Goal: Task Accomplishment & Management: Complete application form

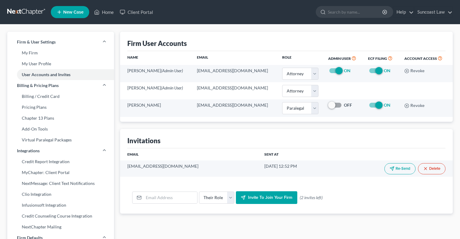
select select "0"
select select "1"
click at [104, 11] on link "Home" at bounding box center [104, 12] width 26 height 11
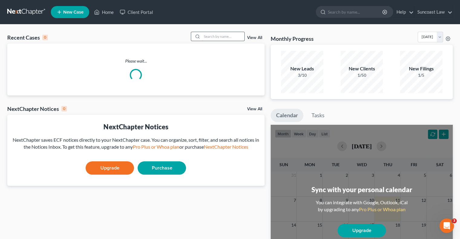
click at [221, 37] on input "search" at bounding box center [223, 36] width 42 height 9
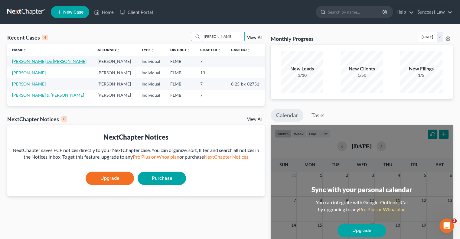
type input "[PERSON_NAME]"
click at [41, 59] on link "[PERSON_NAME] De [PERSON_NAME]" at bounding box center [49, 61] width 74 height 5
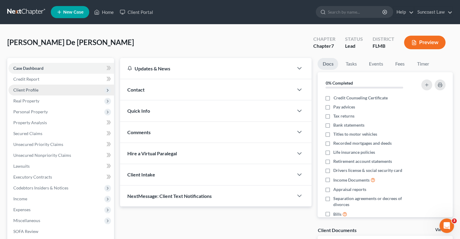
click at [36, 88] on span "Client Profile" at bounding box center [25, 89] width 25 height 5
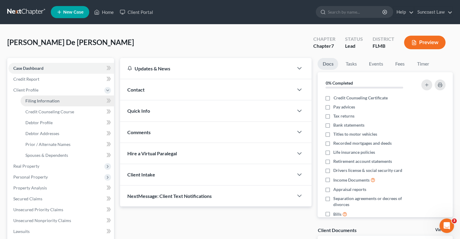
click at [46, 97] on link "Filing Information" at bounding box center [68, 101] width 94 height 11
select select "1"
select select "0"
select select "9"
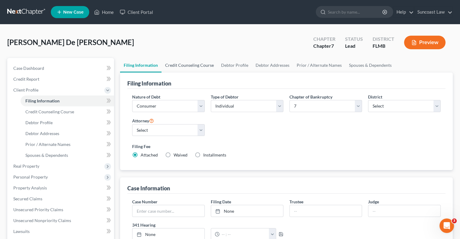
click at [199, 64] on link "Credit Counseling Course" at bounding box center [190, 65] width 56 height 15
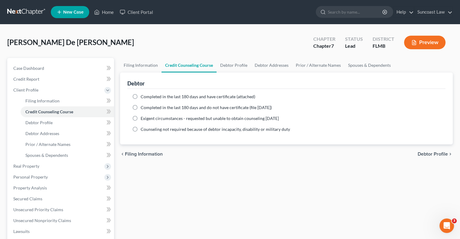
click at [141, 96] on label "Completed in the last 180 days and have certificate (attached)" at bounding box center [198, 97] width 115 height 6
click at [143, 96] on input "Completed in the last 180 days and have certificate (attached)" at bounding box center [145, 96] width 4 height 4
radio input "true"
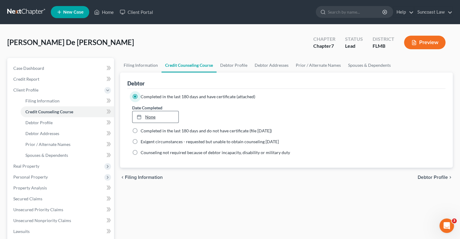
type input "[DATE]"
click at [147, 117] on link "[DATE]" at bounding box center [156, 116] width 46 height 11
click at [233, 67] on link "Debtor Profile" at bounding box center [234, 65] width 34 height 15
select select "0"
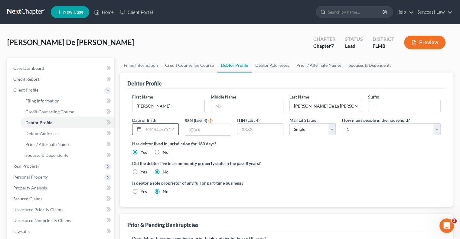
click at [159, 126] on input "text" at bounding box center [161, 129] width 34 height 11
type input "[DATE]"
type input "4331"
click at [335, 130] on select "Select Single Married Separated Divorced Widowed" at bounding box center [313, 129] width 46 height 12
select select "1"
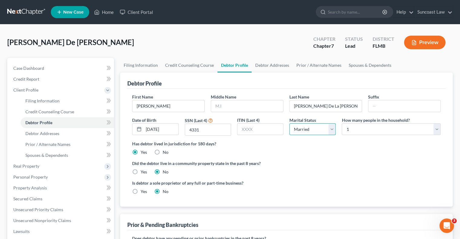
click at [290, 123] on select "Select Single Married Separated Divorced Widowed" at bounding box center [313, 129] width 46 height 12
click at [381, 128] on select "Select 1 2 3 4 5 6 7 8 9 10 11 12 13 14 15 16 17 18 19 20" at bounding box center [391, 129] width 99 height 12
select select "1"
click at [342, 123] on select "Select 1 2 3 4 5 6 7 8 9 10 11 12 13 14 15 16 17 18 19 20" at bounding box center [391, 129] width 99 height 12
click at [275, 65] on link "Debtor Addresses" at bounding box center [272, 65] width 41 height 15
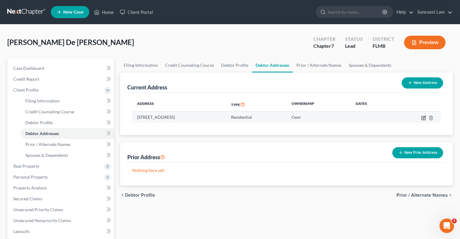
click at [422, 117] on icon "button" at bounding box center [424, 118] width 5 height 5
select select "9"
select select "0"
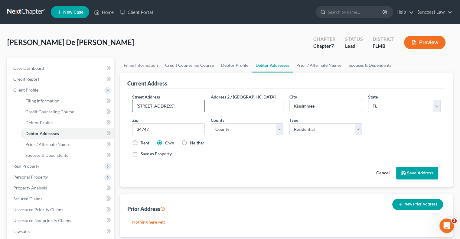
drag, startPoint x: 174, startPoint y: 106, endPoint x: 199, endPoint y: 106, distance: 24.2
click at [199, 106] on input "[STREET_ADDRESS]" at bounding box center [169, 105] width 72 height 11
type input "[STREET_ADDRESS]"
click at [247, 105] on input "text" at bounding box center [247, 105] width 72 height 11
type input "Unit A"
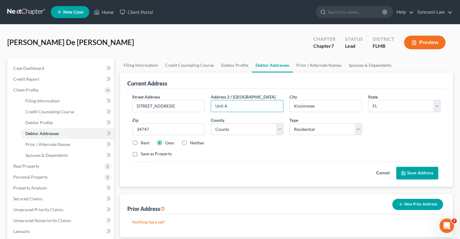
click at [141, 142] on label "Rent" at bounding box center [145, 143] width 9 height 6
click at [143, 142] on input "Rent" at bounding box center [145, 142] width 4 height 4
radio input "true"
click at [412, 171] on button "Save Address" at bounding box center [417, 173] width 42 height 13
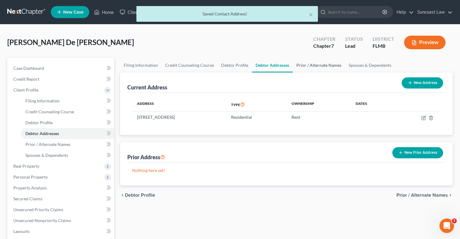
click at [322, 66] on link "Prior / Alternate Names" at bounding box center [319, 65] width 52 height 15
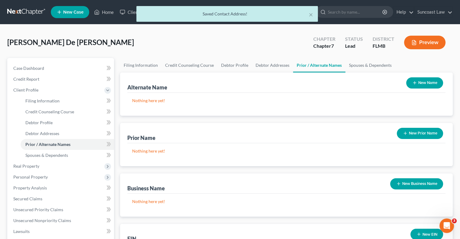
click at [425, 82] on button "New Name" at bounding box center [424, 82] width 37 height 11
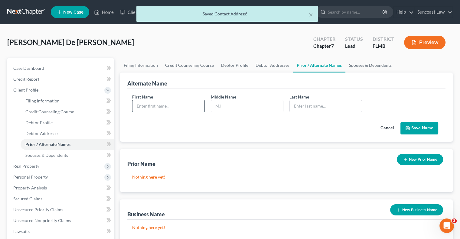
click at [165, 103] on input "text" at bounding box center [169, 105] width 72 height 11
type input "[PERSON_NAME]"
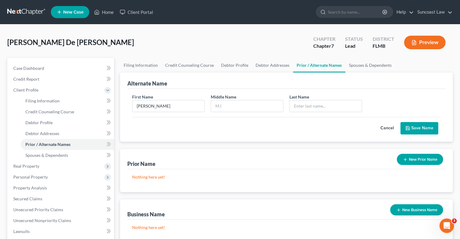
click at [388, 128] on button "Cancel" at bounding box center [387, 129] width 27 height 12
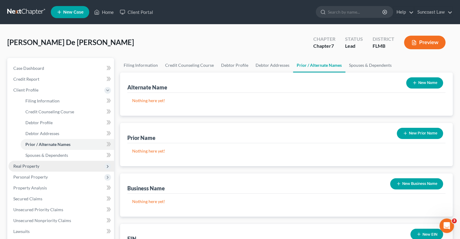
click at [45, 166] on span "Real Property" at bounding box center [61, 166] width 106 height 11
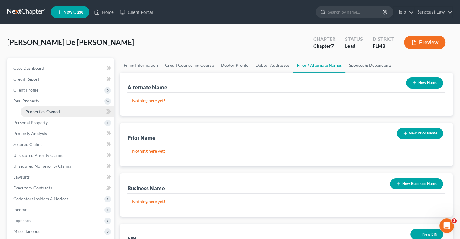
click at [42, 112] on span "Properties Owned" at bounding box center [42, 111] width 34 height 5
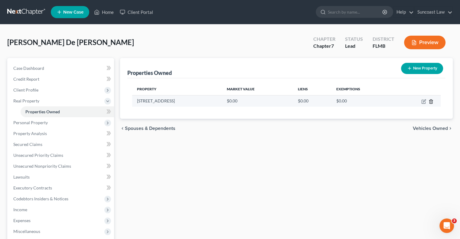
click at [431, 101] on line "button" at bounding box center [431, 101] width 0 height 1
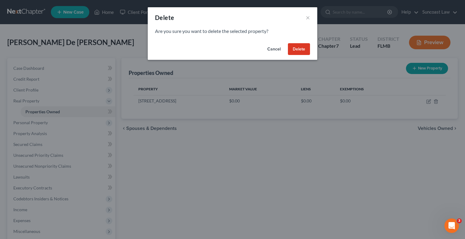
click at [299, 48] on button "Delete" at bounding box center [299, 49] width 22 height 12
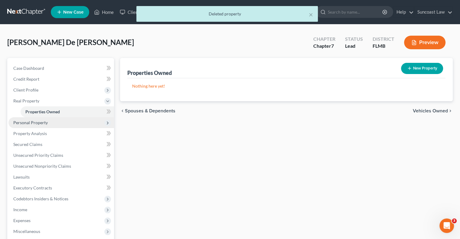
click at [37, 122] on span "Personal Property" at bounding box center [30, 122] width 34 height 5
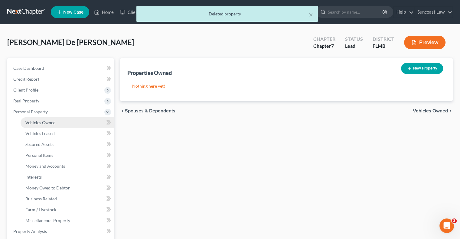
drag, startPoint x: 45, startPoint y: 118, endPoint x: 48, endPoint y: 122, distance: 4.5
click at [45, 119] on link "Vehicles Owned" at bounding box center [68, 122] width 94 height 11
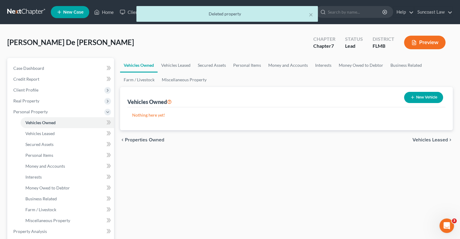
click at [425, 98] on button "New Vehicle" at bounding box center [423, 97] width 39 height 11
select select "0"
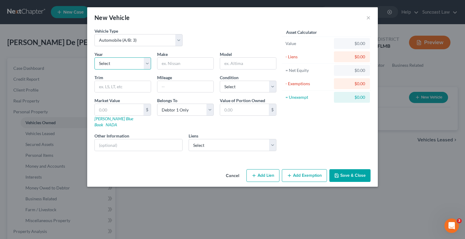
click at [122, 61] on select "Select 2026 2025 2024 2023 2022 2021 2020 2019 2018 2017 2016 2015 2014 2013 20…" at bounding box center [122, 63] width 57 height 12
select select "3"
click at [94, 57] on select "Select 2026 2025 2024 2023 2022 2021 2020 2019 2018 2017 2016 2015 2014 2013 20…" at bounding box center [122, 63] width 57 height 12
click at [184, 66] on input "text" at bounding box center [185, 63] width 56 height 11
type input "Dodge"
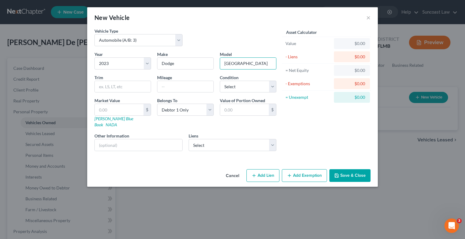
type input "[GEOGRAPHIC_DATA]"
type input "30568"
click at [259, 87] on select "Select Excellent Very Good Good Fair Poor" at bounding box center [248, 87] width 57 height 12
click at [220, 81] on select "Select Excellent Very Good Good Fair Poor" at bounding box center [248, 87] width 57 height 12
drag, startPoint x: 252, startPoint y: 85, endPoint x: 253, endPoint y: 91, distance: 6.4
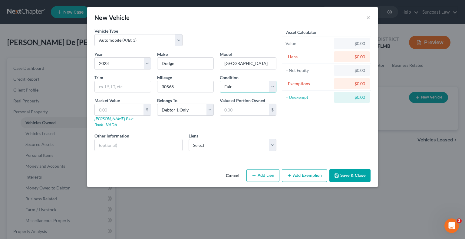
click at [252, 85] on select "Select Excellent Very Good Good Fair Poor" at bounding box center [248, 87] width 57 height 12
select select "2"
click at [220, 81] on select "Select Excellent Very Good Good Fair Poor" at bounding box center [248, 87] width 57 height 12
click at [125, 139] on input "text" at bounding box center [138, 144] width 87 height 11
drag, startPoint x: 160, startPoint y: 138, endPoint x: 108, endPoint y: 138, distance: 52.4
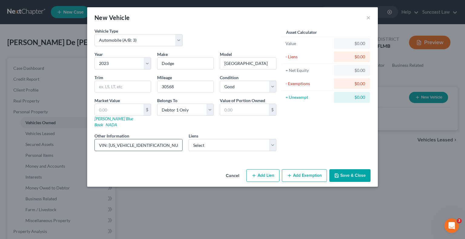
click at [108, 139] on input "VIN: [US_VEHICLE_IDENTIFICATION_NUMBER]" at bounding box center [138, 144] width 87 height 11
type input "VIN: [US_VEHICLE_IDENTIFICATION_NUMBER]"
click at [108, 107] on input "text" at bounding box center [119, 109] width 49 height 11
type input "2"
type input "2.00"
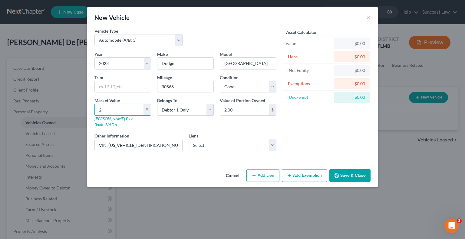
type input "26"
type input "26.00"
type input "263"
type input "263.00"
type input "2632"
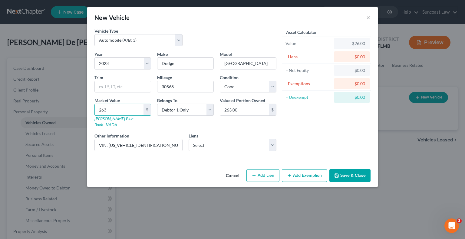
type input "2,632.00"
type input "2,6325"
type input "26,325.00"
type input "26,325"
click at [359, 171] on button "Save & Close" at bounding box center [349, 175] width 41 height 13
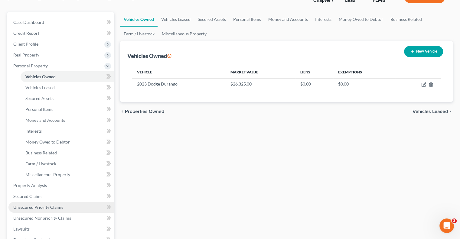
scroll to position [91, 0]
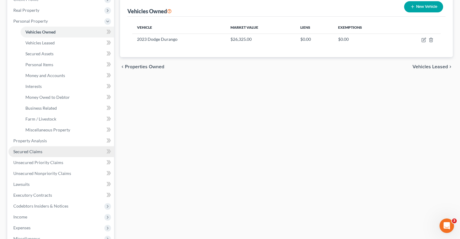
drag, startPoint x: 38, startPoint y: 151, endPoint x: 44, endPoint y: 154, distance: 7.1
click at [38, 151] on span "Secured Claims" at bounding box center [27, 151] width 29 height 5
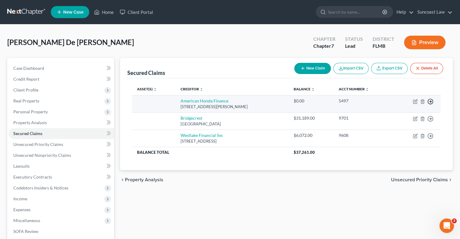
click at [430, 101] on icon "button" at bounding box center [431, 102] width 6 height 6
click at [400, 116] on link "Move to F" at bounding box center [403, 116] width 51 height 10
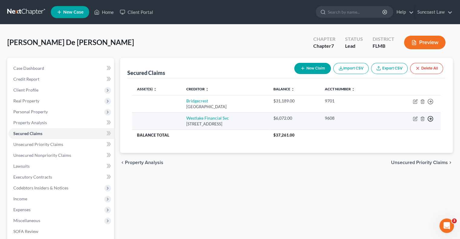
click at [431, 119] on polyline "button" at bounding box center [431, 119] width 1 height 2
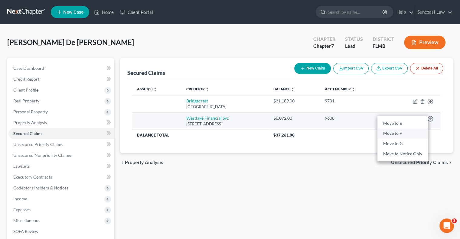
click at [399, 134] on link "Move to F" at bounding box center [403, 134] width 51 height 10
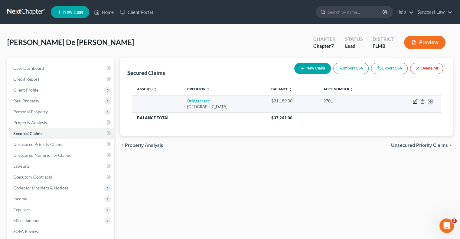
click at [416, 103] on icon "button" at bounding box center [415, 101] width 5 height 5
select select "3"
select select "0"
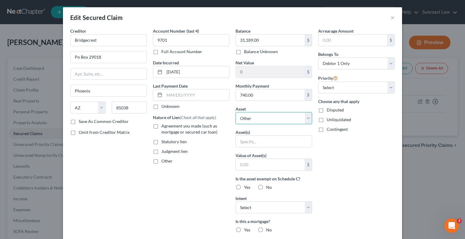
click at [274, 118] on select "Select Other Multiple Assets 2023 Dodge Durango - $26325.0" at bounding box center [273, 118] width 77 height 12
select select "2"
click at [235, 112] on select "Select Other Multiple Assets 2023 Dodge Durango - $26325.0" at bounding box center [273, 118] width 77 height 12
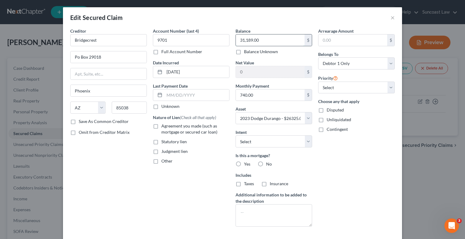
click at [268, 42] on input "31,189.00" at bounding box center [270, 39] width 69 height 11
type input "31,039"
click at [264, 136] on select "Select Surrender Redeem Reaffirm Avoid Other" at bounding box center [273, 142] width 77 height 12
select select "2"
click at [235, 136] on select "Select Surrender Redeem Reaffirm Avoid Other" at bounding box center [273, 142] width 77 height 12
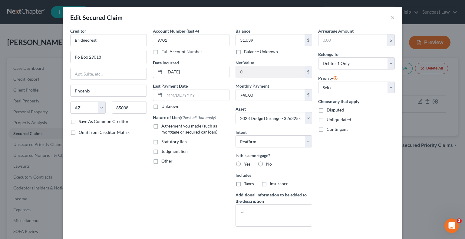
click at [266, 163] on label "No" at bounding box center [269, 164] width 6 height 6
click at [268, 163] on input "No" at bounding box center [270, 163] width 4 height 4
radio input "true"
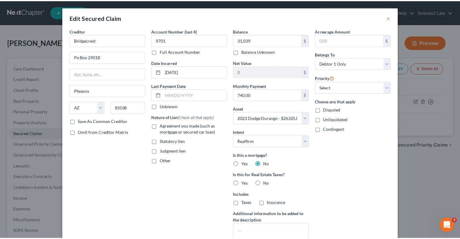
scroll to position [54, 0]
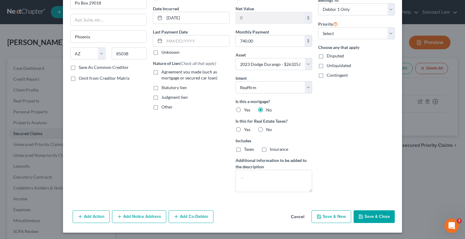
click at [372, 215] on button "Save & Close" at bounding box center [373, 217] width 41 height 13
select select
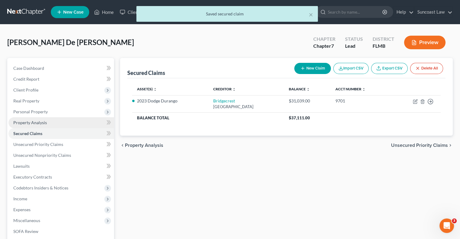
click at [36, 122] on span "Property Analysis" at bounding box center [30, 122] width 34 height 5
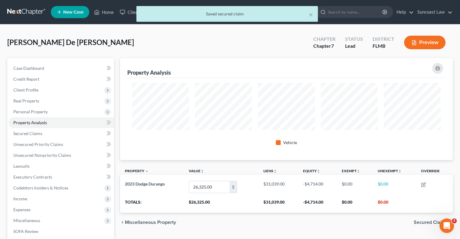
scroll to position [102, 333]
click at [35, 112] on span "Personal Property" at bounding box center [30, 111] width 34 height 5
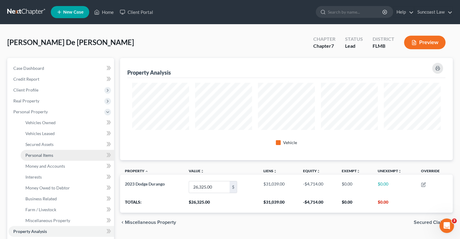
click at [53, 156] on link "Personal Items" at bounding box center [68, 155] width 94 height 11
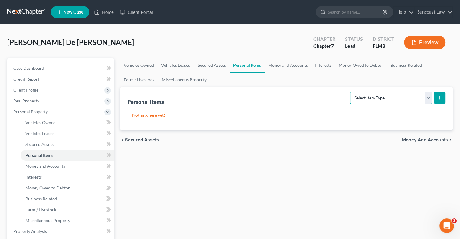
click at [404, 98] on select "Select Item Type Clothing (A/B: 11) Collectibles Of Value (A/B: 8) Electronics …" at bounding box center [391, 98] width 82 height 12
select select "clothing"
click at [351, 92] on select "Select Item Type Clothing (A/B: 11) Collectibles Of Value (A/B: 8) Electronics …" at bounding box center [391, 98] width 82 height 12
click at [441, 100] on icon "submit" at bounding box center [439, 98] width 5 height 5
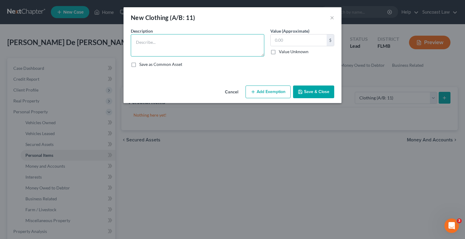
click at [200, 42] on textarea at bounding box center [197, 45] width 133 height 22
type textarea "u"
type textarea "Used clothing"
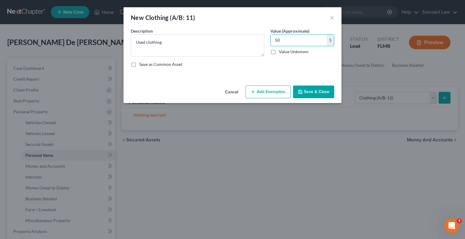
type input "50"
click at [277, 91] on button "Add Exemption" at bounding box center [267, 92] width 45 height 13
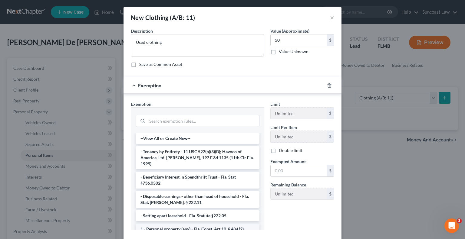
click at [201, 224] on li "1 - Personal property (any) - Fla. Const. Art.10, § 4(a) (2)" at bounding box center [198, 229] width 124 height 11
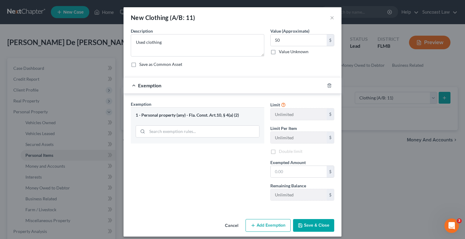
click at [201, 223] on div "Cancel Add Exemption Save & Close" at bounding box center [232, 227] width 218 height 20
click at [294, 171] on input "text" at bounding box center [299, 171] width 56 height 11
type input "50"
drag, startPoint x: 232, startPoint y: 168, endPoint x: 236, endPoint y: 172, distance: 5.4
click at [232, 168] on div "Exemption Set must be selected for CA. Exemption * 1 - Personal property (any) …" at bounding box center [197, 153] width 139 height 105
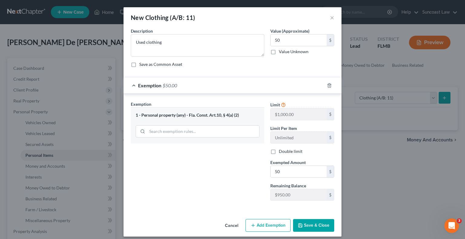
click at [316, 227] on button "Save & Close" at bounding box center [313, 225] width 41 height 13
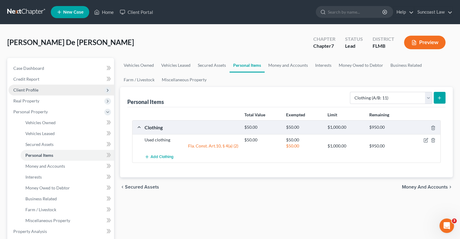
click at [33, 87] on span "Client Profile" at bounding box center [25, 89] width 25 height 5
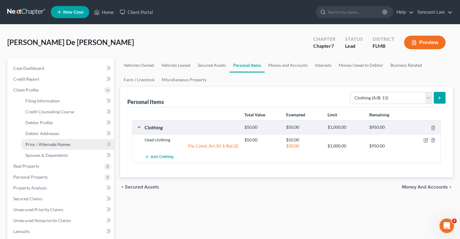
click at [57, 146] on span "Prior / Alternate Names" at bounding box center [47, 144] width 45 height 5
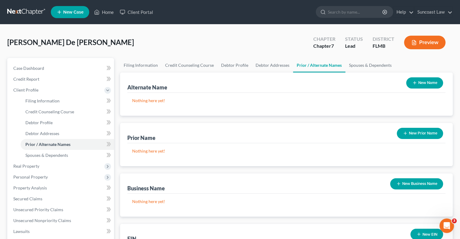
click at [428, 81] on button "New Name" at bounding box center [424, 82] width 37 height 11
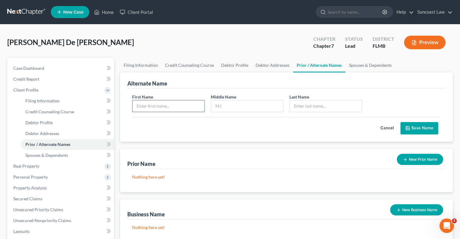
click at [160, 104] on input "text" at bounding box center [169, 105] width 72 height 11
type input "[PERSON_NAME]"
click at [154, 107] on input "[PERSON_NAME]" at bounding box center [169, 105] width 72 height 11
type input "Ala,"
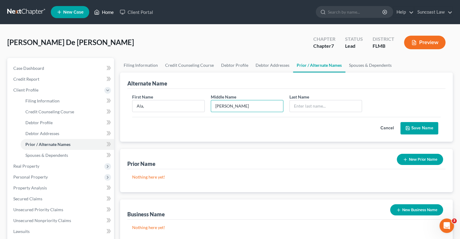
click at [107, 12] on link "Home" at bounding box center [104, 12] width 26 height 11
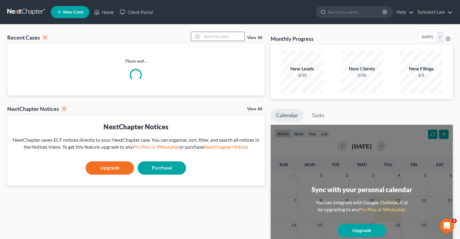
click at [224, 38] on input "search" at bounding box center [223, 36] width 42 height 9
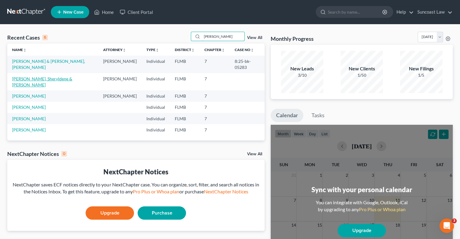
type input "[PERSON_NAME]"
click at [46, 76] on link "[PERSON_NAME], Sheryldene & [PERSON_NAME]" at bounding box center [42, 81] width 60 height 11
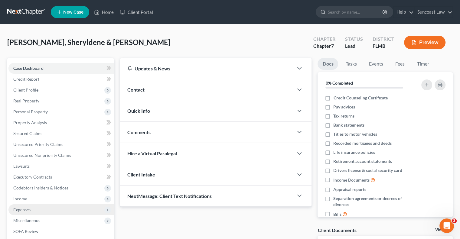
click at [37, 210] on span "Expenses" at bounding box center [61, 210] width 106 height 11
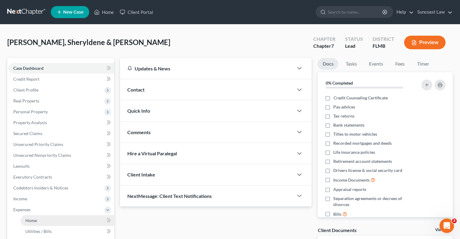
click at [41, 221] on link "Home" at bounding box center [68, 220] width 94 height 11
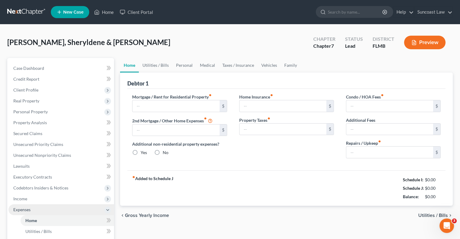
type input "2,830.71"
type input "0.00"
radio input "true"
type input "0.00"
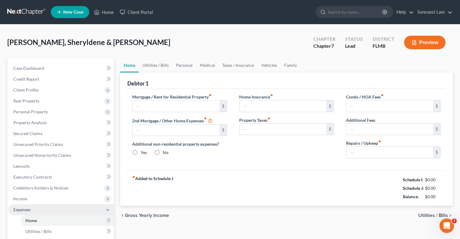
type input "60.00"
type input "0.00"
type input "100.00"
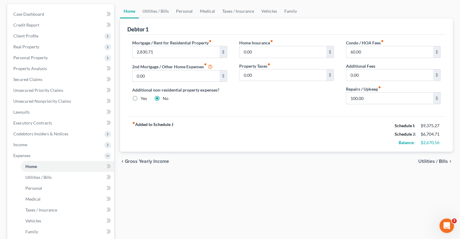
scroll to position [151, 0]
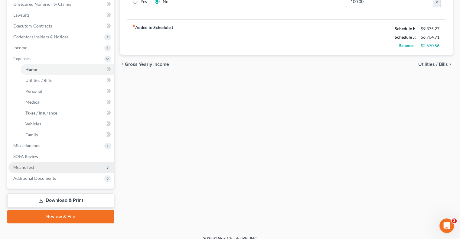
click at [36, 169] on span "Means Test" at bounding box center [61, 167] width 106 height 11
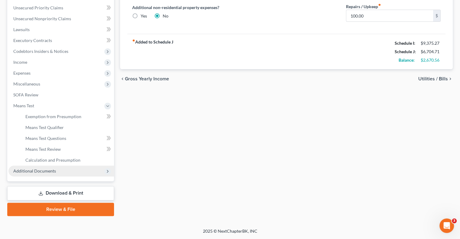
scroll to position [136, 0]
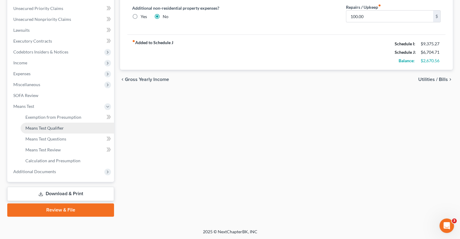
click at [50, 130] on span "Means Test Qualifier" at bounding box center [44, 128] width 38 height 5
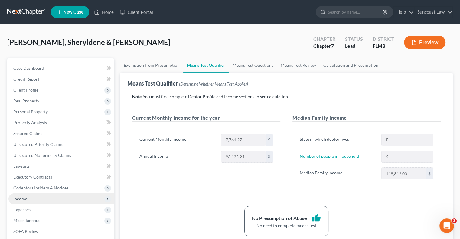
click at [44, 199] on span "Income" at bounding box center [61, 199] width 106 height 11
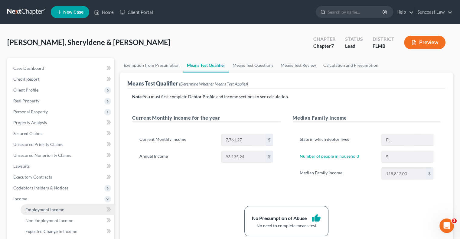
click at [58, 210] on span "Employment Income" at bounding box center [44, 209] width 39 height 5
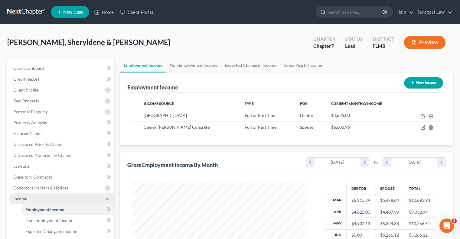
scroll to position [108, 187]
click at [195, 65] on link "Non Employment Income" at bounding box center [193, 65] width 55 height 15
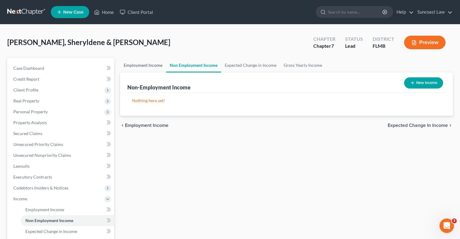
click at [151, 66] on link "Employment Income" at bounding box center [143, 65] width 46 height 15
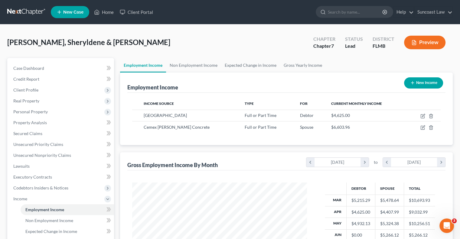
scroll to position [108, 187]
click at [106, 10] on link "Home" at bounding box center [104, 12] width 26 height 11
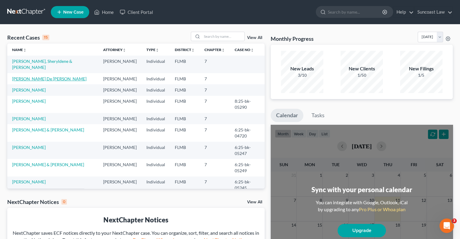
click at [36, 80] on link "[PERSON_NAME] De [PERSON_NAME]" at bounding box center [49, 78] width 74 height 5
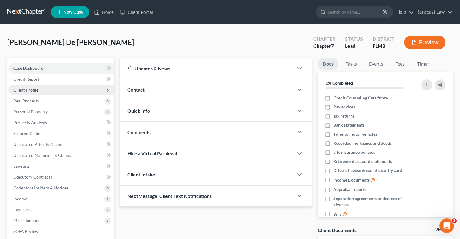
click at [37, 89] on span "Client Profile" at bounding box center [25, 89] width 25 height 5
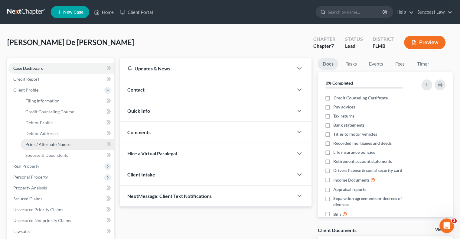
click at [60, 143] on span "Prior / Alternate Names" at bounding box center [47, 144] width 45 height 5
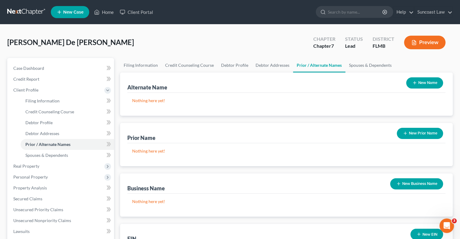
click at [419, 87] on button "New Name" at bounding box center [424, 82] width 37 height 11
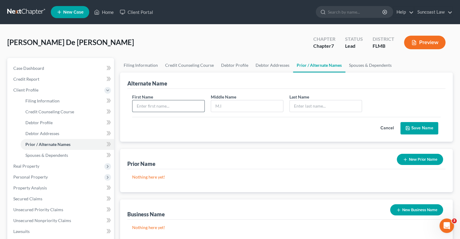
click at [153, 105] on input "text" at bounding box center [169, 105] width 72 height 11
type input "Alam"
type input "[PERSON_NAME]"
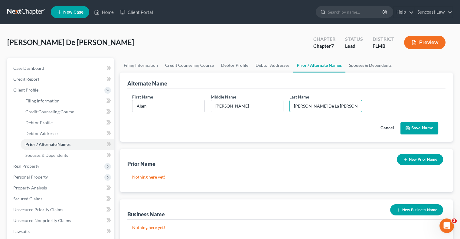
type input "[PERSON_NAME] De La [PERSON_NAME]"
click at [424, 128] on button "Save Name" at bounding box center [420, 128] width 38 height 13
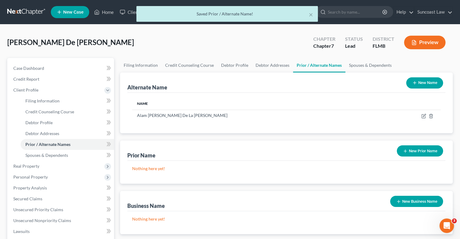
click at [430, 82] on button "New Name" at bounding box center [424, 82] width 37 height 11
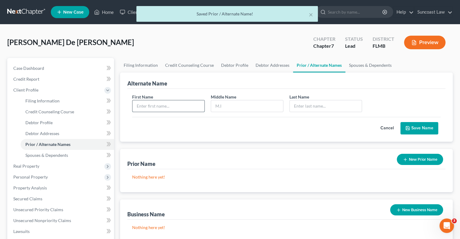
click at [163, 104] on input "text" at bounding box center [169, 105] width 72 height 11
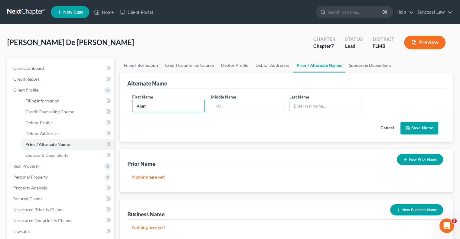
type input "Alam"
type input "[PERSON_NAME] De La [PERSON_NAME]"
click at [425, 126] on button "Save Name" at bounding box center [420, 128] width 38 height 13
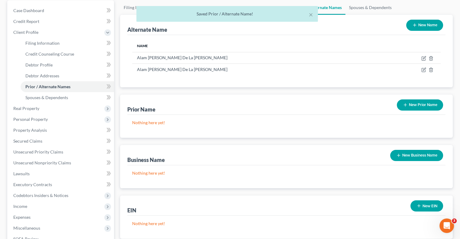
scroll to position [61, 0]
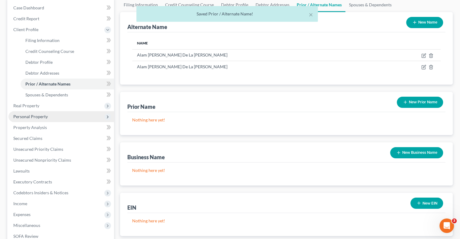
click at [47, 119] on span "Personal Property" at bounding box center [30, 116] width 34 height 5
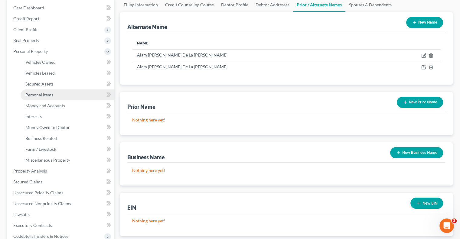
click at [37, 93] on span "Personal Items" at bounding box center [39, 94] width 28 height 5
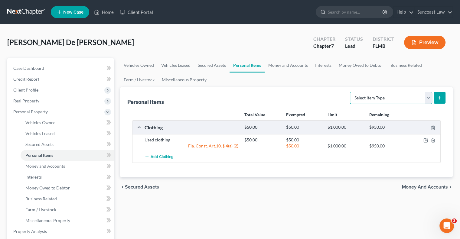
click at [388, 93] on select "Select Item Type Clothing (A/B: 11) Collectibles Of Value (A/B: 8) Electronics …" at bounding box center [391, 98] width 82 height 12
select select "household_goods"
click at [351, 92] on select "Select Item Type Clothing (A/B: 11) Collectibles Of Value (A/B: 8) Electronics …" at bounding box center [391, 98] width 82 height 12
click at [443, 99] on button "submit" at bounding box center [440, 98] width 12 height 12
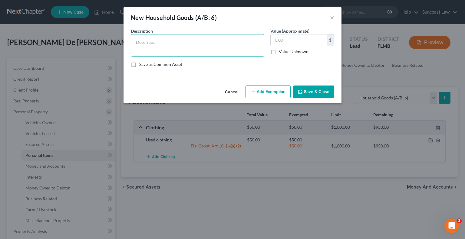
click at [189, 42] on textarea at bounding box center [197, 45] width 133 height 22
type textarea "bed, dresser, 2 couches,"
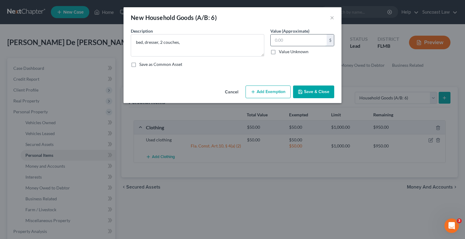
click at [292, 41] on input "text" at bounding box center [299, 39] width 56 height 11
type input "500"
click at [275, 90] on button "Add Exemption" at bounding box center [267, 92] width 45 height 13
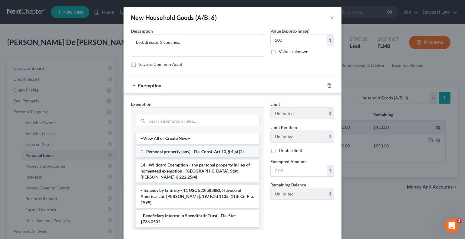
click at [188, 151] on li "1 - Personal property (any) - Fla. Const. Art.10, § 4(a) (2)" at bounding box center [198, 151] width 124 height 11
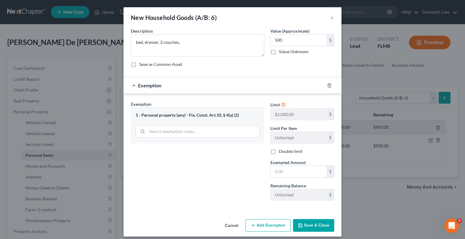
click at [188, 151] on div "Exemption Set must be selected for CA. Exemption * 1 - Personal property (any) …" at bounding box center [197, 153] width 139 height 105
click at [305, 172] on input "text" at bounding box center [299, 171] width 56 height 11
type input "500"
click at [242, 184] on div "Exemption Set must be selected for CA. Exemption * 1 - Personal property (any) …" at bounding box center [197, 153] width 139 height 105
click at [318, 227] on button "Save & Close" at bounding box center [313, 225] width 41 height 13
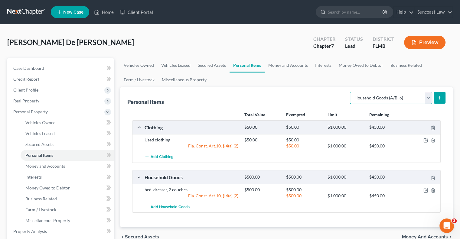
click at [382, 98] on select "Select Item Type Clothing (A/B: 11) Collectibles Of Value (A/B: 8) Electronics …" at bounding box center [391, 98] width 82 height 12
select select "electronics"
click at [351, 92] on select "Select Item Type Clothing (A/B: 11) Collectibles Of Value (A/B: 8) Electronics …" at bounding box center [391, 98] width 82 height 12
click at [439, 97] on icon "submit" at bounding box center [439, 98] width 5 height 5
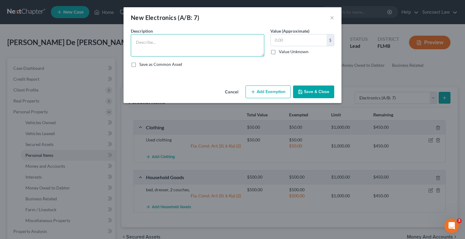
click at [165, 38] on textarea at bounding box center [197, 45] width 133 height 22
type textarea "TV, PS5, laptop"
type input "300"
click at [271, 91] on button "Add Exemption" at bounding box center [267, 92] width 45 height 13
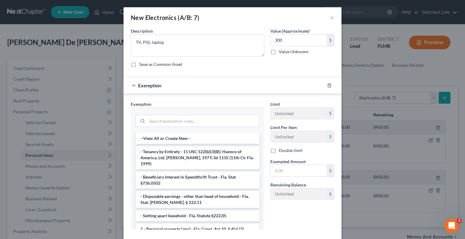
click at [187, 224] on li "1 - Personal property (any) - Fla. Const. Art.10, § 4(a) (2)" at bounding box center [198, 229] width 124 height 11
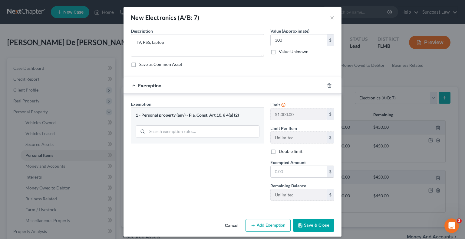
click at [187, 221] on div "Cancel Add Exemption Save & Close" at bounding box center [232, 227] width 218 height 20
click at [281, 170] on input "text" at bounding box center [299, 171] width 56 height 11
type input "300"
click at [225, 187] on div "Exemption Set must be selected for CA. Exemption * 1 - Personal property (any) …" at bounding box center [197, 153] width 139 height 105
click at [311, 227] on button "Save & Close" at bounding box center [313, 225] width 41 height 13
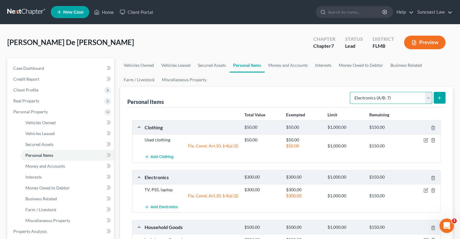
click at [400, 99] on select "Select Item Type Clothing (A/B: 11) Collectibles Of Value (A/B: 8) Electronics …" at bounding box center [391, 98] width 82 height 12
select select "jewelry"
click at [351, 92] on select "Select Item Type Clothing (A/B: 11) Collectibles Of Value (A/B: 8) Electronics …" at bounding box center [391, 98] width 82 height 12
click at [438, 96] on icon "submit" at bounding box center [439, 98] width 5 height 5
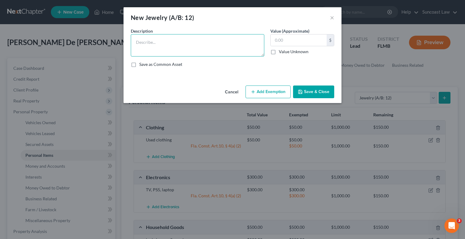
click at [174, 46] on textarea at bounding box center [197, 45] width 133 height 22
type textarea "wedding ring, 2 watches"
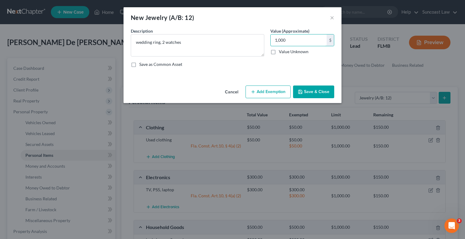
type input "1,000"
click at [265, 95] on button "Add Exemption" at bounding box center [267, 92] width 45 height 13
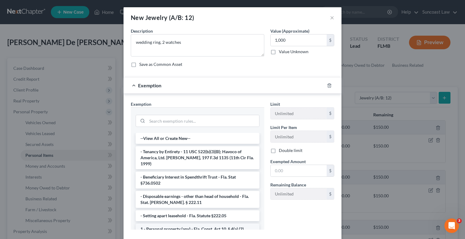
click at [187, 224] on li "1 - Personal property (any) - Fla. Const. Art.10, § 4(a) (2)" at bounding box center [198, 229] width 124 height 11
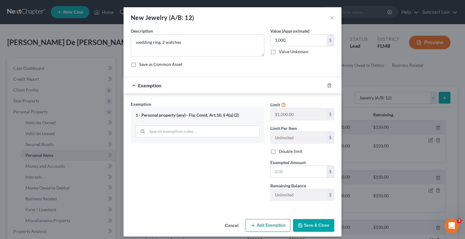
click at [187, 224] on div "Cancel Add Exemption Save & Close" at bounding box center [232, 227] width 218 height 20
click at [303, 169] on input "text" at bounding box center [299, 171] width 56 height 11
type input "150"
click at [311, 228] on button "Save & Close" at bounding box center [313, 225] width 41 height 13
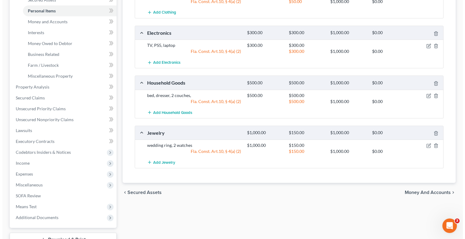
scroll to position [151, 0]
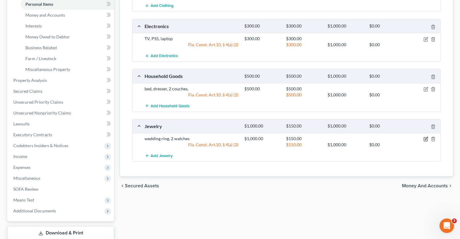
click at [425, 139] on icon "button" at bounding box center [426, 138] width 3 height 3
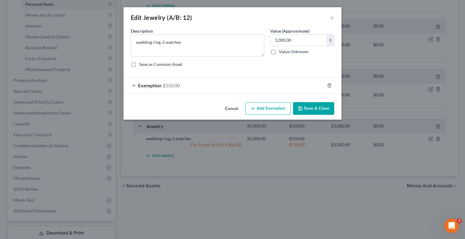
click at [275, 111] on button "Add Exemption" at bounding box center [267, 108] width 45 height 13
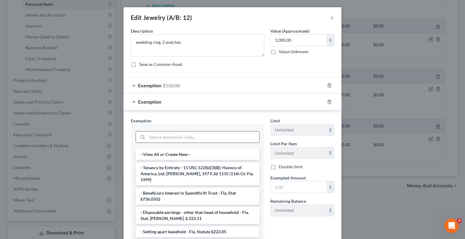
click at [182, 137] on input "search" at bounding box center [203, 137] width 112 height 11
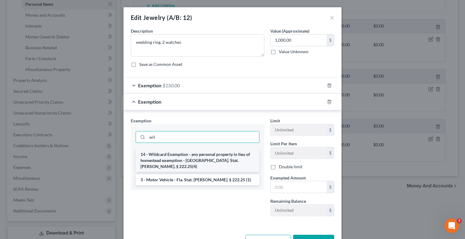
type input "wil"
click at [192, 158] on li "14 - Wildcard Exemption - any personal property in lieu of homestead exemption …" at bounding box center [198, 160] width 124 height 23
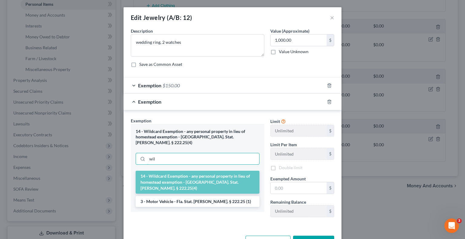
click at [192, 158] on input "wil" at bounding box center [203, 158] width 112 height 11
click at [294, 187] on input "text" at bounding box center [299, 187] width 56 height 11
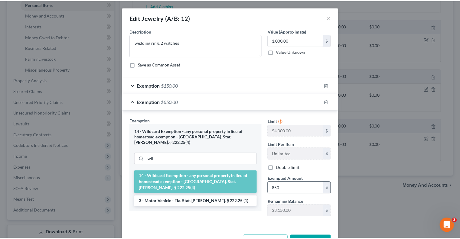
scroll to position [21, 0]
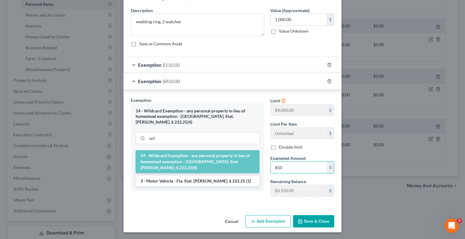
type input "850"
click at [308, 218] on button "Save & Close" at bounding box center [313, 221] width 41 height 13
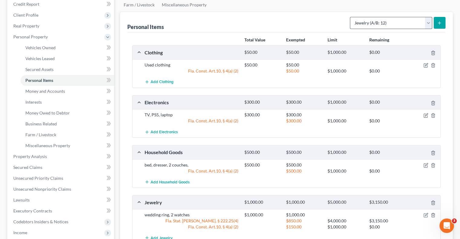
scroll to position [61, 0]
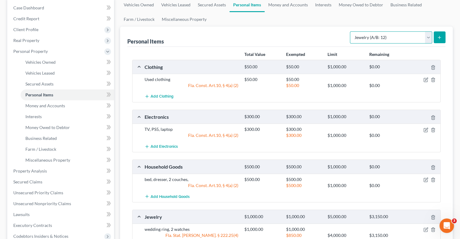
click at [394, 38] on select "Select Item Type Clothing (A/B: 11) Collectibles Of Value (A/B: 8) Electronics …" at bounding box center [391, 37] width 82 height 12
select select "firearms"
click at [351, 31] on select "Select Item Type Clothing (A/B: 11) Collectibles Of Value (A/B: 8) Electronics …" at bounding box center [391, 37] width 82 height 12
click at [438, 38] on icon "submit" at bounding box center [439, 37] width 5 height 5
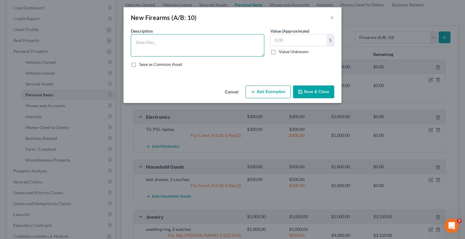
click at [172, 43] on textarea at bounding box center [197, 45] width 133 height 22
type textarea "springfield 9mm, rifle 5.56"
type input "1,150"
click at [275, 90] on button "Add Exemption" at bounding box center [267, 92] width 45 height 13
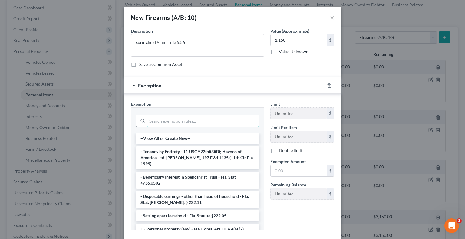
click at [196, 115] on input "search" at bounding box center [203, 120] width 112 height 11
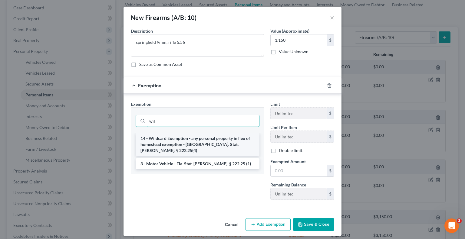
type input "wil"
click at [182, 140] on li "14 - Wildcard Exemption - any personal property in lieu of homestead exemption …" at bounding box center [198, 144] width 124 height 23
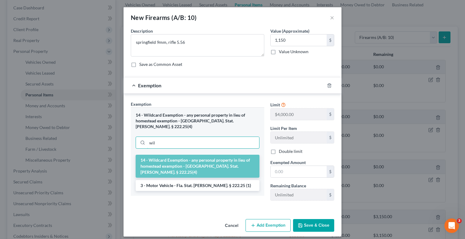
click at [182, 140] on input "wil" at bounding box center [203, 142] width 112 height 11
click at [287, 174] on input "text" at bounding box center [299, 171] width 56 height 11
type input "1,150"
click at [320, 222] on button "Save & Close" at bounding box center [313, 225] width 41 height 13
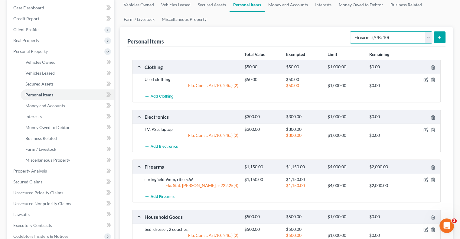
click at [379, 41] on select "Select Item Type Clothing (A/B: 11) Collectibles Of Value (A/B: 8) Electronics …" at bounding box center [391, 37] width 82 height 12
select select "pets"
click at [351, 31] on select "Select Item Type Clothing (A/B: 11) Collectibles Of Value (A/B: 8) Electronics …" at bounding box center [391, 37] width 82 height 12
click at [442, 37] on icon "submit" at bounding box center [439, 37] width 5 height 5
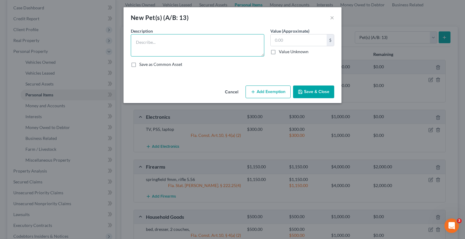
click at [195, 39] on textarea at bounding box center [197, 45] width 133 height 22
type textarea "dog"
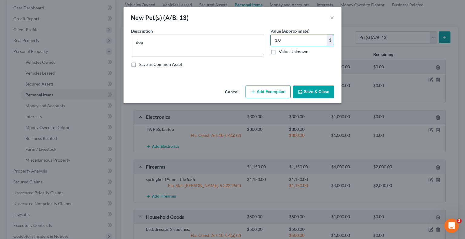
type input "1.0"
click at [263, 91] on button "Add Exemption" at bounding box center [267, 92] width 45 height 13
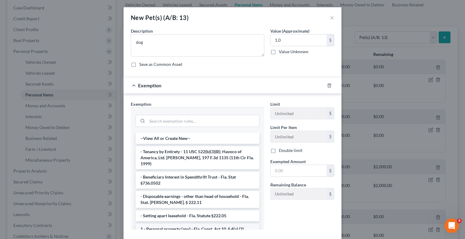
click at [189, 225] on li "1 - Personal property (any) - Fla. Const. Art.10, § 4(a) (2)" at bounding box center [198, 229] width 124 height 11
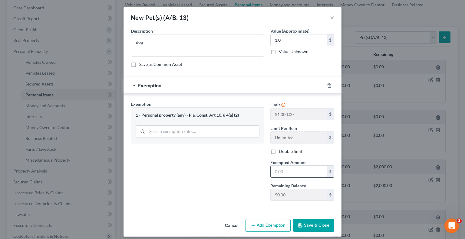
click at [281, 171] on input "text" at bounding box center [299, 171] width 56 height 11
type input "1"
click at [270, 89] on div "Exemption $1.00" at bounding box center [223, 85] width 201 height 16
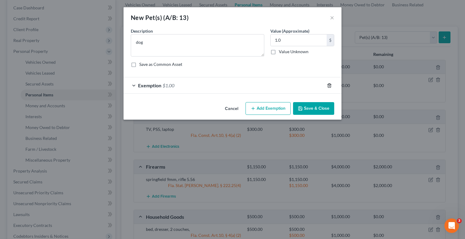
click at [328, 86] on icon "button" at bounding box center [329, 85] width 5 height 5
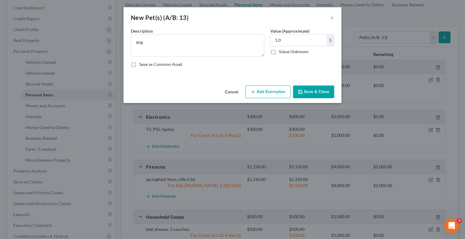
click at [279, 91] on button "Add Exemption" at bounding box center [267, 92] width 45 height 13
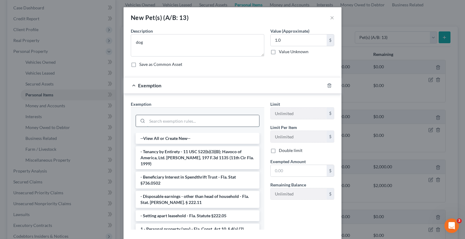
click at [181, 118] on input "search" at bounding box center [203, 120] width 112 height 11
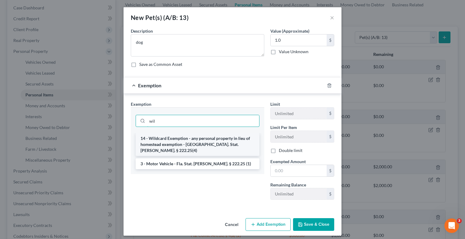
type input "wil"
click at [189, 143] on li "14 - Wildcard Exemption - any personal property in lieu of homestead exemption …" at bounding box center [198, 144] width 124 height 23
click at [189, 128] on div "wil" at bounding box center [198, 121] width 124 height 16
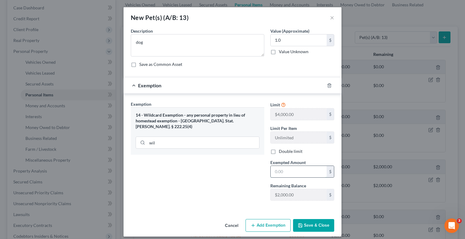
click at [292, 172] on input "text" at bounding box center [299, 171] width 56 height 11
type input "1.0"
click at [315, 225] on button "Save & Close" at bounding box center [313, 225] width 41 height 13
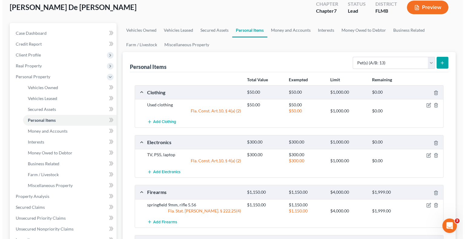
scroll to position [0, 0]
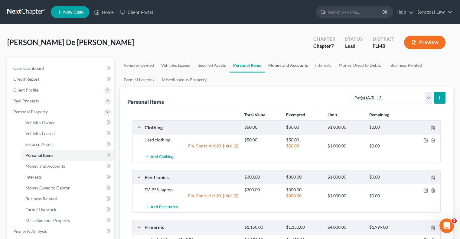
click at [296, 65] on link "Money and Accounts" at bounding box center [288, 65] width 47 height 15
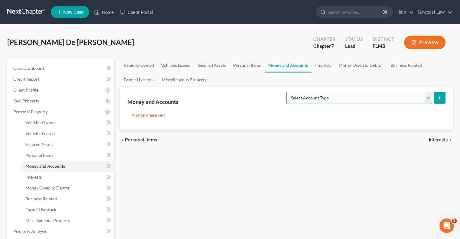
click at [362, 97] on select "Select Account Type Brokerage (A/B: 18, SOFA: 20) Cash on Hand (A/B: 16) Certif…" at bounding box center [360, 98] width 146 height 12
select select "checking"
click at [288, 92] on select "Select Account Type Brokerage (A/B: 18, SOFA: 20) Cash on Hand (A/B: 16) Certif…" at bounding box center [360, 98] width 146 height 12
click at [438, 97] on icon "submit" at bounding box center [439, 98] width 5 height 5
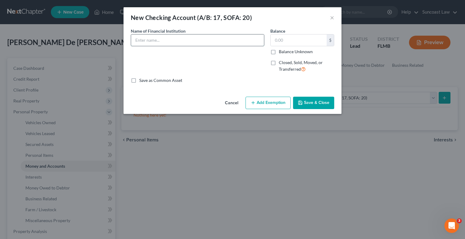
click at [205, 41] on input "text" at bounding box center [197, 39] width 133 height 11
type input "Capital One *8865"
type input "28.24"
click at [275, 103] on button "Add Exemption" at bounding box center [267, 103] width 45 height 13
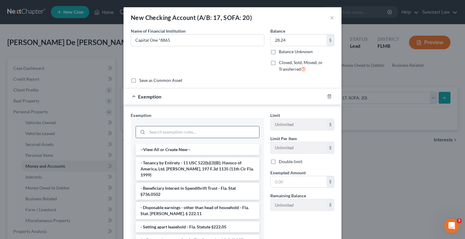
click at [225, 129] on input "search" at bounding box center [203, 131] width 112 height 11
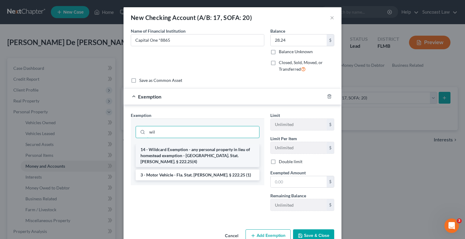
type input "wil"
click at [209, 153] on li "14 - Wildcard Exemption - any personal property in lieu of homestead exemption …" at bounding box center [198, 155] width 124 height 23
click at [209, 138] on input "wil" at bounding box center [203, 131] width 112 height 11
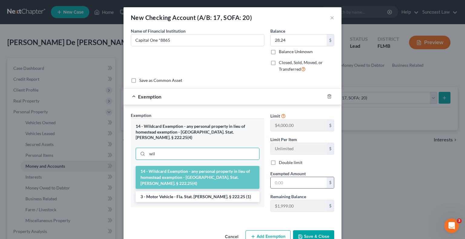
click at [293, 185] on input "text" at bounding box center [299, 182] width 56 height 11
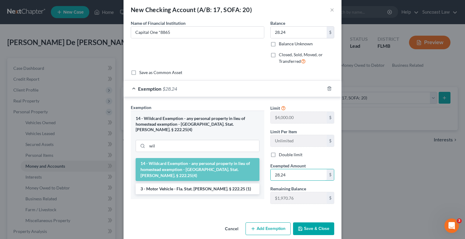
scroll to position [15, 0]
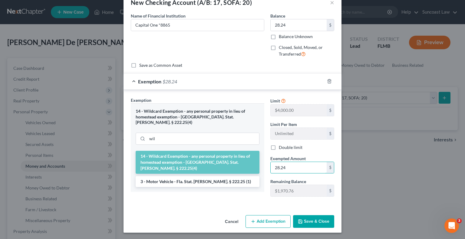
type input "28.24"
click at [318, 219] on button "Save & Close" at bounding box center [313, 221] width 41 height 13
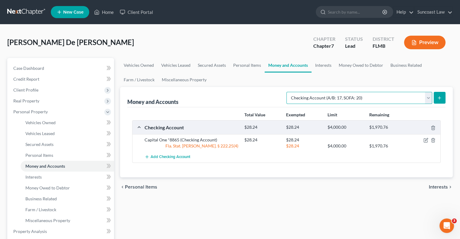
click at [351, 97] on select "Select Account Type Brokerage (A/B: 18, SOFA: 20) Cash on Hand (A/B: 16) Certif…" at bounding box center [360, 98] width 146 height 12
select select "savings"
click at [288, 92] on select "Select Account Type Brokerage (A/B: 18, SOFA: 20) Cash on Hand (A/B: 16) Certif…" at bounding box center [360, 98] width 146 height 12
click at [442, 94] on button "submit" at bounding box center [440, 98] width 12 height 12
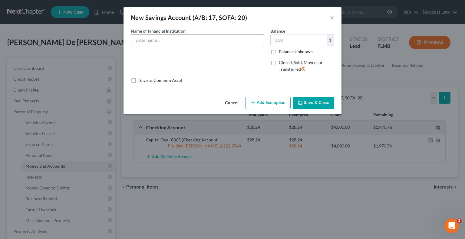
drag, startPoint x: 179, startPoint y: 39, endPoint x: 180, endPoint y: 36, distance: 3.5
click at [179, 39] on input "text" at bounding box center [197, 39] width 133 height 11
type input "Capital One *4464"
type input "0.36"
click at [276, 95] on div "Cancel Add Exemption Save & Close" at bounding box center [232, 104] width 218 height 20
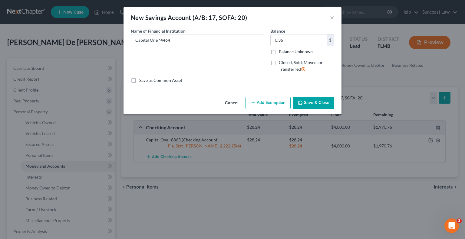
click at [275, 100] on button "Add Exemption" at bounding box center [267, 103] width 45 height 13
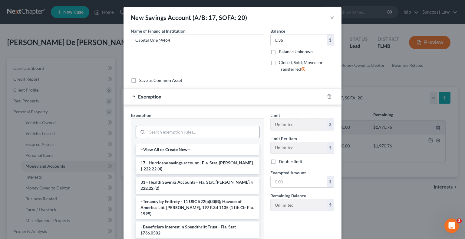
click at [189, 130] on input "search" at bounding box center [203, 131] width 112 height 11
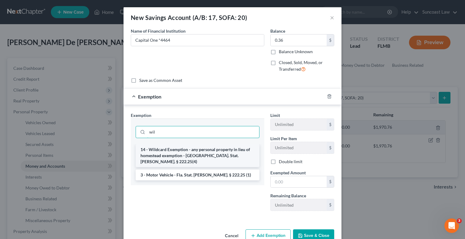
type input "wil"
click at [185, 155] on li "14 - Wildcard Exemption - any personal property in lieu of homestead exemption …" at bounding box center [198, 155] width 124 height 23
click at [185, 139] on div "wil" at bounding box center [198, 132] width 124 height 16
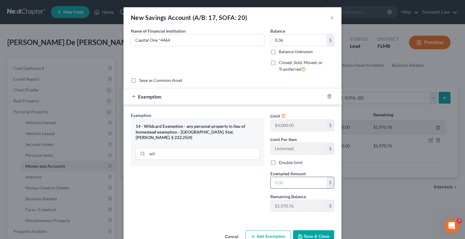
click at [309, 183] on input "text" at bounding box center [299, 182] width 56 height 11
type input "0.36"
click at [313, 236] on button "Save & Close" at bounding box center [313, 237] width 41 height 13
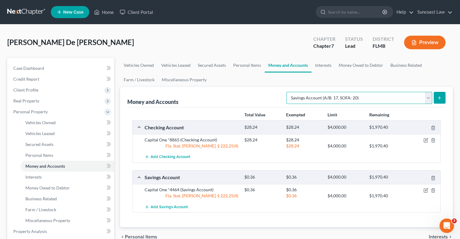
click at [368, 96] on select "Select Account Type Brokerage (A/B: 18, SOFA: 20) Cash on Hand (A/B: 16) Certif…" at bounding box center [360, 98] width 146 height 12
select select "checking"
click at [288, 92] on select "Select Account Type Brokerage (A/B: 18, SOFA: 20) Cash on Hand (A/B: 16) Certif…" at bounding box center [360, 98] width 146 height 12
click at [443, 97] on button "submit" at bounding box center [440, 98] width 12 height 12
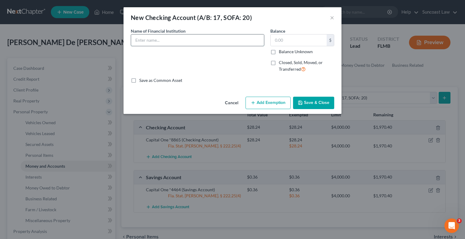
click at [217, 36] on input "text" at bounding box center [197, 39] width 133 height 11
type input "Cash App"
type input "5.65"
click at [261, 106] on button "Add Exemption" at bounding box center [267, 103] width 45 height 13
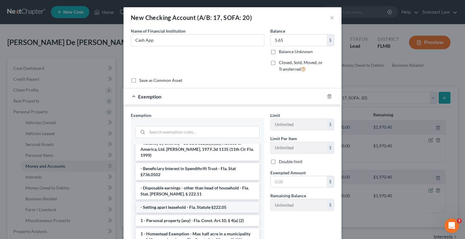
scroll to position [30, 0]
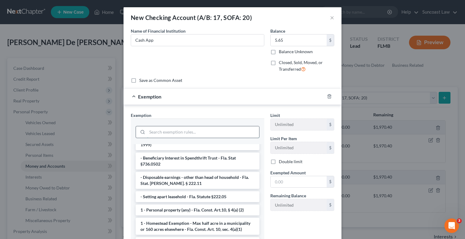
click at [195, 133] on input "search" at bounding box center [203, 131] width 112 height 11
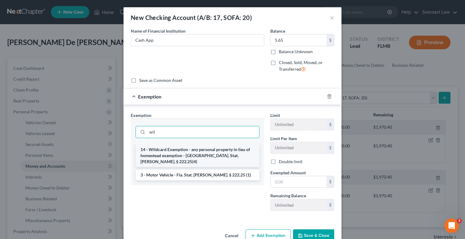
type input "wil"
click at [191, 150] on li "14 - Wildcard Exemption - any personal property in lieu of homestead exemption …" at bounding box center [198, 155] width 124 height 23
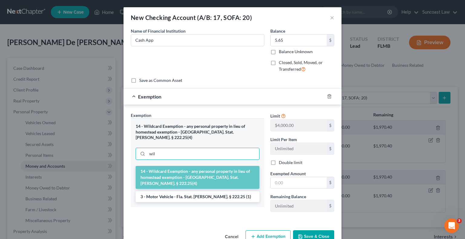
click at [191, 150] on input "wil" at bounding box center [203, 153] width 112 height 11
drag, startPoint x: 303, startPoint y: 186, endPoint x: 303, endPoint y: 182, distance: 3.3
click at [303, 186] on input "text" at bounding box center [299, 182] width 56 height 11
type input "5.65"
click at [312, 236] on button "Save & Close" at bounding box center [313, 237] width 41 height 13
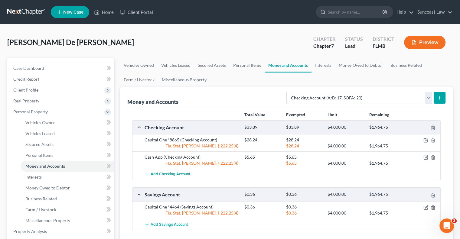
click at [440, 97] on icon "submit" at bounding box center [439, 98] width 5 height 5
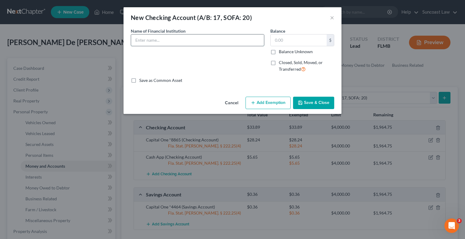
click at [182, 39] on input "text" at bounding box center [197, 39] width 133 height 11
type input "Bank of America *8640"
type input "34.70"
click at [282, 105] on button "Add Exemption" at bounding box center [267, 103] width 45 height 13
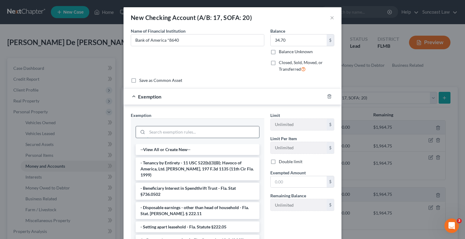
click at [194, 135] on input "search" at bounding box center [203, 131] width 112 height 11
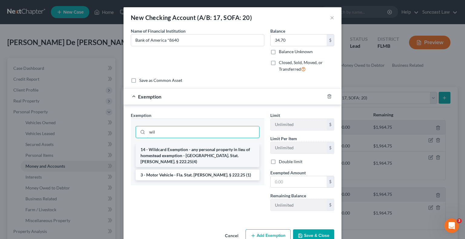
type input "wil"
click at [200, 152] on li "14 - Wildcard Exemption - any personal property in lieu of homestead exemption …" at bounding box center [198, 155] width 124 height 23
click at [200, 138] on input "wil" at bounding box center [203, 131] width 112 height 11
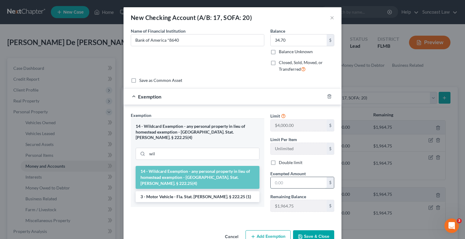
drag, startPoint x: 288, startPoint y: 180, endPoint x: 293, endPoint y: 177, distance: 5.7
click at [288, 180] on input "text" at bounding box center [299, 182] width 56 height 11
type input "34.70"
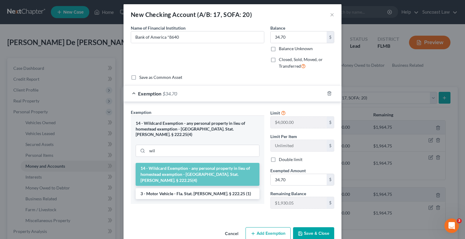
click at [306, 234] on button "Save & Close" at bounding box center [313, 234] width 41 height 13
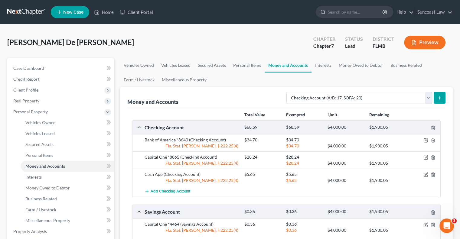
click at [443, 97] on button "submit" at bounding box center [440, 98] width 12 height 12
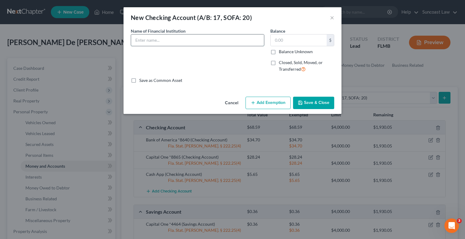
click at [186, 40] on input "text" at bounding box center [197, 39] width 133 height 11
type input "Bank of America *4640 (50%)"
type input "8.66"
click at [266, 104] on button "Add Exemption" at bounding box center [267, 103] width 45 height 13
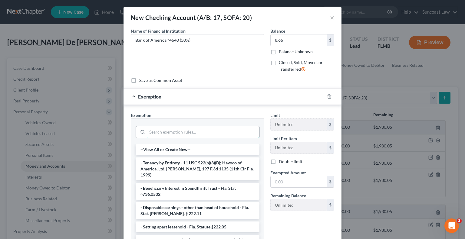
click at [192, 130] on input "search" at bounding box center [203, 131] width 112 height 11
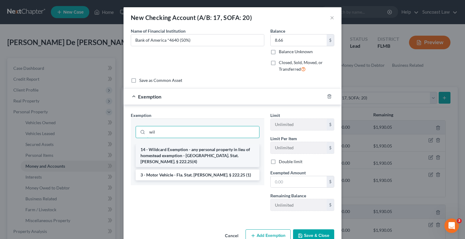
type input "wil"
click at [208, 151] on li "14 - Wildcard Exemption - any personal property in lieu of homestead exemption …" at bounding box center [198, 155] width 124 height 23
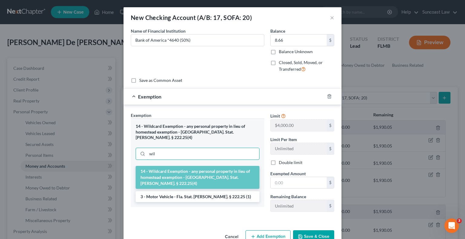
click at [208, 151] on input "wil" at bounding box center [203, 153] width 112 height 11
click at [286, 182] on input "text" at bounding box center [299, 182] width 56 height 11
type input "8.66"
click at [306, 235] on button "Save & Close" at bounding box center [313, 237] width 41 height 13
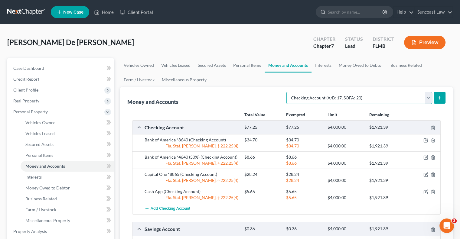
click at [427, 98] on select "Select Account Type Brokerage (A/B: 18, SOFA: 20) Cash on Hand (A/B: 16) Certif…" at bounding box center [360, 98] width 146 height 12
select select "savings"
click at [288, 92] on select "Select Account Type Brokerage (A/B: 18, SOFA: 20) Cash on Hand (A/B: 16) Certif…" at bounding box center [360, 98] width 146 height 12
click at [439, 99] on icon "submit" at bounding box center [439, 98] width 5 height 5
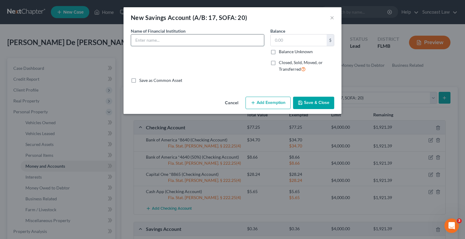
click at [179, 43] on input "text" at bounding box center [197, 39] width 133 height 11
type input "Alliant *7022-01"
type input "5.0"
click at [261, 105] on button "Add Exemption" at bounding box center [267, 103] width 45 height 13
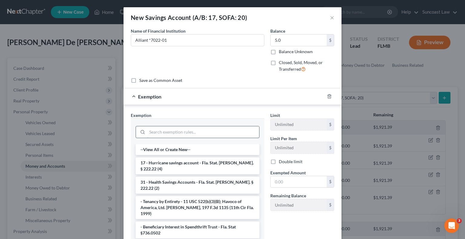
click at [180, 131] on input "search" at bounding box center [203, 131] width 112 height 11
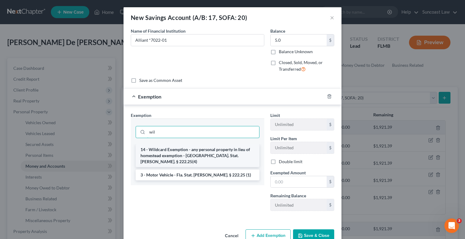
type input "wil"
click at [190, 154] on li "14 - Wildcard Exemption - any personal property in lieu of homestead exemption …" at bounding box center [198, 155] width 124 height 23
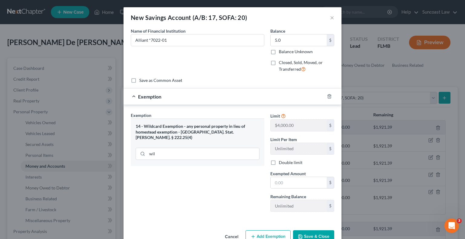
click at [190, 154] on div "wil" at bounding box center [198, 154] width 124 height 12
click at [297, 185] on input "text" at bounding box center [299, 182] width 56 height 11
type input "5.00"
click at [310, 236] on button "Save & Close" at bounding box center [313, 237] width 41 height 13
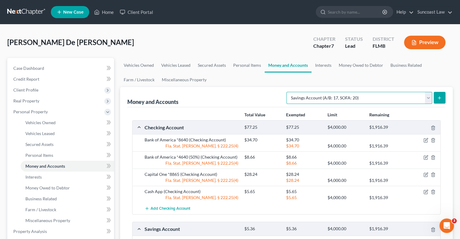
click at [426, 97] on select "Select Account Type Brokerage (A/B: 18, SOFA: 20) Cash on Hand (A/B: 16) Certif…" at bounding box center [360, 98] width 146 height 12
select select "checking"
click at [288, 92] on select "Select Account Type Brokerage (A/B: 18, SOFA: 20) Cash on Hand (A/B: 16) Certif…" at bounding box center [360, 98] width 146 height 12
click at [439, 96] on icon "submit" at bounding box center [439, 98] width 5 height 5
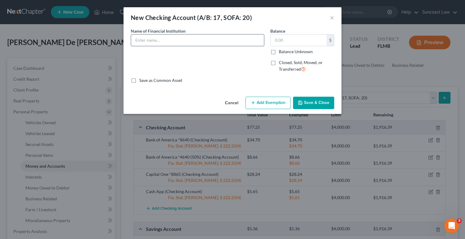
click at [149, 38] on input "text" at bounding box center [197, 39] width 133 height 11
type input "Alliant *7022-40"
type input "49.06"
click at [273, 100] on button "Add Exemption" at bounding box center [267, 103] width 45 height 13
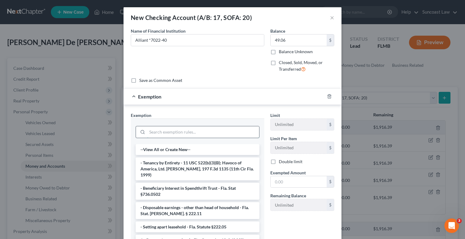
click at [194, 133] on input "search" at bounding box center [203, 131] width 112 height 11
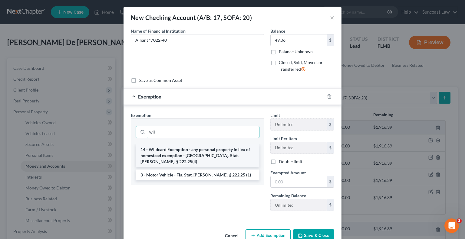
type input "wil"
click at [190, 150] on li "14 - Wildcard Exemption - any personal property in lieu of homestead exemption …" at bounding box center [198, 155] width 124 height 23
click at [190, 138] on input "wil" at bounding box center [203, 131] width 112 height 11
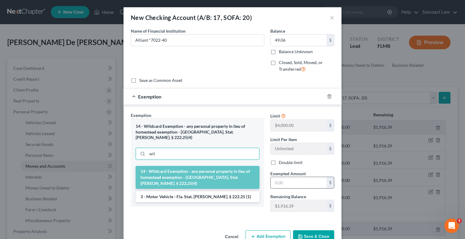
click at [293, 185] on input "text" at bounding box center [299, 182] width 56 height 11
type input "49.06"
click at [314, 235] on button "Save & Close" at bounding box center [313, 237] width 41 height 13
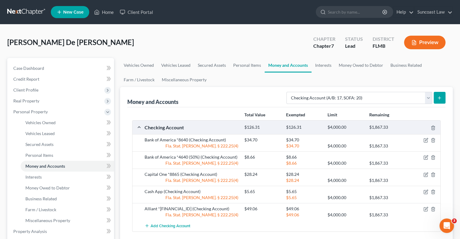
click at [442, 100] on icon "submit" at bounding box center [439, 98] width 5 height 5
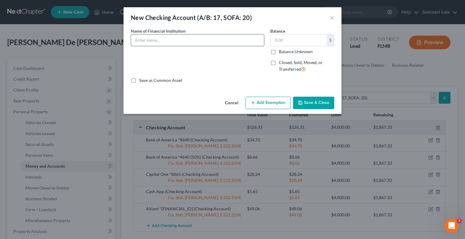
click at [165, 41] on input "text" at bounding box center [197, 39] width 133 height 11
type input "SOFI *3077"
type input "1,848"
click at [277, 101] on button "Add Exemption" at bounding box center [267, 103] width 45 height 13
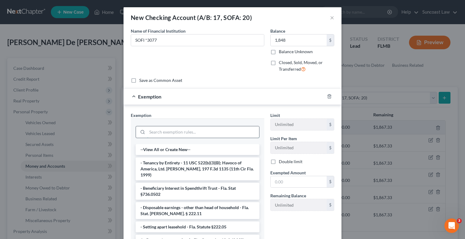
click at [192, 128] on input "search" at bounding box center [203, 131] width 112 height 11
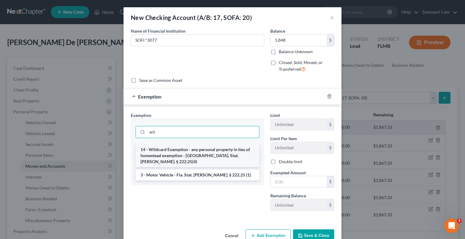
type input "wil"
click at [201, 149] on li "14 - Wildcard Exemption - any personal property in lieu of homestead exemption …" at bounding box center [198, 155] width 124 height 23
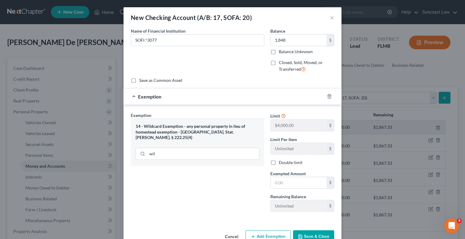
click at [201, 149] on input "wil" at bounding box center [203, 153] width 112 height 11
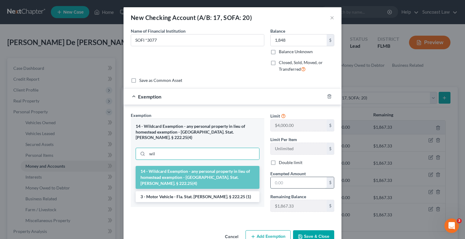
click at [293, 178] on input "text" at bounding box center [299, 182] width 56 height 11
type input "1,848"
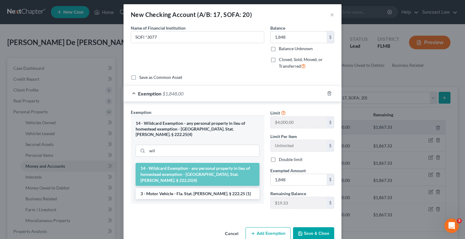
click at [314, 233] on button "Save & Close" at bounding box center [313, 234] width 41 height 13
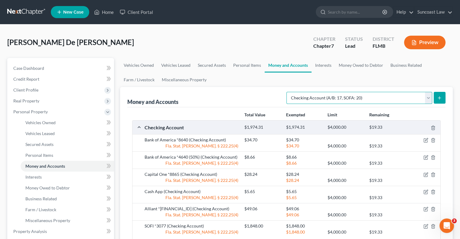
click at [397, 100] on select "Select Account Type Brokerage (A/B: 18, SOFA: 20) Cash on Hand (A/B: 16) Certif…" at bounding box center [360, 98] width 146 height 12
select select "savings"
click at [288, 92] on select "Select Account Type Brokerage (A/B: 18, SOFA: 20) Cash on Hand (A/B: 16) Certif…" at bounding box center [360, 98] width 146 height 12
click at [440, 98] on icon "submit" at bounding box center [439, 98] width 5 height 5
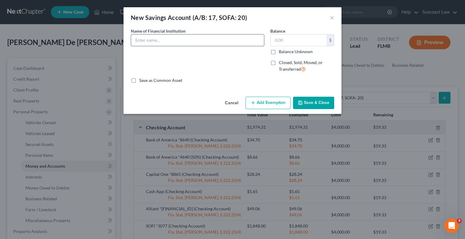
drag, startPoint x: 156, startPoint y: 44, endPoint x: 158, endPoint y: 40, distance: 4.2
click at [156, 44] on input "text" at bounding box center [197, 39] width 133 height 11
type input "SOFI *5244"
type input "0"
click at [323, 103] on button "Save & Close" at bounding box center [313, 103] width 41 height 13
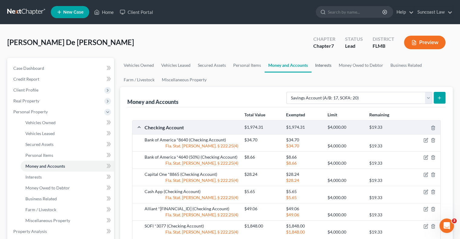
click at [319, 63] on link "Interests" at bounding box center [324, 65] width 24 height 15
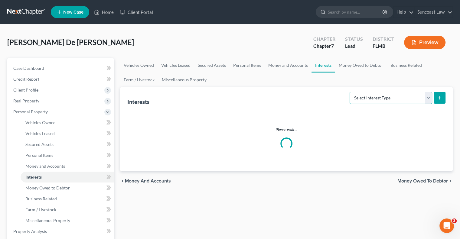
click at [377, 97] on select "Select Interest Type 401K (A/B: 21) Annuity (A/B: 23) Bond (A/B: 18) Education …" at bounding box center [391, 98] width 83 height 12
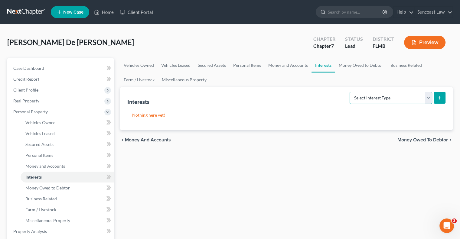
click at [380, 94] on select "Select Interest Type 401K (A/B: 21) Annuity (A/B: 23) Bond (A/B: 18) Education …" at bounding box center [391, 98] width 83 height 12
click at [396, 98] on select "Select Interest Type 401K (A/B: 21) Annuity (A/B: 23) Bond (A/B: 18) Education …" at bounding box center [391, 98] width 83 height 12
click at [405, 98] on select "Select Interest Type 401K (A/B: 21) Annuity (A/B: 23) Bond (A/B: 18) Education …" at bounding box center [391, 98] width 83 height 12
select select "mutual_fund"
click at [351, 92] on select "Select Interest Type 401K (A/B: 21) Annuity (A/B: 23) Bond (A/B: 18) Education …" at bounding box center [391, 98] width 83 height 12
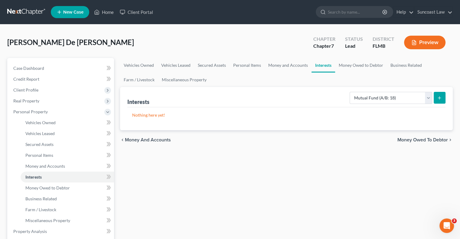
click at [443, 99] on button "submit" at bounding box center [440, 98] width 12 height 12
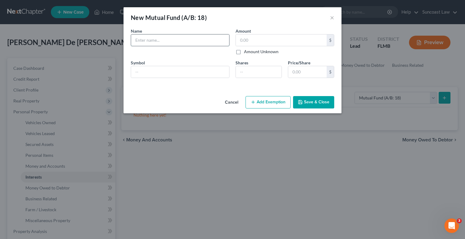
click at [178, 38] on input "text" at bounding box center [180, 39] width 98 height 11
type input "Vanguard *5770"
type input "5,112.04"
click at [326, 104] on button "Save & Close" at bounding box center [313, 102] width 41 height 13
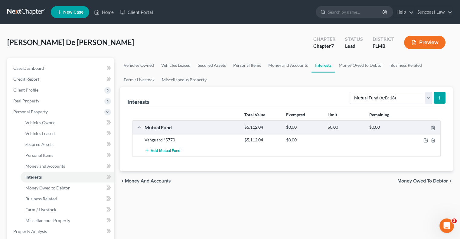
click at [438, 100] on button "submit" at bounding box center [440, 98] width 12 height 12
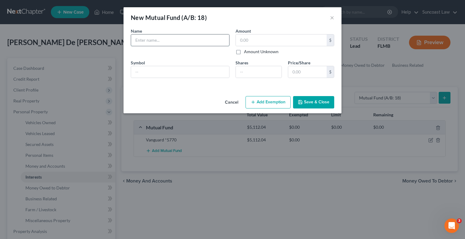
click at [205, 36] on input "text" at bounding box center [180, 39] width 98 height 11
type input "Vanguard *9026"
type input "1,220.09"
click at [279, 102] on button "Add Exemption" at bounding box center [267, 102] width 45 height 13
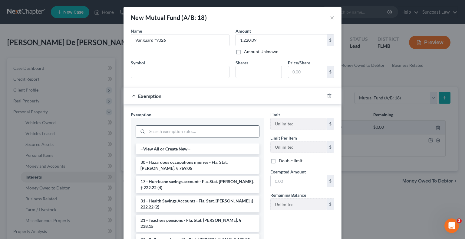
click at [197, 135] on input "search" at bounding box center [203, 131] width 112 height 11
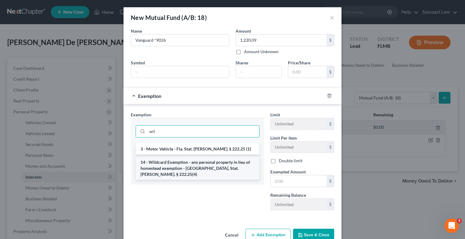
type input "wil"
click at [198, 165] on li "14 - Wildcard Exemption - any personal property in lieu of homestead exemption …" at bounding box center [198, 168] width 124 height 23
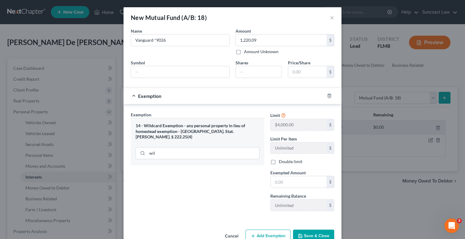
click at [198, 165] on div "Exemption Set must be selected for CA. Exemption * 14 - Wildcard Exemption - an…" at bounding box center [197, 164] width 139 height 105
drag, startPoint x: 289, startPoint y: 182, endPoint x: 290, endPoint y: 176, distance: 6.1
click at [289, 182] on input "text" at bounding box center [299, 181] width 56 height 11
type input "19.33"
click at [319, 230] on button "Save & Close" at bounding box center [313, 236] width 41 height 13
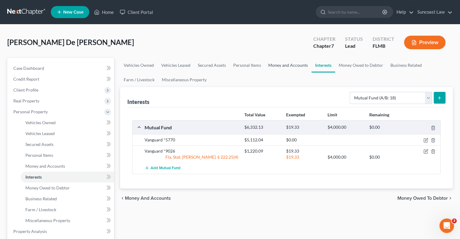
click at [279, 67] on link "Money and Accounts" at bounding box center [288, 65] width 47 height 15
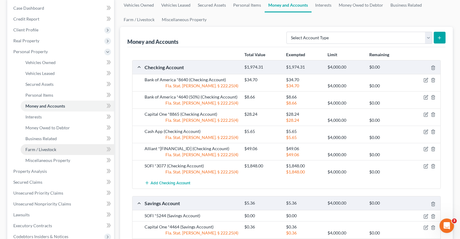
scroll to position [61, 0]
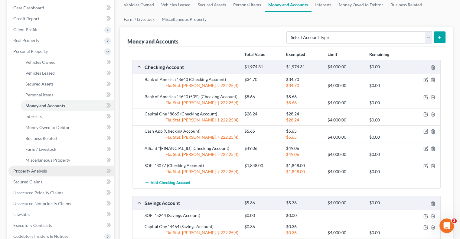
click at [36, 172] on span "Property Analysis" at bounding box center [30, 171] width 34 height 5
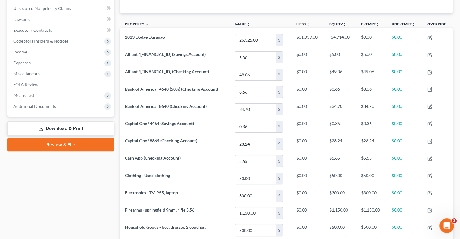
scroll to position [91, 0]
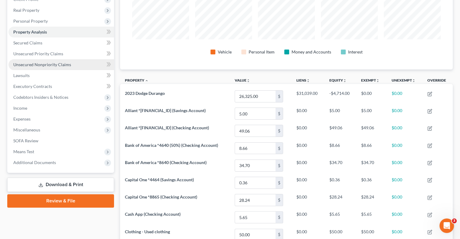
click at [55, 65] on span "Unsecured Nonpriority Claims" at bounding box center [42, 64] width 58 height 5
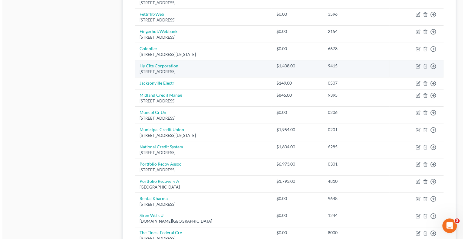
scroll to position [363, 0]
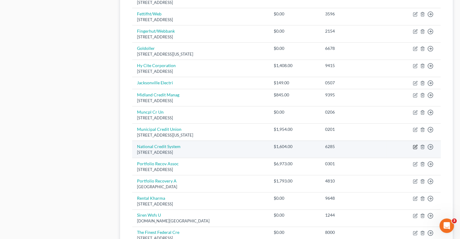
click at [416, 146] on icon "button" at bounding box center [415, 147] width 5 height 5
select select "10"
select select "1"
select select "0"
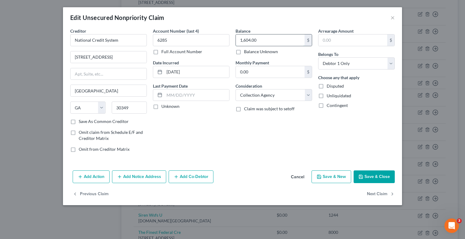
click at [278, 41] on input "1,604.00" at bounding box center [270, 39] width 69 height 11
type input "2,277"
click at [150, 175] on button "Add Notice Address" at bounding box center [139, 177] width 54 height 13
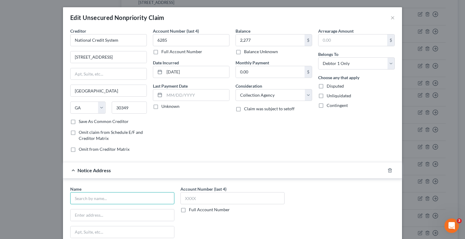
click at [100, 196] on input "text" at bounding box center [122, 198] width 104 height 12
type input "National Credit System"
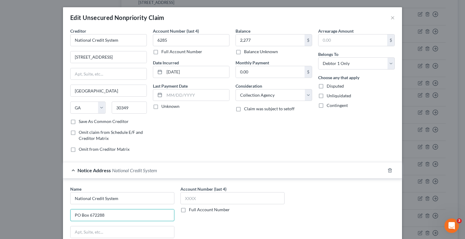
type input "PO Box 672288"
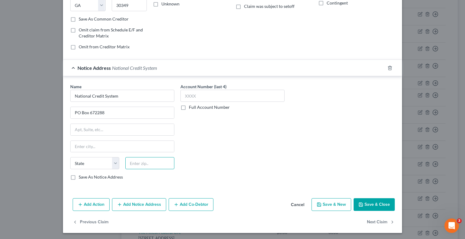
type input "6"
type input "30006"
type input "Marietta"
select select "10"
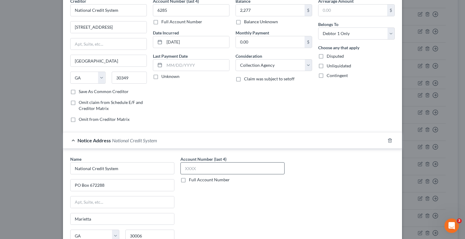
scroll to position [30, 0]
click at [211, 167] on input "text" at bounding box center [232, 168] width 104 height 12
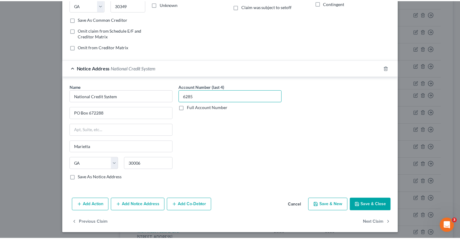
scroll to position [103, 0]
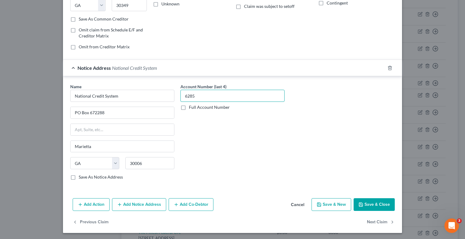
type input "6285"
click at [372, 200] on button "Save & Close" at bounding box center [373, 205] width 41 height 13
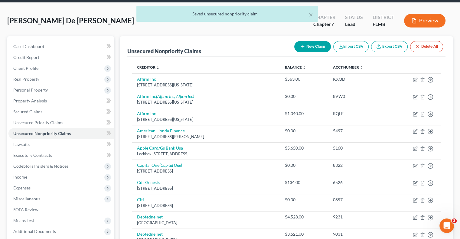
scroll to position [0, 0]
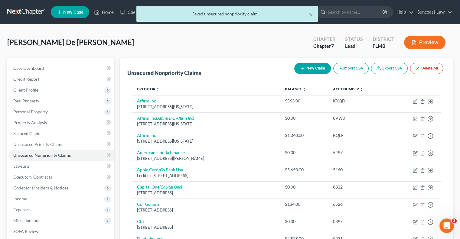
click at [316, 66] on button "New Claim" at bounding box center [312, 68] width 37 height 11
select select "0"
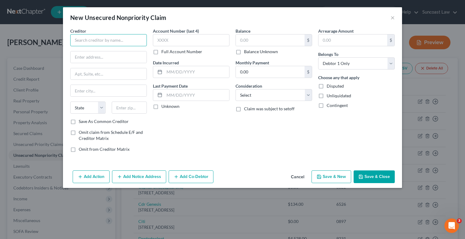
click at [85, 41] on input "text" at bounding box center [108, 40] width 77 height 12
type input "[PERSON_NAME] & Associates"
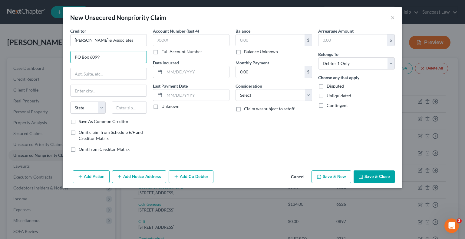
type input "PO Box 6099"
type input "49204"
type input "[PERSON_NAME]"
select select "23"
click at [161, 52] on label "Full Account Number" at bounding box center [181, 52] width 41 height 6
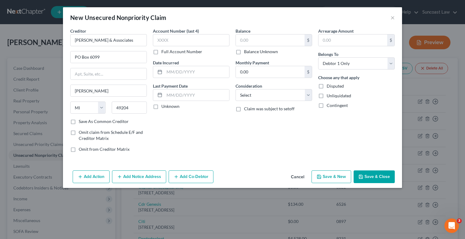
click at [164, 52] on input "Full Account Number" at bounding box center [166, 51] width 4 height 4
click at [177, 41] on input "text" at bounding box center [191, 40] width 77 height 12
type input "28792680"
click at [275, 44] on input "text" at bounding box center [270, 39] width 69 height 11
click at [375, 177] on button "Save & Close" at bounding box center [373, 177] width 41 height 13
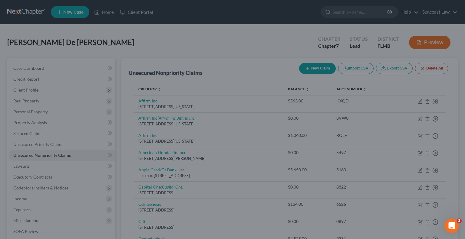
type input "1,205.00"
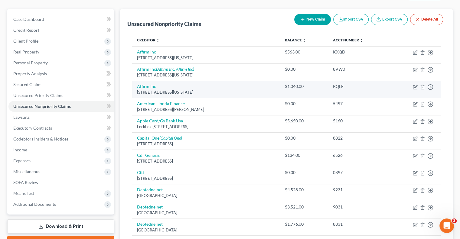
scroll to position [61, 0]
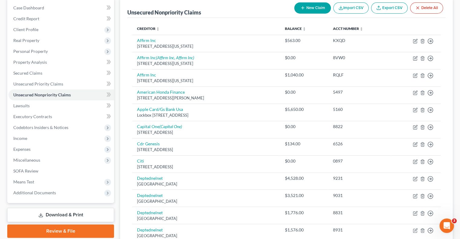
click at [309, 4] on button "New Claim" at bounding box center [312, 7] width 37 height 11
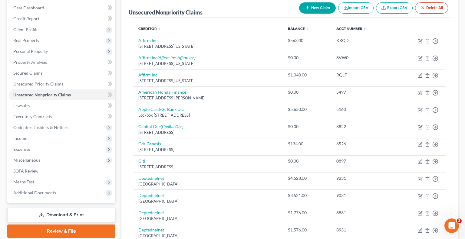
select select "0"
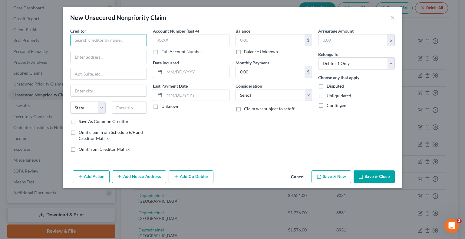
click at [98, 38] on input "text" at bounding box center [108, 40] width 77 height 12
click at [393, 17] on button "×" at bounding box center [392, 17] width 4 height 7
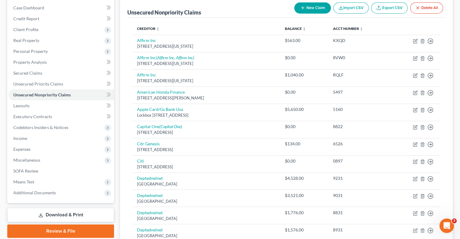
click at [308, 10] on button "New Claim" at bounding box center [312, 7] width 37 height 11
select select "0"
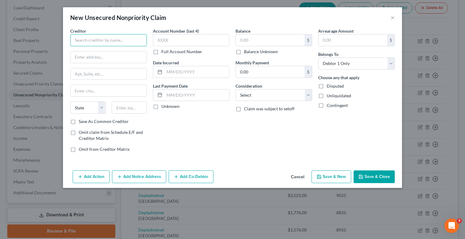
click at [99, 39] on input "text" at bounding box center [108, 40] width 77 height 12
type input "Columbia Debt Recovery"
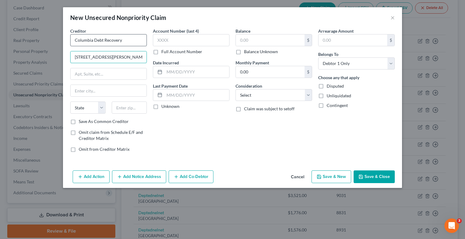
type input "[STREET_ADDRESS][PERSON_NAME]"
type input "Suite 301"
type input "98208"
type input "[PERSON_NAME]"
select select "50"
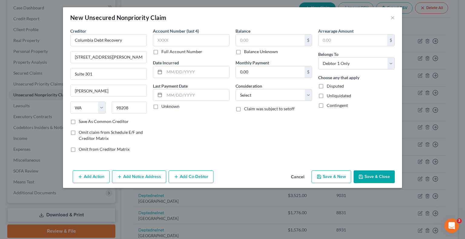
click at [161, 51] on label "Full Account Number" at bounding box center [181, 52] width 41 height 6
click at [164, 51] on input "Full Account Number" at bounding box center [166, 51] width 4 height 4
click at [176, 41] on input "text" at bounding box center [191, 40] width 77 height 12
type input "1"
click at [161, 53] on label "Full Account Number" at bounding box center [181, 52] width 41 height 6
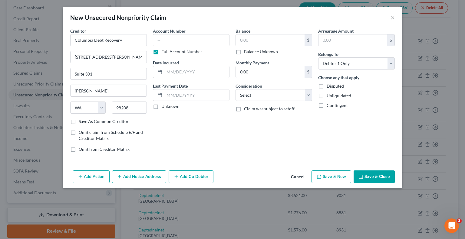
click at [164, 53] on input "Full Account Number" at bounding box center [166, 51] width 4 height 4
click at [166, 41] on input "text" at bounding box center [191, 40] width 77 height 12
type input "6526"
click at [269, 34] on input "text" at bounding box center [270, 39] width 69 height 11
click at [364, 177] on button "Save & Close" at bounding box center [373, 177] width 41 height 13
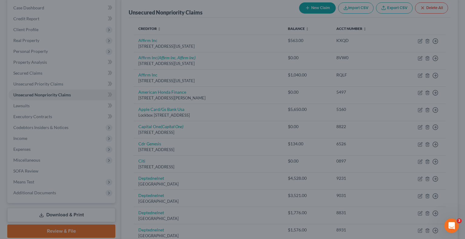
type input "3,540.00"
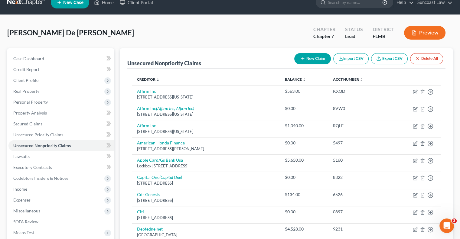
scroll to position [0, 0]
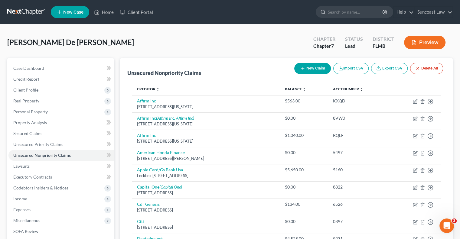
click at [307, 69] on button "New Claim" at bounding box center [312, 68] width 37 height 11
select select "0"
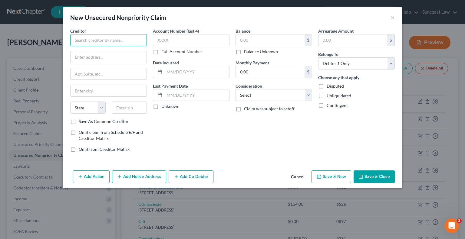
click at [138, 39] on input "text" at bounding box center [108, 40] width 77 height 12
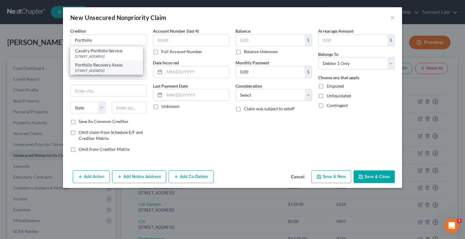
click at [113, 73] on div "[STREET_ADDRESS]" at bounding box center [106, 70] width 63 height 5
type input "Portfolio Recovery Assoc"
type input "[STREET_ADDRESS]"
type input "Attn Bankruptcy"
type input "[GEOGRAPHIC_DATA]"
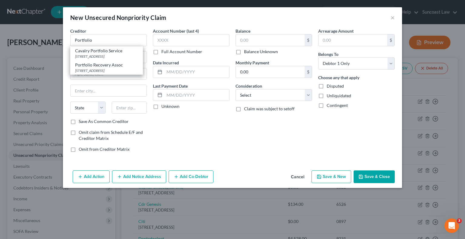
select select "48"
type input "23502"
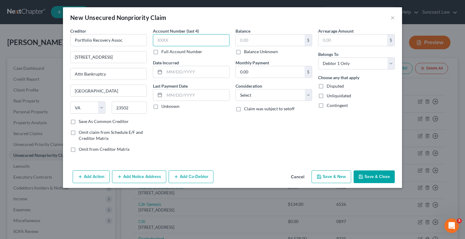
click at [168, 37] on input "text" at bounding box center [191, 40] width 77 height 12
type input "4810"
click at [277, 38] on input "text" at bounding box center [270, 39] width 69 height 11
click at [372, 174] on button "Save & Close" at bounding box center [373, 177] width 41 height 13
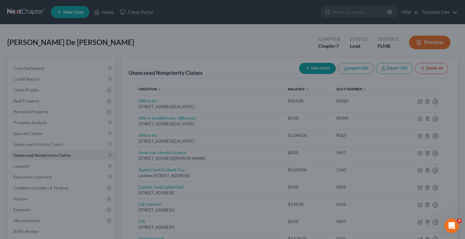
type input "1,495.00"
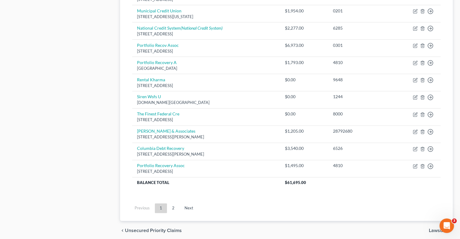
scroll to position [484, 0]
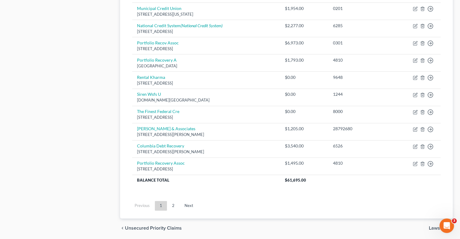
click at [172, 206] on link "2" at bounding box center [173, 206] width 12 height 10
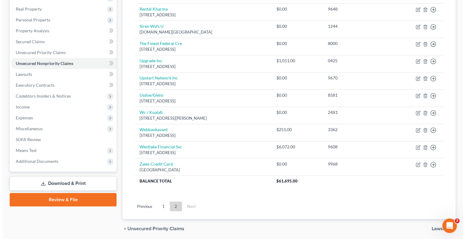
scroll to position [83, 0]
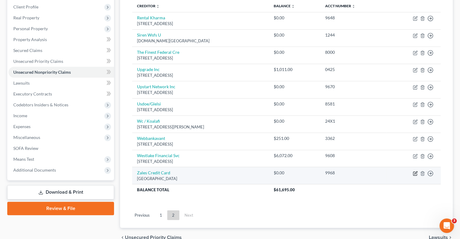
click at [415, 174] on icon "button" at bounding box center [415, 173] width 5 height 5
select select "36"
select select "1"
select select "0"
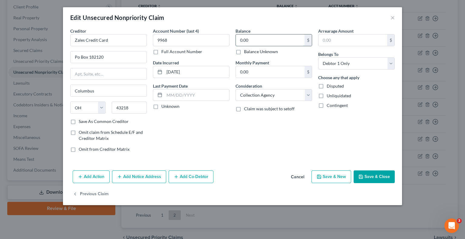
click at [279, 40] on input "0.00" at bounding box center [270, 39] width 69 height 11
type input "750"
click at [136, 179] on button "Add Notice Address" at bounding box center [139, 177] width 54 height 13
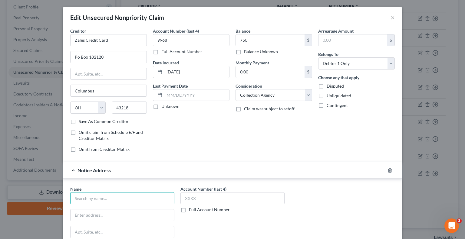
click at [114, 195] on input "text" at bounding box center [122, 198] width 104 height 12
type input "Zales"
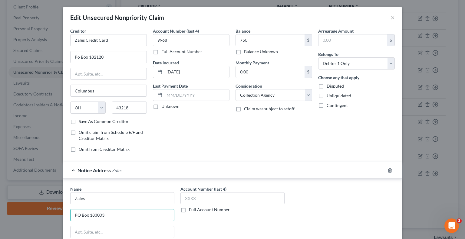
type input "PO Box 183003"
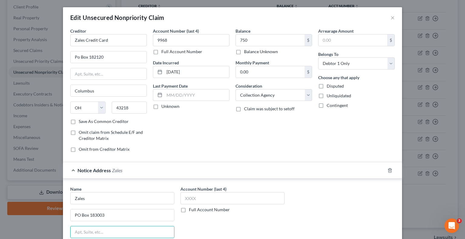
scroll to position [103, 0]
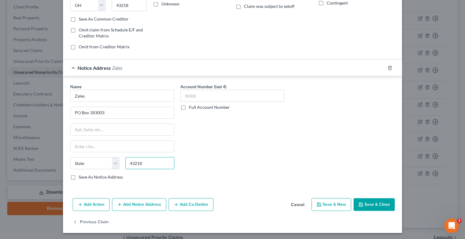
type input "43218"
type input "Columbus"
select select "36"
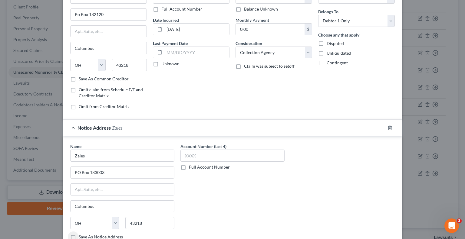
scroll to position [0, 0]
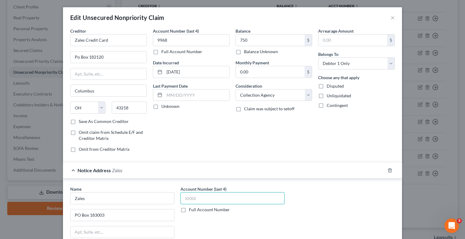
click at [206, 192] on input "text" at bounding box center [232, 198] width 104 height 12
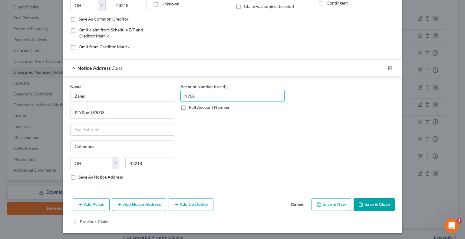
type input "9968"
click at [377, 203] on button "Save & Close" at bounding box center [373, 205] width 41 height 13
type input "750.00"
type input "0"
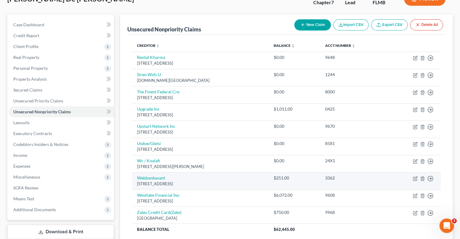
scroll to position [53, 0]
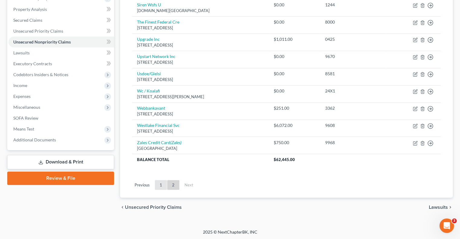
click at [161, 185] on link "1" at bounding box center [161, 185] width 12 height 10
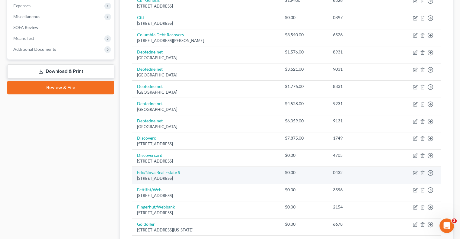
scroll to position [235, 0]
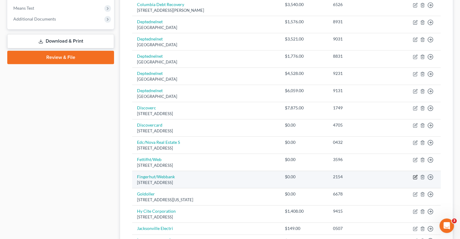
click at [415, 175] on icon "button" at bounding box center [415, 177] width 5 height 5
select select "24"
select select "2"
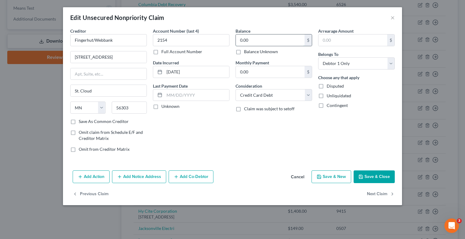
click at [282, 35] on input "0.00" at bounding box center [270, 39] width 69 height 11
click at [376, 175] on button "Save & Close" at bounding box center [373, 177] width 41 height 13
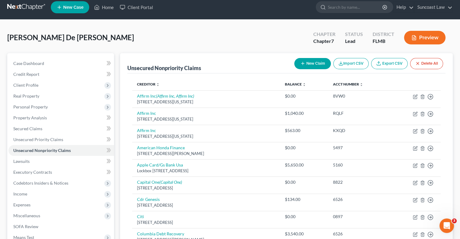
scroll to position [0, 0]
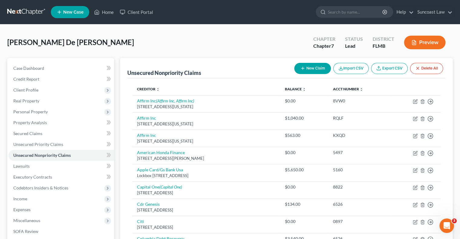
click at [305, 69] on button "New Claim" at bounding box center [312, 68] width 37 height 11
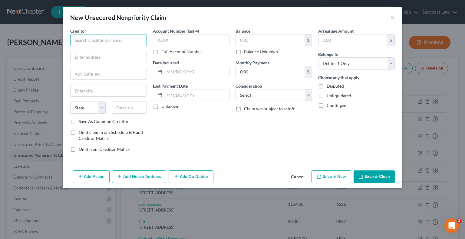
click at [112, 38] on input "text" at bounding box center [108, 40] width 77 height 12
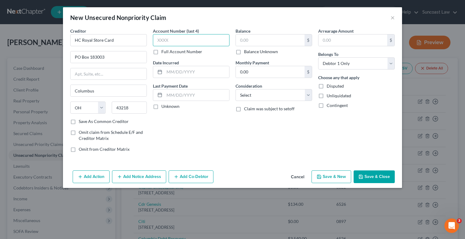
click at [215, 42] on input "text" at bounding box center [191, 40] width 77 height 12
click at [257, 38] on input "text" at bounding box center [270, 39] width 69 height 11
click at [377, 174] on button "Save & Close" at bounding box center [373, 177] width 41 height 13
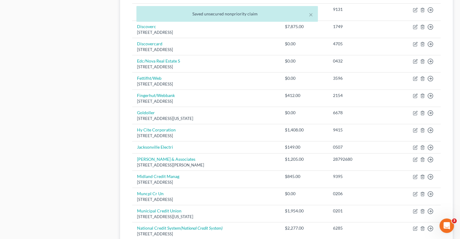
scroll to position [424, 0]
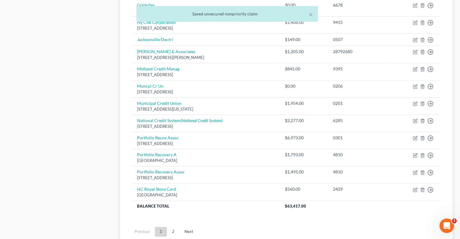
click at [174, 228] on link "2" at bounding box center [173, 232] width 12 height 10
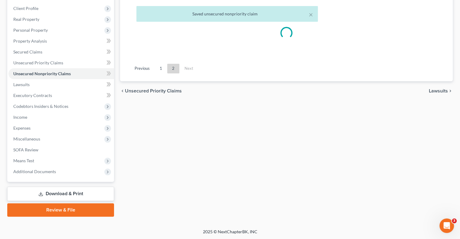
scroll to position [131, 0]
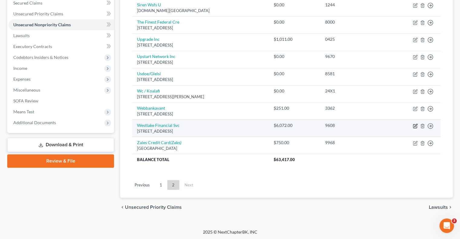
click at [415, 127] on icon "button" at bounding box center [415, 126] width 5 height 5
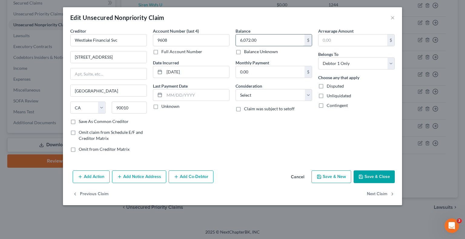
click at [274, 38] on input "6,072.00" at bounding box center [270, 39] width 69 height 11
click at [376, 175] on button "Save & Close" at bounding box center [373, 177] width 41 height 13
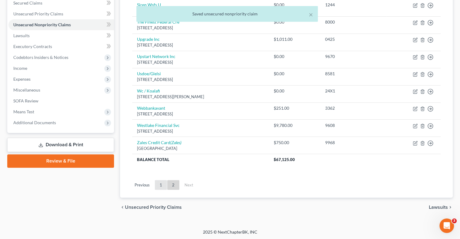
click at [162, 183] on link "1" at bounding box center [161, 185] width 12 height 10
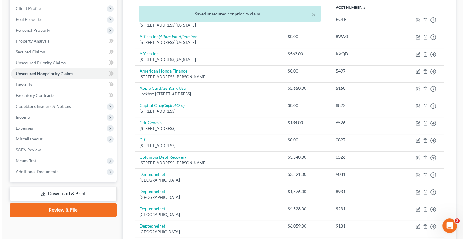
scroll to position [0, 0]
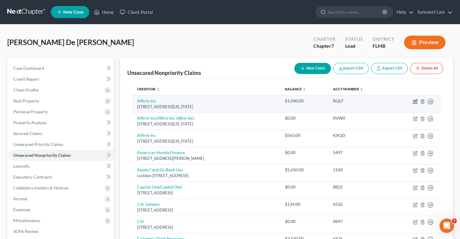
click at [415, 101] on icon "button" at bounding box center [416, 101] width 3 height 3
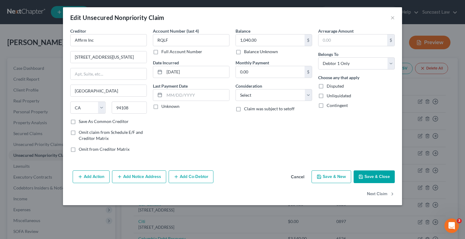
click at [138, 178] on button "Add Notice Address" at bounding box center [139, 177] width 54 height 13
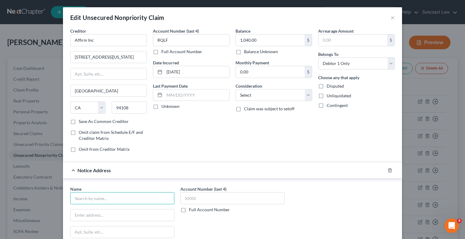
click at [130, 196] on input "text" at bounding box center [122, 198] width 104 height 12
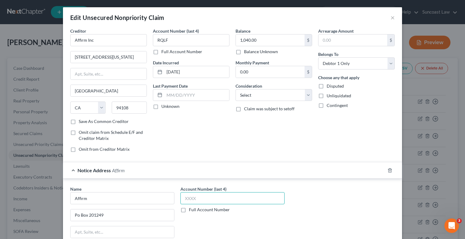
click at [208, 196] on input "text" at bounding box center [232, 198] width 104 height 12
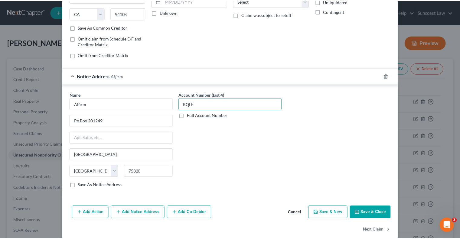
scroll to position [103, 0]
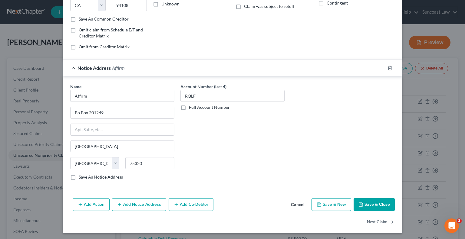
click at [372, 207] on button "Save & Close" at bounding box center [373, 205] width 41 height 13
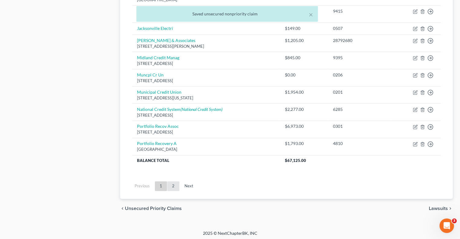
click at [175, 183] on link "2" at bounding box center [173, 187] width 12 height 10
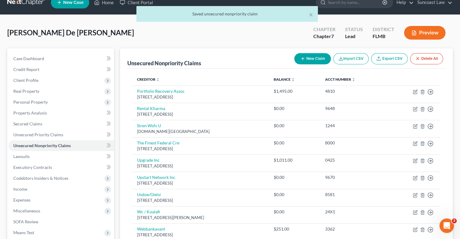
scroll to position [10, 0]
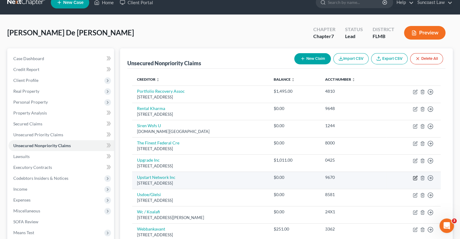
click at [415, 178] on icon "button" at bounding box center [416, 177] width 3 height 3
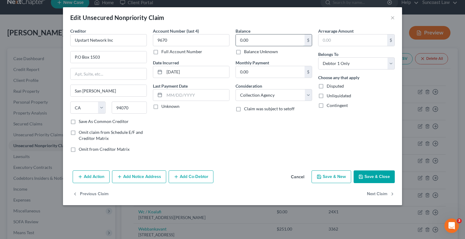
click at [260, 45] on input "0.00" at bounding box center [270, 39] width 69 height 11
click at [366, 174] on button "Save & Close" at bounding box center [373, 177] width 41 height 13
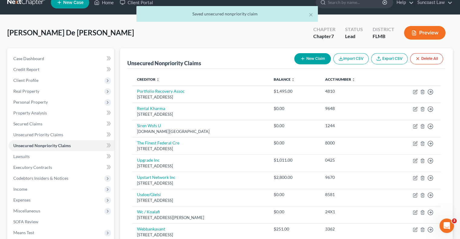
scroll to position [131, 0]
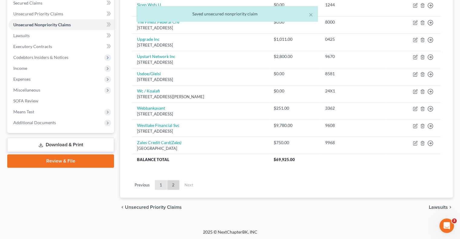
click at [164, 185] on link "1" at bounding box center [161, 185] width 12 height 10
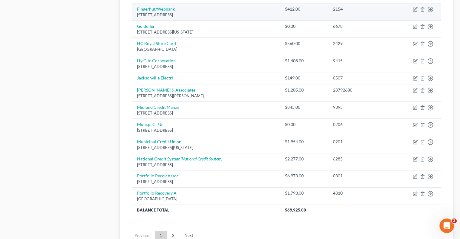
scroll to position [403, 0]
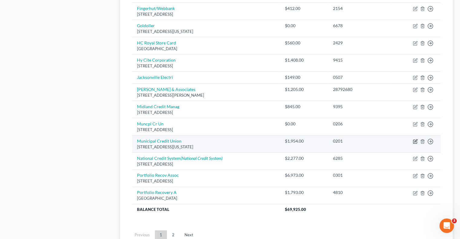
click at [414, 141] on icon "button" at bounding box center [415, 141] width 5 height 5
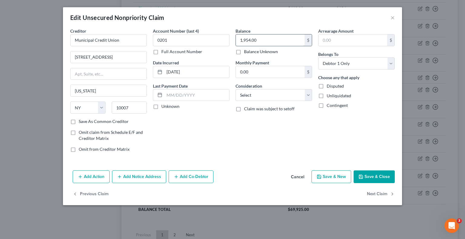
click at [258, 41] on input "1,954.00" at bounding box center [270, 39] width 69 height 11
click at [373, 176] on button "Save & Close" at bounding box center [373, 177] width 41 height 13
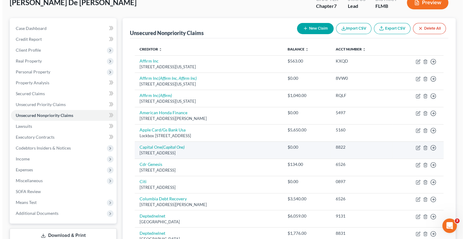
scroll to position [0, 0]
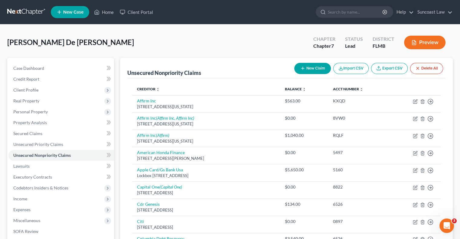
click at [316, 72] on button "New Claim" at bounding box center [312, 68] width 37 height 11
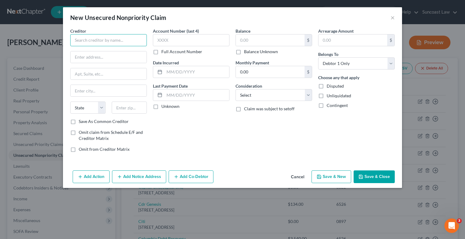
click at [113, 40] on input "text" at bounding box center [108, 40] width 77 height 12
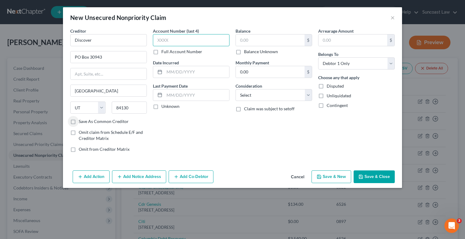
click at [203, 41] on input "text" at bounding box center [191, 40] width 77 height 12
click at [253, 40] on input "text" at bounding box center [270, 39] width 69 height 11
click at [381, 173] on button "Save & Close" at bounding box center [373, 177] width 41 height 13
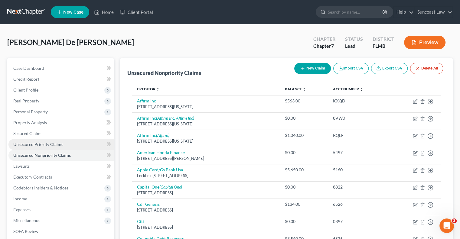
click at [61, 147] on link "Unsecured Priority Claims" at bounding box center [61, 144] width 106 height 11
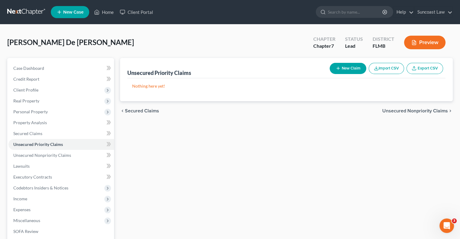
click at [347, 64] on button "New Claim" at bounding box center [348, 68] width 37 height 11
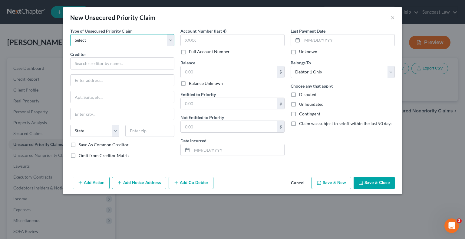
click at [106, 42] on select "Select Taxes & Other Government Units Domestic Support Obligations Extensions o…" at bounding box center [122, 40] width 104 height 12
click at [70, 34] on select "Select Taxes & Other Government Units Domestic Support Obligations Extensions o…" at bounding box center [122, 40] width 104 height 12
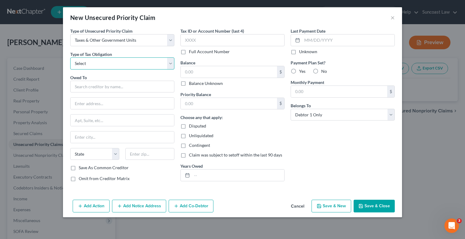
click at [106, 62] on select "Select Federal City State Franchise Tax Board Other" at bounding box center [122, 63] width 104 height 12
click at [70, 57] on select "Select Federal City State Franchise Tax Board Other" at bounding box center [122, 63] width 104 height 12
click at [102, 82] on input "text" at bounding box center [122, 87] width 104 height 12
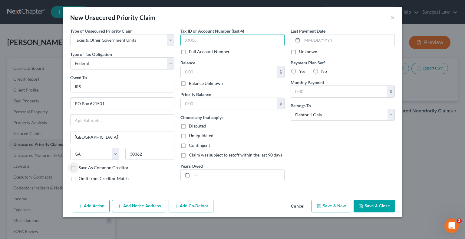
click at [208, 41] on input "text" at bounding box center [232, 40] width 104 height 12
click at [205, 69] on input "text" at bounding box center [229, 71] width 96 height 11
click at [378, 205] on button "Save & Close" at bounding box center [373, 206] width 41 height 13
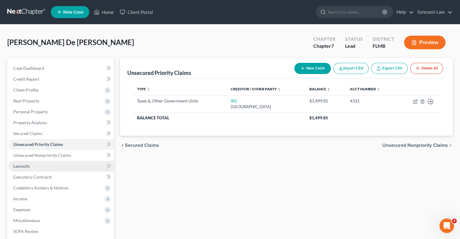
click at [55, 162] on link "Lawsuits" at bounding box center [61, 166] width 106 height 11
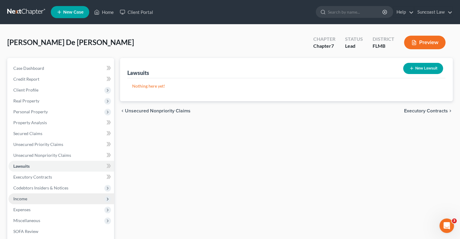
click at [51, 201] on span "Income" at bounding box center [61, 199] width 106 height 11
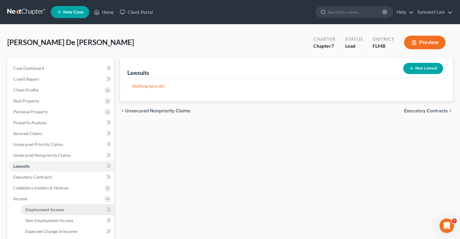
click at [54, 207] on span "Employment Income" at bounding box center [44, 209] width 39 height 5
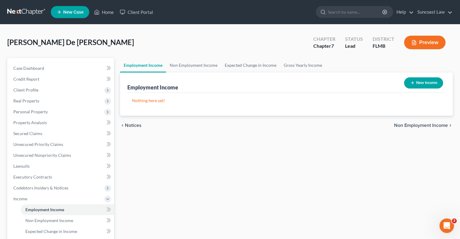
click at [426, 84] on button "New Income" at bounding box center [423, 82] width 39 height 11
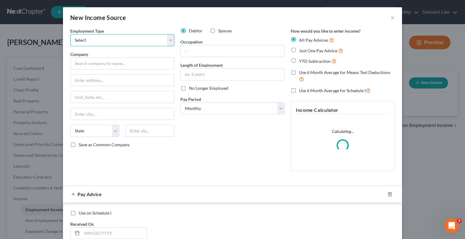
click at [123, 41] on select "Select Full or [DEMOGRAPHIC_DATA] Employment Self Employment" at bounding box center [122, 40] width 104 height 12
click at [70, 34] on select "Select Full or [DEMOGRAPHIC_DATA] Employment Self Employment" at bounding box center [122, 40] width 104 height 12
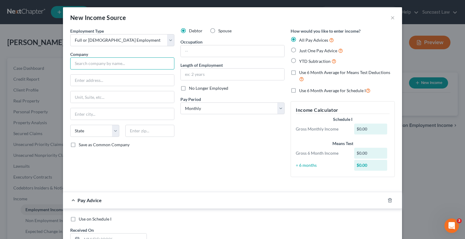
click at [118, 62] on input "text" at bounding box center [122, 63] width 104 height 12
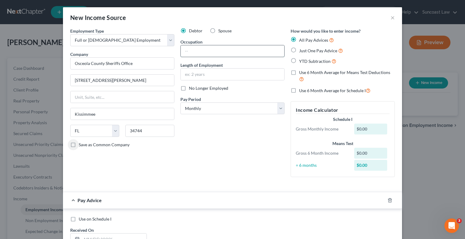
click at [223, 48] on input "text" at bounding box center [232, 50] width 103 height 11
click at [227, 110] on select "Select Monthly Twice Monthly Every Other Week Weekly" at bounding box center [232, 109] width 104 height 12
click at [180, 103] on select "Select Monthly Twice Monthly Every Other Week Weekly" at bounding box center [232, 109] width 104 height 12
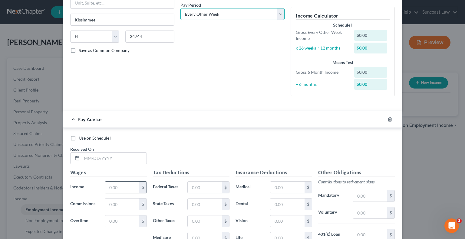
scroll to position [121, 0]
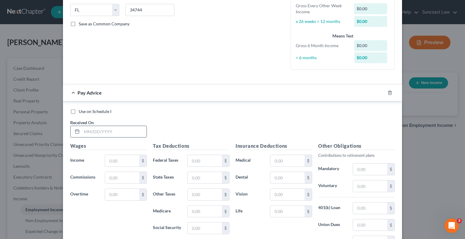
click at [105, 131] on input "text" at bounding box center [114, 131] width 65 height 11
click at [198, 163] on input "text" at bounding box center [205, 160] width 34 height 11
click at [295, 156] on input "text" at bounding box center [287, 160] width 34 height 11
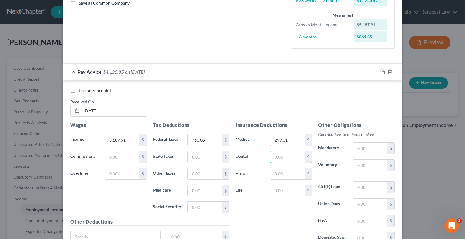
scroll to position [197, 0]
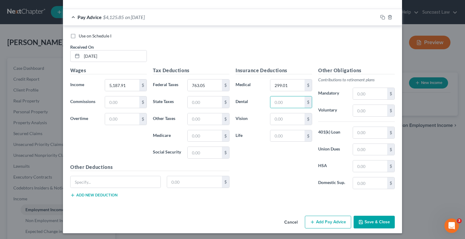
click at [333, 218] on button "Add Pay Advice" at bounding box center [328, 222] width 46 height 13
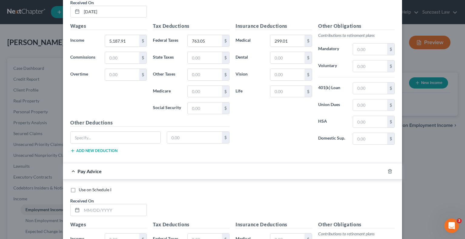
scroll to position [318, 0]
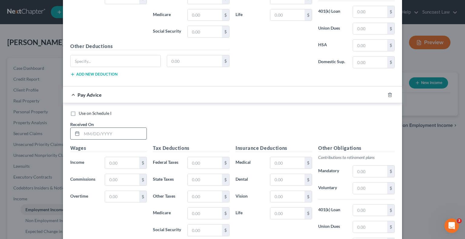
click at [125, 129] on input "text" at bounding box center [114, 133] width 65 height 11
click at [203, 159] on input "text" at bounding box center [205, 162] width 34 height 11
drag, startPoint x: 287, startPoint y: 159, endPoint x: 289, endPoint y: 156, distance: 3.3
click at [287, 159] on input "text" at bounding box center [287, 162] width 34 height 11
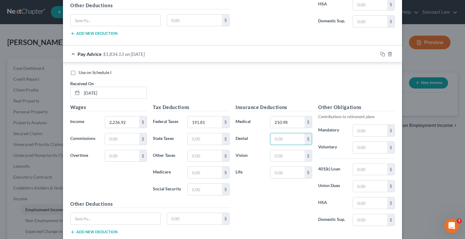
scroll to position [395, 0]
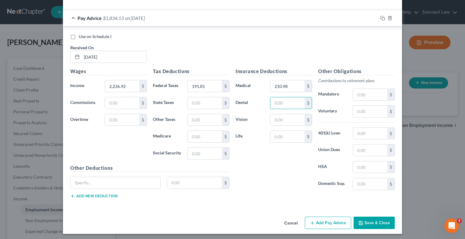
click at [325, 218] on button "Add Pay Advice" at bounding box center [328, 223] width 46 height 13
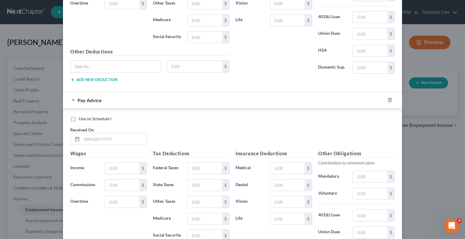
scroll to position [516, 0]
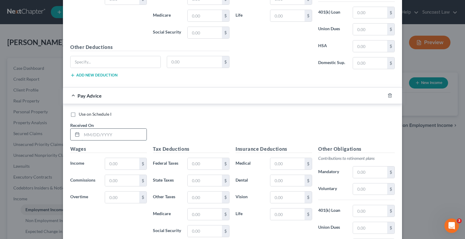
drag, startPoint x: 123, startPoint y: 135, endPoint x: 122, endPoint y: 131, distance: 4.3
click at [123, 135] on input "text" at bounding box center [114, 134] width 65 height 11
click at [192, 163] on input "text" at bounding box center [205, 163] width 34 height 11
click at [276, 160] on input "text" at bounding box center [287, 163] width 34 height 11
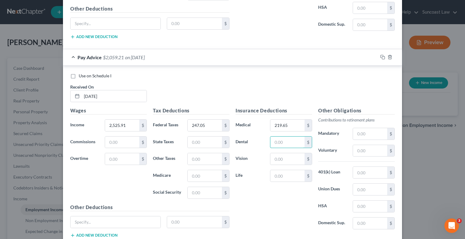
scroll to position [592, 0]
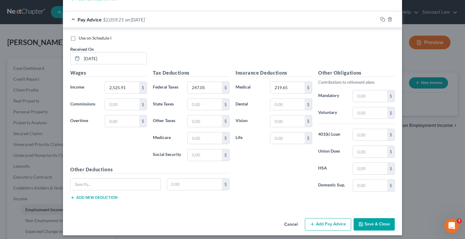
drag, startPoint x: 323, startPoint y: 217, endPoint x: 307, endPoint y: 204, distance: 20.4
click at [323, 218] on button "Add Pay Advice" at bounding box center [328, 224] width 46 height 13
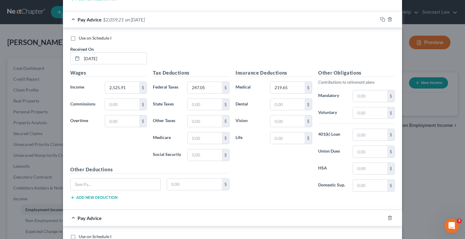
scroll to position [713, 0]
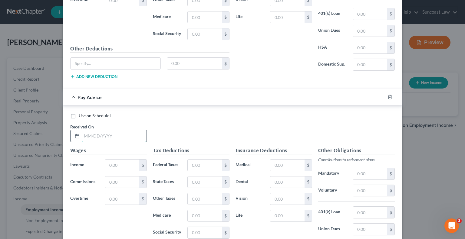
drag, startPoint x: 118, startPoint y: 131, endPoint x: 119, endPoint y: 127, distance: 4.3
click at [118, 131] on input "text" at bounding box center [114, 135] width 65 height 11
click at [196, 164] on input "text" at bounding box center [205, 165] width 34 height 11
click at [278, 160] on input "text" at bounding box center [287, 165] width 34 height 11
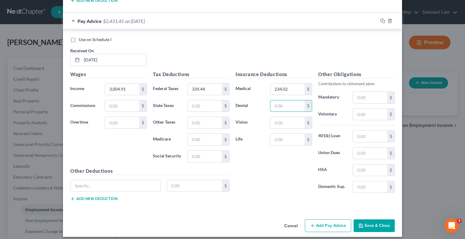
scroll to position [790, 0]
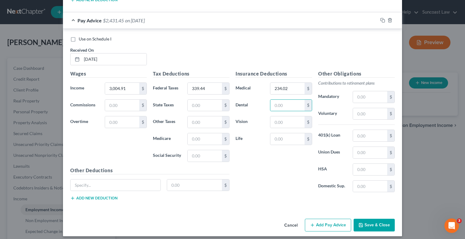
click at [326, 223] on button "Add Pay Advice" at bounding box center [328, 225] width 46 height 13
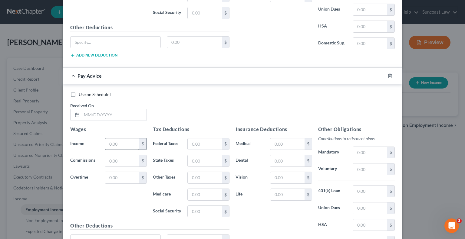
scroll to position [941, 0]
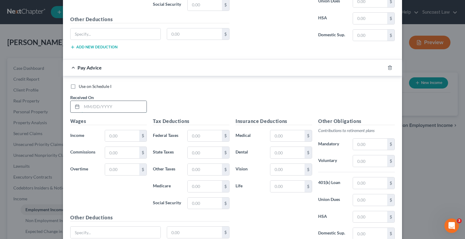
click at [114, 103] on input "text" at bounding box center [114, 106] width 65 height 11
click at [194, 130] on input "text" at bounding box center [205, 135] width 34 height 11
click at [281, 130] on input "text" at bounding box center [287, 135] width 34 height 11
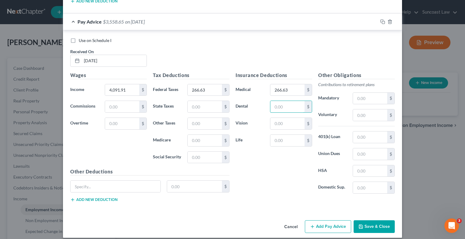
scroll to position [988, 0]
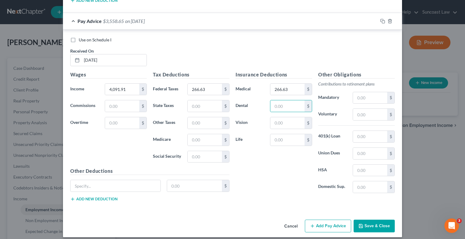
click at [316, 226] on button "Add Pay Advice" at bounding box center [328, 226] width 46 height 13
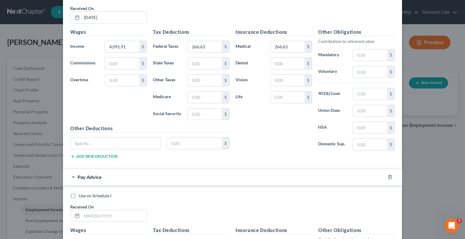
scroll to position [1109, 0]
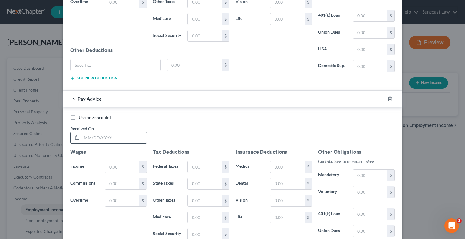
click at [123, 137] on input "text" at bounding box center [114, 137] width 65 height 11
click at [202, 161] on input "text" at bounding box center [205, 166] width 34 height 11
click at [291, 162] on input "text" at bounding box center [287, 166] width 34 height 11
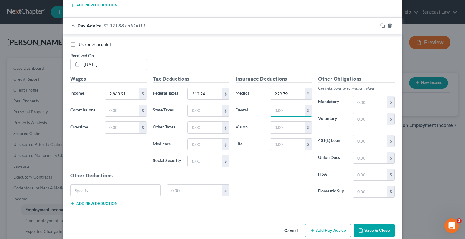
scroll to position [1185, 0]
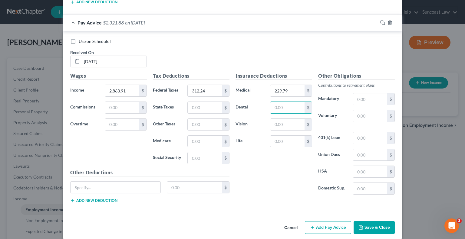
click at [337, 222] on button "Add Pay Advice" at bounding box center [328, 228] width 46 height 13
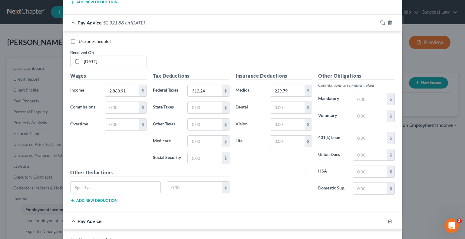
scroll to position [1306, 0]
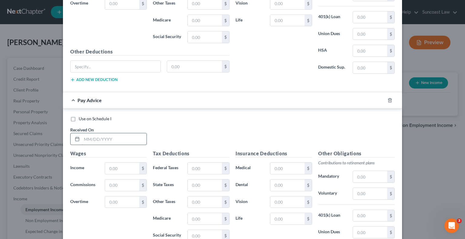
click at [122, 133] on input "text" at bounding box center [114, 138] width 65 height 11
click at [207, 163] on input "text" at bounding box center [205, 168] width 34 height 11
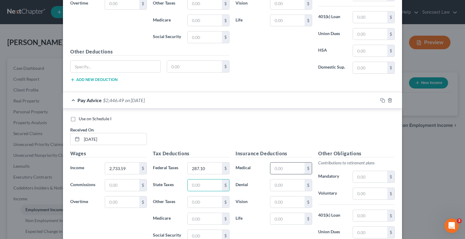
click at [284, 163] on input "text" at bounding box center [287, 168] width 34 height 11
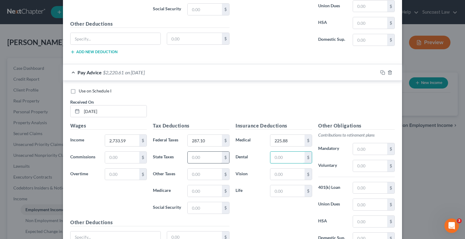
scroll to position [1383, 0]
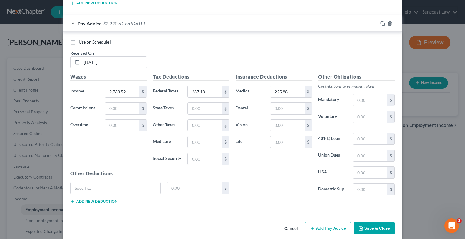
click at [318, 222] on button "Add Pay Advice" at bounding box center [328, 228] width 46 height 13
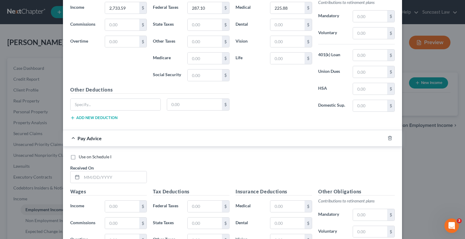
scroll to position [1504, 0]
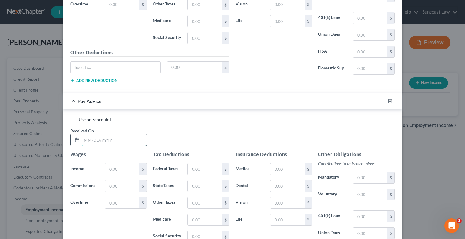
click at [117, 134] on input "text" at bounding box center [114, 139] width 65 height 11
click at [199, 164] on input "text" at bounding box center [205, 169] width 34 height 11
click at [276, 164] on input "text" at bounding box center [287, 169] width 34 height 11
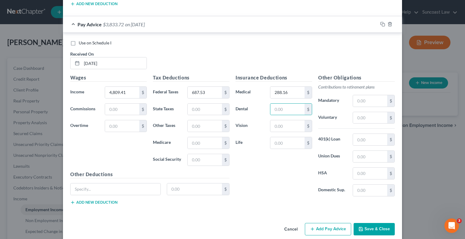
click at [338, 224] on button "Add Pay Advice" at bounding box center [328, 229] width 46 height 13
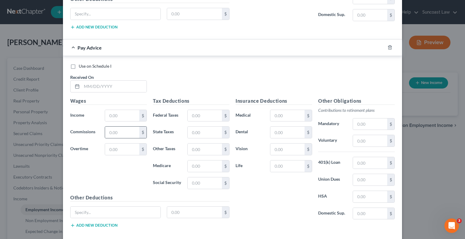
scroll to position [1762, 0]
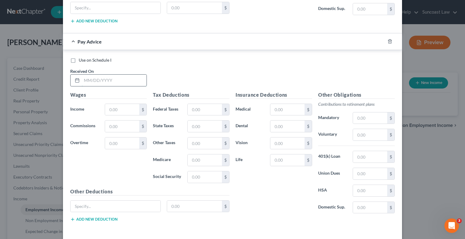
click at [111, 75] on input "text" at bounding box center [114, 80] width 65 height 11
click at [199, 104] on input "text" at bounding box center [205, 109] width 34 height 11
click at [286, 104] on input "text" at bounding box center [287, 109] width 34 height 11
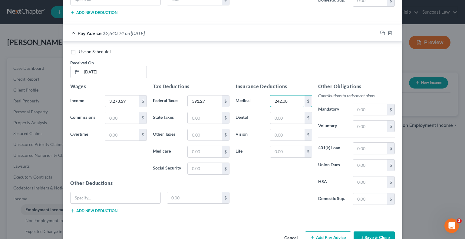
scroll to position [1778, 0]
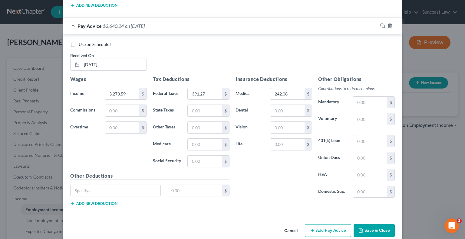
click at [325, 225] on button "Add Pay Advice" at bounding box center [328, 231] width 46 height 13
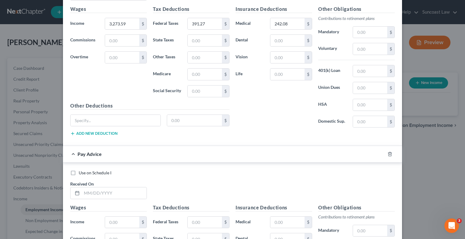
scroll to position [1869, 0]
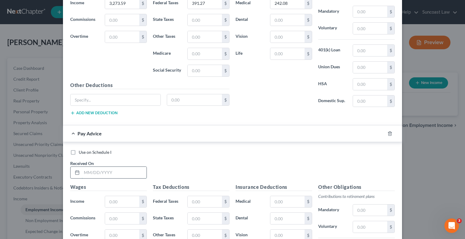
click at [110, 167] on input "text" at bounding box center [114, 172] width 65 height 11
click at [212, 196] on input "text" at bounding box center [205, 201] width 34 height 11
click at [281, 196] on input "text" at bounding box center [287, 201] width 34 height 11
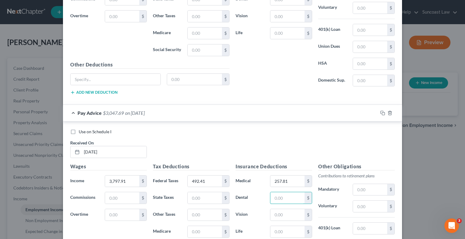
scroll to position [1976, 0]
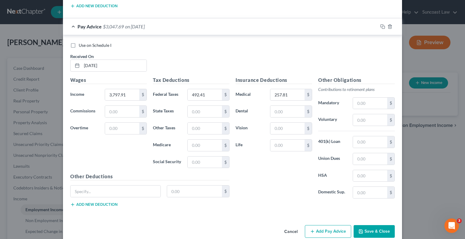
click at [321, 225] on button "Add Pay Advice" at bounding box center [328, 231] width 46 height 13
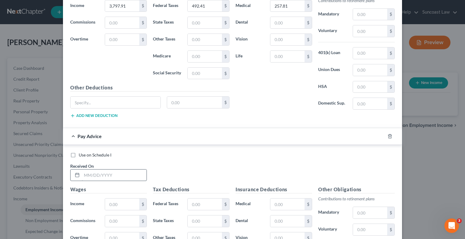
scroll to position [2067, 0]
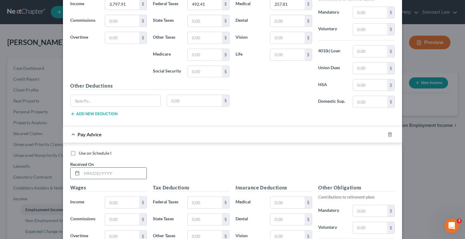
click at [122, 168] on input "text" at bounding box center [114, 173] width 65 height 11
drag, startPoint x: 193, startPoint y: 190, endPoint x: 191, endPoint y: 176, distance: 14.0
click at [193, 197] on input "text" at bounding box center [205, 202] width 34 height 11
click at [283, 197] on input "text" at bounding box center [287, 202] width 34 height 11
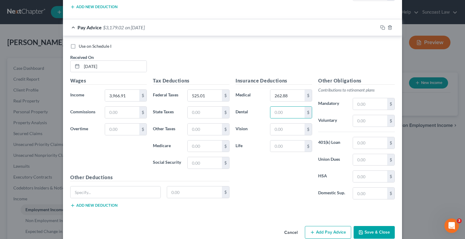
click at [317, 226] on button "Add Pay Advice" at bounding box center [328, 232] width 46 height 13
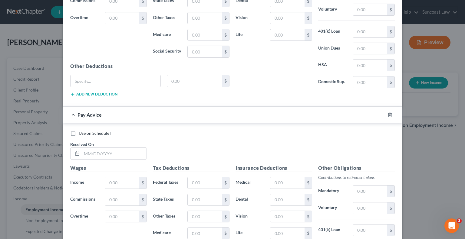
scroll to position [2295, 0]
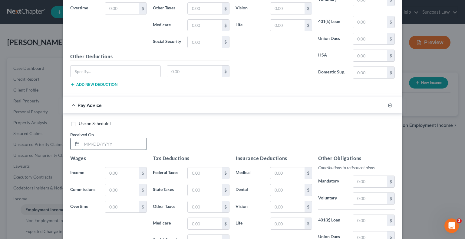
click at [104, 138] on input "text" at bounding box center [114, 143] width 65 height 11
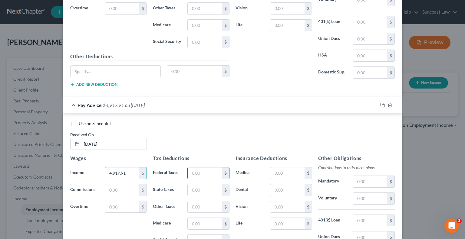
click at [203, 168] on input "text" at bounding box center [205, 173] width 34 height 11
click at [284, 168] on input "text" at bounding box center [287, 173] width 34 height 11
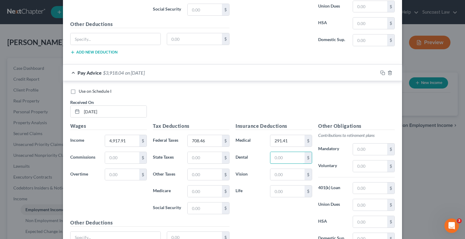
scroll to position [2371, 0]
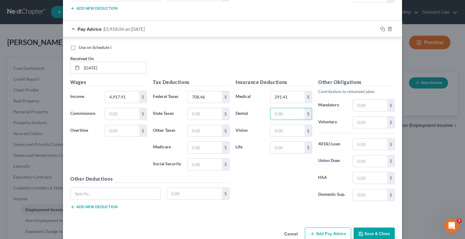
click at [328, 228] on button "Add Pay Advice" at bounding box center [328, 234] width 46 height 13
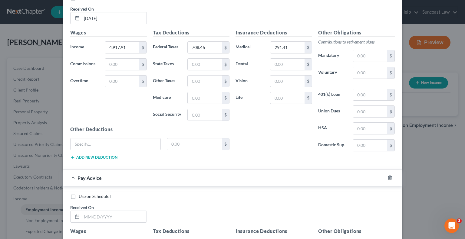
scroll to position [2522, 0]
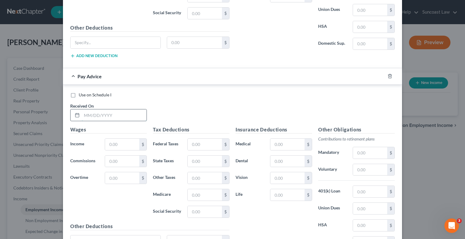
click at [121, 110] on input "text" at bounding box center [114, 115] width 65 height 11
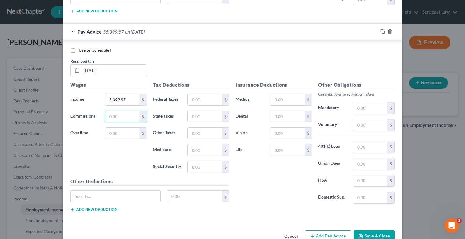
scroll to position [2569, 0]
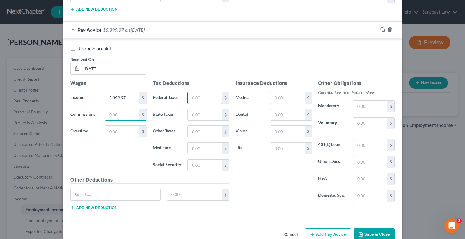
click at [194, 92] on input "text" at bounding box center [205, 97] width 34 height 11
drag, startPoint x: 278, startPoint y: 88, endPoint x: 276, endPoint y: 83, distance: 5.2
click at [278, 92] on input "text" at bounding box center [287, 97] width 34 height 11
click at [381, 229] on button "Save & Close" at bounding box center [373, 235] width 41 height 13
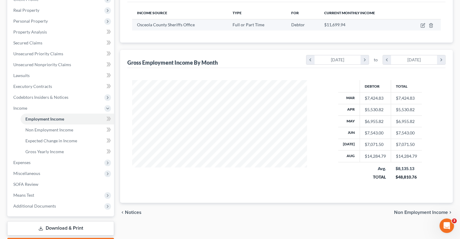
scroll to position [0, 0]
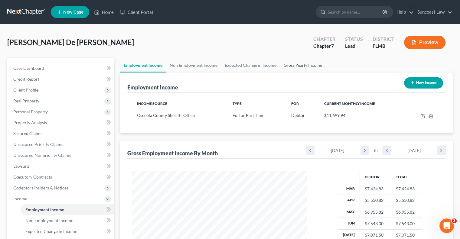
click at [297, 65] on link "Gross Yearly Income" at bounding box center [303, 65] width 46 height 15
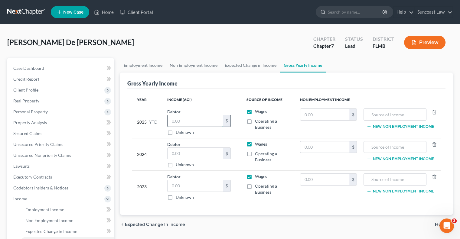
click at [192, 118] on input "text" at bounding box center [196, 120] width 56 height 11
click at [207, 154] on input "text" at bounding box center [196, 153] width 56 height 11
click at [204, 180] on input "text" at bounding box center [196, 185] width 56 height 11
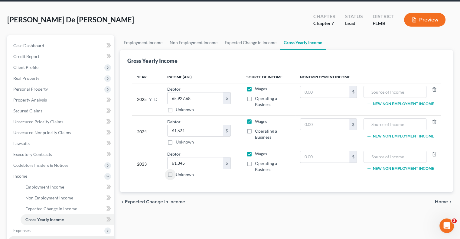
scroll to position [91, 0]
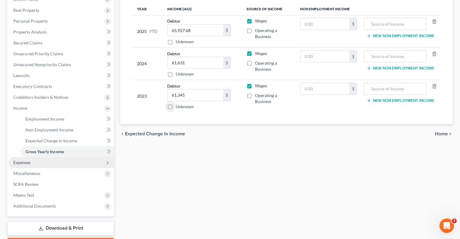
drag, startPoint x: 37, startPoint y: 166, endPoint x: 40, endPoint y: 167, distance: 3.5
click at [37, 166] on span "Expenses" at bounding box center [61, 162] width 106 height 11
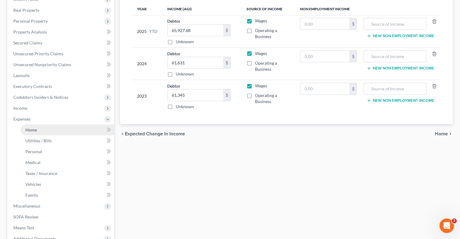
click at [38, 133] on link "Home" at bounding box center [68, 130] width 94 height 11
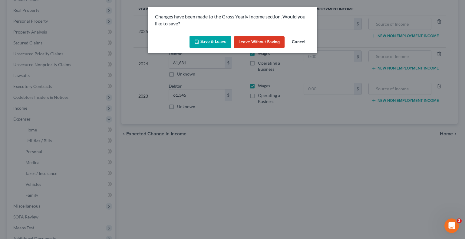
click at [212, 42] on button "Save & Leave" at bounding box center [210, 42] width 42 height 13
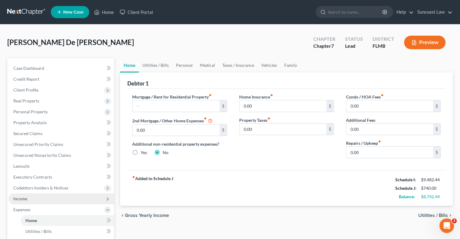
click at [33, 199] on span "Income" at bounding box center [61, 199] width 106 height 11
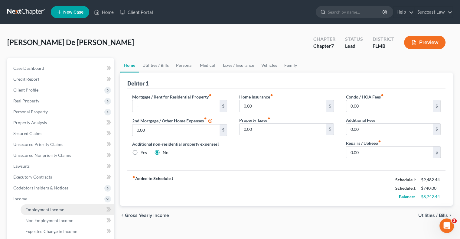
click at [61, 210] on span "Employment Income" at bounding box center [44, 209] width 39 height 5
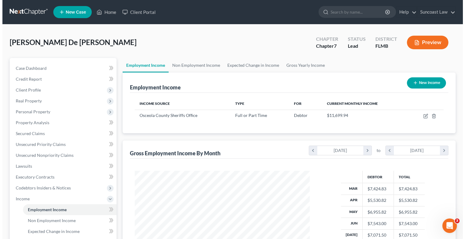
scroll to position [108, 187]
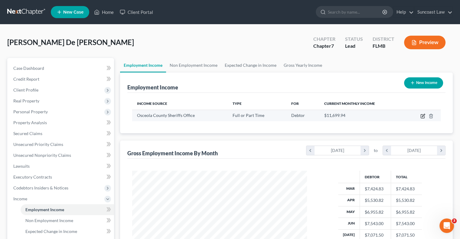
click at [422, 117] on icon "button" at bounding box center [423, 116] width 5 height 5
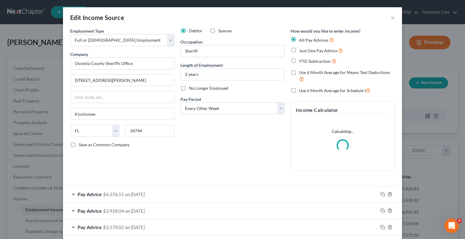
scroll to position [108, 189]
click at [299, 72] on label "Use 6 Month Average for Means Test Deductions" at bounding box center [347, 76] width 96 height 13
click at [301, 72] on input "Use 6 Month Average for Means Test Deductions" at bounding box center [303, 72] width 4 height 4
click at [299, 92] on label "Use 6 Month Average for Schedule I" at bounding box center [334, 90] width 71 height 7
click at [301, 91] on input "Use 6 Month Average for Schedule I" at bounding box center [303, 89] width 4 height 4
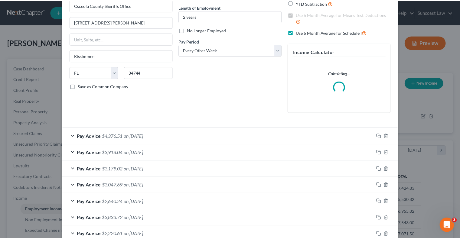
scroll to position [193, 0]
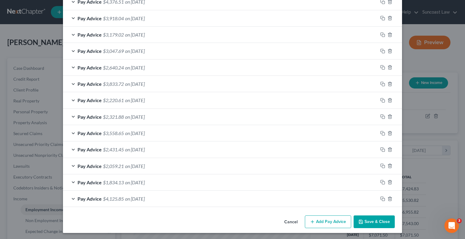
click at [373, 219] on button "Save & Close" at bounding box center [373, 222] width 41 height 13
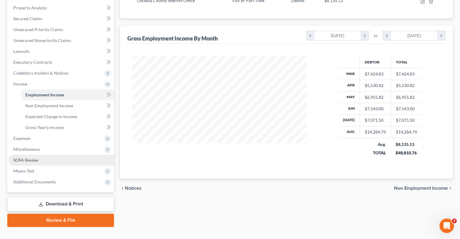
scroll to position [121, 0]
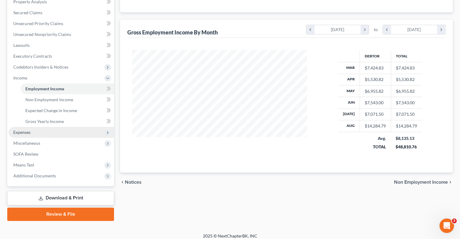
click at [34, 130] on span "Expenses" at bounding box center [61, 132] width 106 height 11
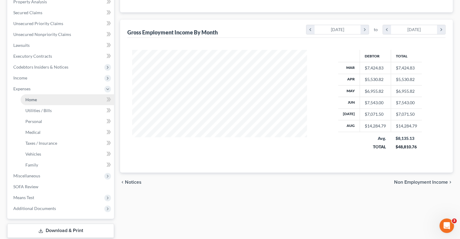
click at [45, 101] on link "Home" at bounding box center [68, 99] width 94 height 11
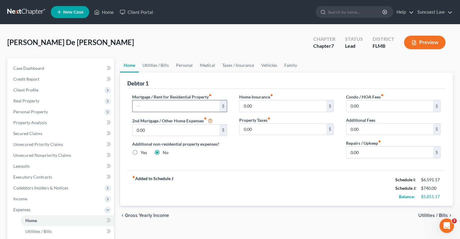
click at [149, 105] on input "text" at bounding box center [176, 105] width 87 height 11
click at [164, 64] on link "Utilities / Bills" at bounding box center [156, 65] width 34 height 15
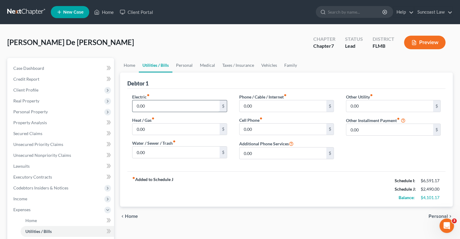
click at [178, 102] on input "0.00" at bounding box center [176, 105] width 87 height 11
click at [183, 67] on link "Personal" at bounding box center [184, 65] width 24 height 15
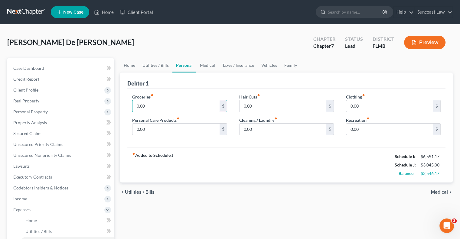
drag, startPoint x: 177, startPoint y: 105, endPoint x: 202, endPoint y: 77, distance: 38.1
click at [177, 105] on input "0.00" at bounding box center [176, 105] width 87 height 11
click at [203, 65] on link "Medical" at bounding box center [207, 65] width 22 height 15
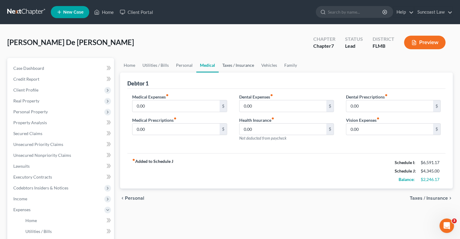
click at [245, 65] on link "Taxes / Insurance" at bounding box center [238, 65] width 39 height 15
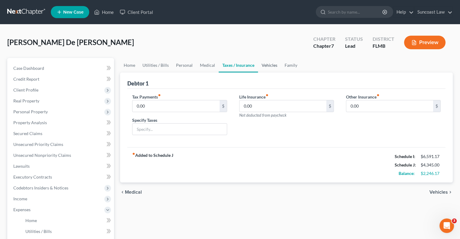
click at [265, 64] on link "Vehicles" at bounding box center [269, 65] width 23 height 15
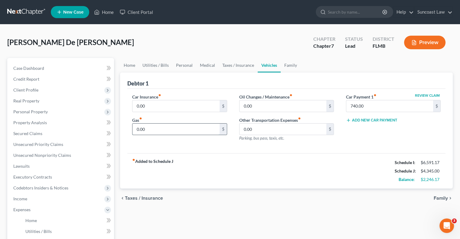
click at [184, 127] on input "0.00" at bounding box center [176, 129] width 87 height 11
click at [183, 102] on input "0.00" at bounding box center [176, 105] width 87 height 11
click at [133, 67] on link "Home" at bounding box center [129, 65] width 19 height 15
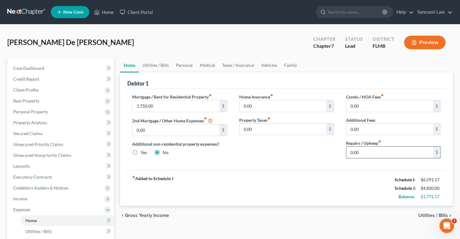
click at [384, 149] on input "0.00" at bounding box center [389, 152] width 87 height 11
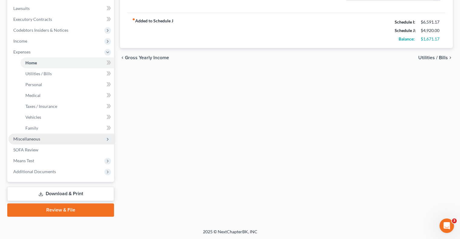
click at [42, 141] on span "Miscellaneous" at bounding box center [61, 139] width 106 height 11
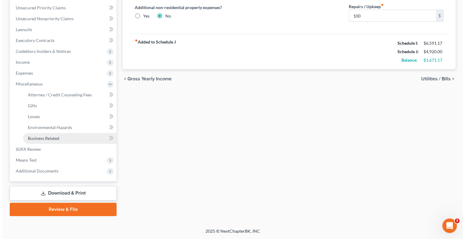
scroll to position [136, 0]
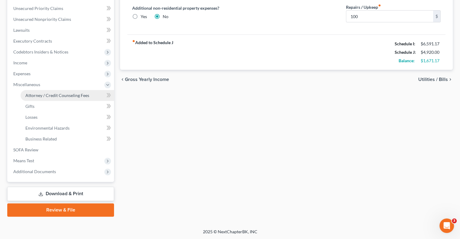
click at [53, 96] on span "Attorney / Credit Counseling Fees" at bounding box center [57, 95] width 64 height 5
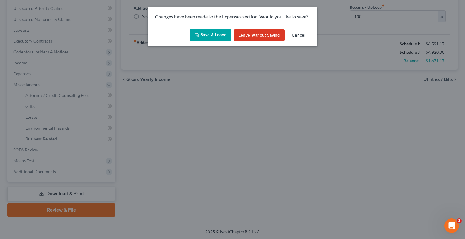
click at [214, 35] on button "Save & Leave" at bounding box center [210, 35] width 42 height 13
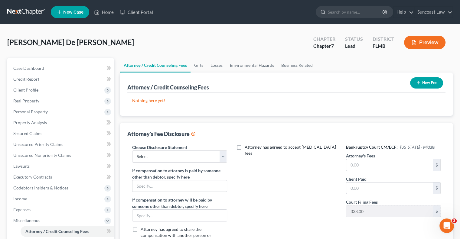
click at [432, 83] on button "New Fee" at bounding box center [426, 82] width 33 height 11
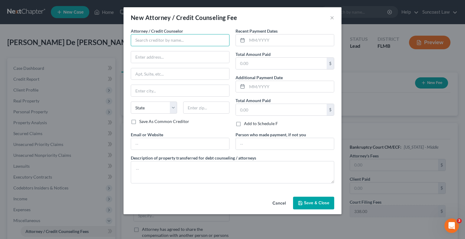
click at [211, 36] on input "text" at bounding box center [180, 40] width 99 height 12
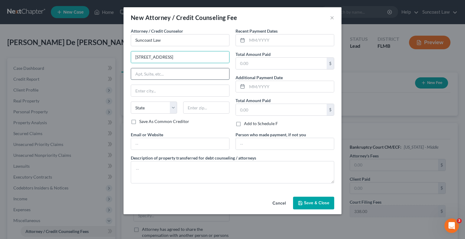
click at [176, 74] on input "text" at bounding box center [180, 73] width 98 height 11
drag, startPoint x: 176, startPoint y: 75, endPoint x: 57, endPoint y: 69, distance: 119.1
click at [57, 69] on div "New Attorney / Credit Counseling Fee × Attorney / Credit Counselor * Suncoast L…" at bounding box center [232, 119] width 465 height 239
click at [219, 106] on input "text" at bounding box center [206, 108] width 46 height 12
drag, startPoint x: 294, startPoint y: 44, endPoint x: 289, endPoint y: 38, distance: 7.3
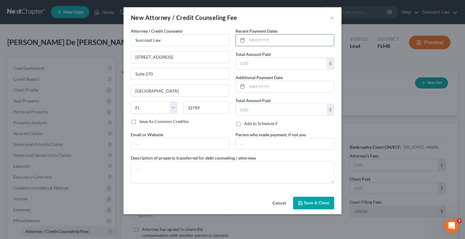
click at [294, 44] on input "text" at bounding box center [290, 39] width 87 height 11
click at [310, 199] on button "Save & Close" at bounding box center [313, 203] width 41 height 13
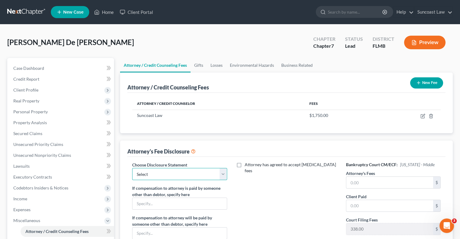
click at [179, 175] on select "Select Attorney" at bounding box center [179, 174] width 95 height 12
click at [132, 168] on select "Select Attorney" at bounding box center [179, 174] width 95 height 12
click at [396, 182] on input "text" at bounding box center [389, 182] width 87 height 11
click at [426, 81] on button "New Fee" at bounding box center [426, 82] width 33 height 11
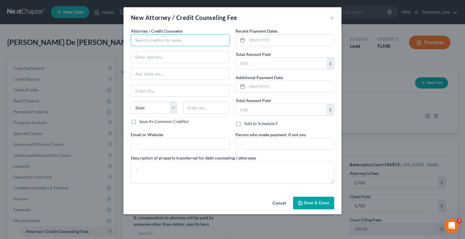
click at [158, 38] on input "text" at bounding box center [180, 40] width 99 height 12
click at [277, 39] on input "text" at bounding box center [290, 39] width 87 height 11
click at [307, 202] on span "Save & Close" at bounding box center [316, 203] width 25 height 5
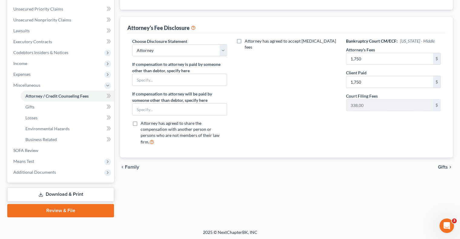
scroll to position [136, 0]
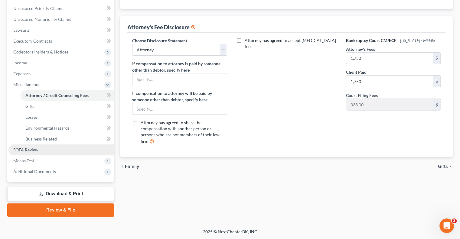
click at [25, 151] on span "SOFA Review" at bounding box center [25, 149] width 25 height 5
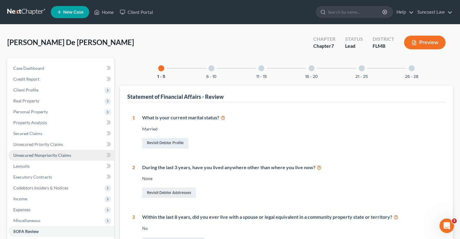
scroll to position [91, 0]
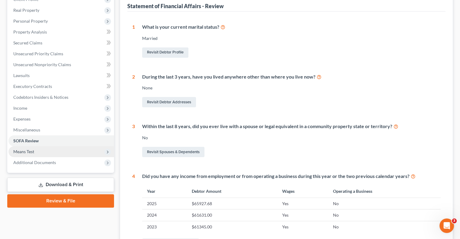
drag, startPoint x: 34, startPoint y: 149, endPoint x: 37, endPoint y: 151, distance: 3.3
click at [34, 149] on span "Means Test" at bounding box center [61, 151] width 106 height 11
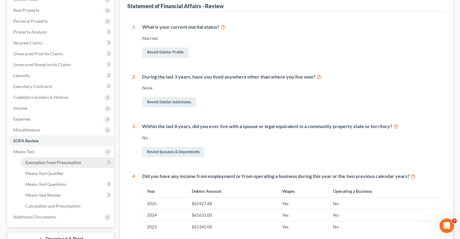
click at [65, 166] on link "Exemption from Presumption" at bounding box center [68, 162] width 94 height 11
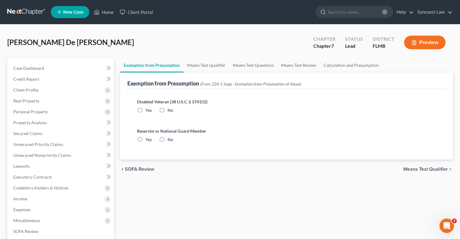
drag, startPoint x: 161, startPoint y: 108, endPoint x: 163, endPoint y: 128, distance: 19.8
click at [168, 108] on label "No" at bounding box center [171, 110] width 6 height 6
click at [170, 108] on input "No" at bounding box center [172, 109] width 4 height 4
click at [168, 140] on label "No" at bounding box center [171, 140] width 6 height 6
click at [170, 140] on input "No" at bounding box center [172, 139] width 4 height 4
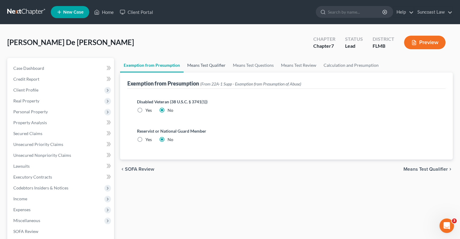
click at [201, 65] on link "Means Test Qualifier" at bounding box center [207, 65] width 46 height 15
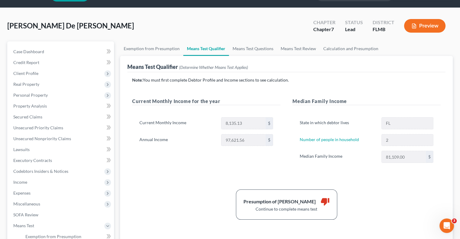
scroll to position [30, 0]
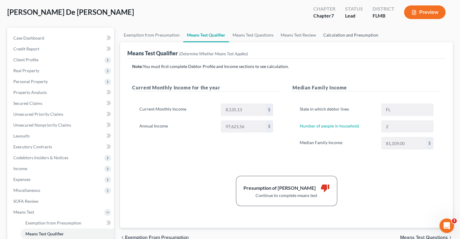
click at [348, 34] on link "Calculation and Presumption" at bounding box center [351, 35] width 62 height 15
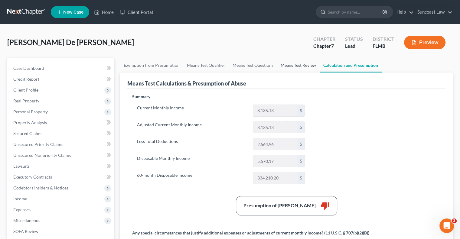
click at [305, 65] on link "Means Test Review" at bounding box center [298, 65] width 43 height 15
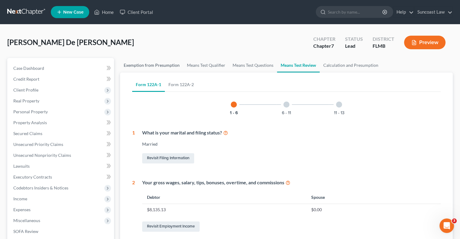
click at [160, 63] on link "Exemption from Presumption" at bounding box center [151, 65] width 63 height 15
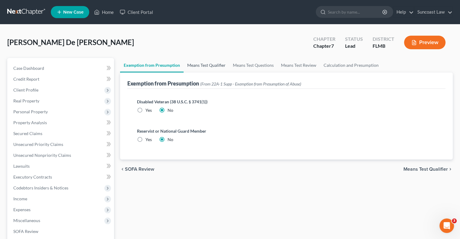
click at [208, 66] on link "Means Test Qualifier" at bounding box center [207, 65] width 46 height 15
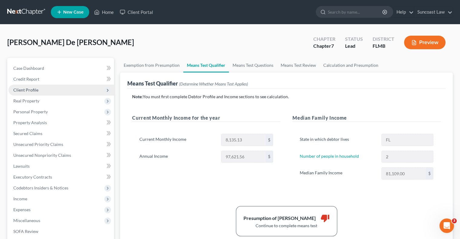
click at [41, 90] on span "Client Profile" at bounding box center [61, 90] width 106 height 11
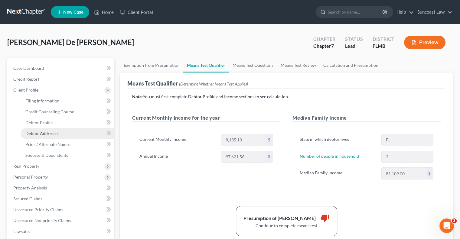
drag, startPoint x: 56, startPoint y: 134, endPoint x: 65, endPoint y: 137, distance: 9.5
click at [56, 134] on span "Debtor Addresses" at bounding box center [42, 133] width 34 height 5
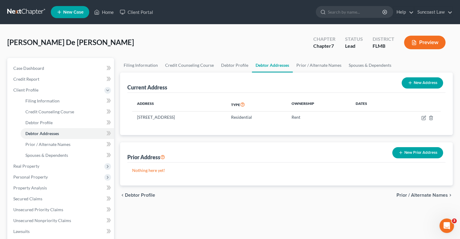
click at [430, 155] on button "New Prior Address" at bounding box center [417, 152] width 51 height 11
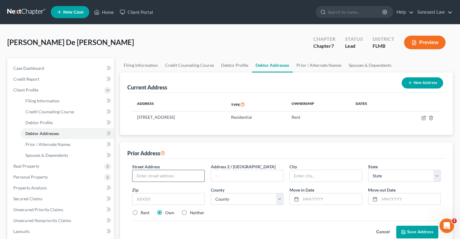
click at [147, 174] on input "text" at bounding box center [169, 175] width 72 height 11
click at [152, 192] on div "Zip *" at bounding box center [168, 196] width 79 height 18
click at [152, 195] on input "text" at bounding box center [168, 199] width 73 height 12
click at [223, 198] on select "County" at bounding box center [247, 199] width 73 height 12
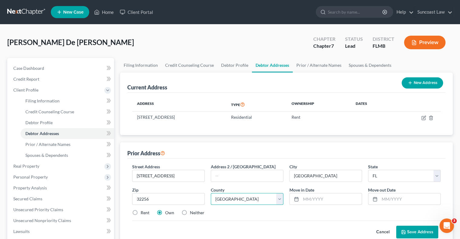
click at [211, 193] on select "County [GEOGRAPHIC_DATA] [GEOGRAPHIC_DATA] [GEOGRAPHIC_DATA] [GEOGRAPHIC_DATA] …" at bounding box center [247, 199] width 73 height 12
click at [141, 212] on label "Rent" at bounding box center [145, 213] width 9 height 6
click at [143, 212] on input "Rent" at bounding box center [145, 212] width 4 height 4
click at [332, 199] on input "text" at bounding box center [331, 199] width 61 height 11
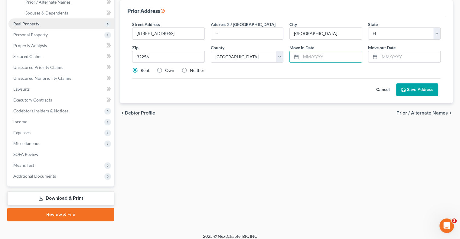
scroll to position [147, 0]
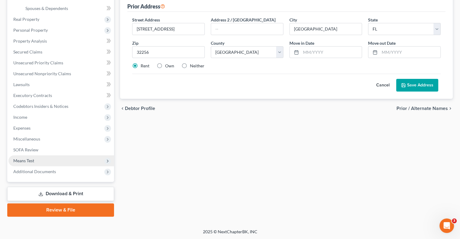
click at [42, 162] on span "Means Test" at bounding box center [61, 161] width 106 height 11
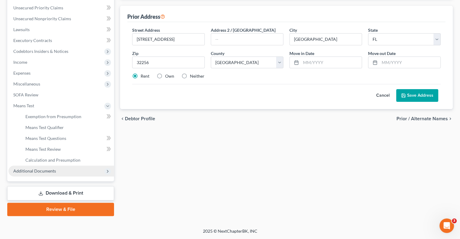
scroll to position [136, 0]
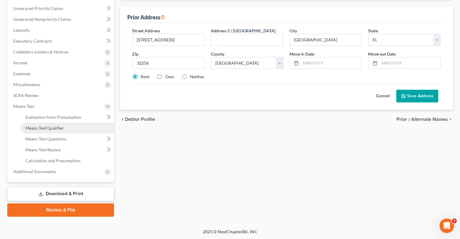
click at [56, 130] on span "Means Test Qualifier" at bounding box center [44, 128] width 38 height 5
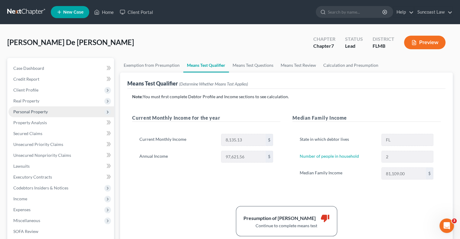
click at [35, 111] on span "Personal Property" at bounding box center [30, 111] width 34 height 5
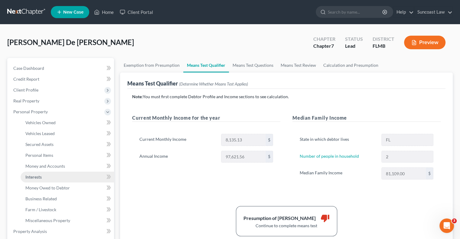
click at [48, 180] on link "Interests" at bounding box center [68, 177] width 94 height 11
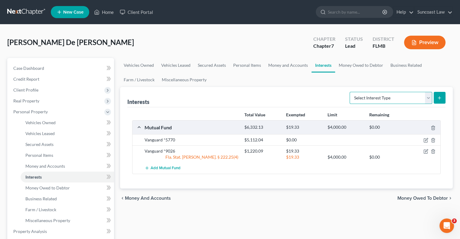
click at [393, 98] on select "Select Interest Type 401K (A/B: 21) Annuity (A/B: 23) Bond (A/B: 18) Education …" at bounding box center [391, 98] width 83 height 12
click at [351, 92] on select "Select Interest Type 401K (A/B: 21) Annuity (A/B: 23) Bond (A/B: 18) Education …" at bounding box center [391, 98] width 83 height 12
click at [443, 99] on button "submit" at bounding box center [440, 98] width 12 height 12
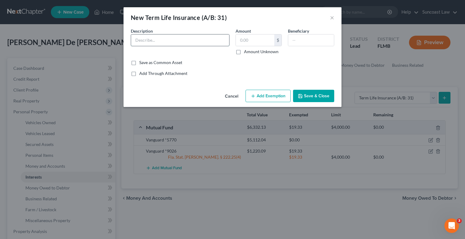
click at [158, 40] on input "text" at bounding box center [180, 39] width 98 height 11
click at [298, 38] on input "text" at bounding box center [311, 39] width 46 height 11
click at [224, 40] on input "Aflac Term Life insurance with death benefit of $" at bounding box center [180, 39] width 98 height 11
drag, startPoint x: 224, startPoint y: 40, endPoint x: 182, endPoint y: 36, distance: 41.9
click at [182, 36] on input "Aflac Term Life insurance with death benefit of $" at bounding box center [180, 39] width 98 height 11
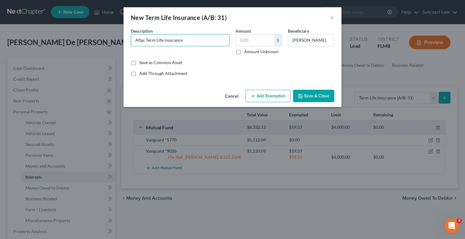
click at [269, 96] on button "Add Exemption" at bounding box center [267, 96] width 45 height 13
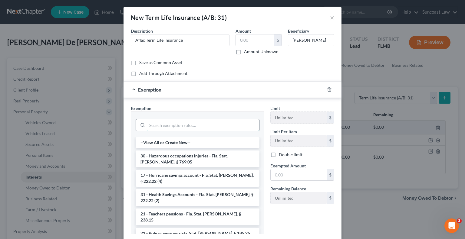
click at [189, 123] on input "search" at bounding box center [203, 125] width 112 height 11
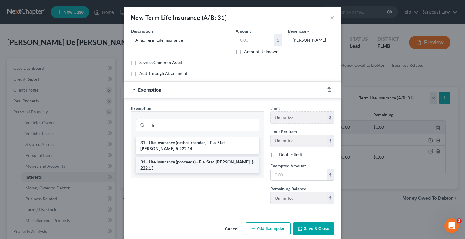
click at [191, 157] on li "31 - Life Insurance (proceeds) - Fla. Stat. [PERSON_NAME]. § 222.13" at bounding box center [198, 165] width 124 height 17
click at [191, 157] on div "Exemption Set must be selected for CA. Exemption * life 31 - Life insurance (ca…" at bounding box center [197, 157] width 139 height 104
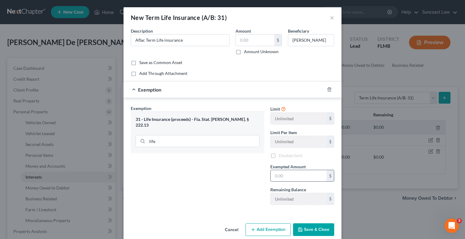
click at [292, 173] on input "text" at bounding box center [299, 175] width 56 height 11
click at [314, 227] on button "Save & Close" at bounding box center [313, 230] width 41 height 13
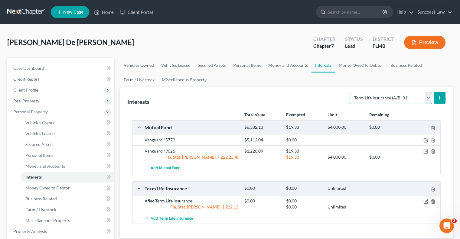
click at [375, 98] on select "Select Interest Type 401K (A/B: 21) Annuity (A/B: 23) Bond (A/B: 18) Education …" at bounding box center [391, 98] width 83 height 12
click at [351, 92] on select "Select Interest Type 401K (A/B: 21) Annuity (A/B: 23) Bond (A/B: 18) Education …" at bounding box center [391, 98] width 83 height 12
drag, startPoint x: 442, startPoint y: 100, endPoint x: 257, endPoint y: 71, distance: 187.3
click at [269, 74] on ui-view "Vehicles Owned Vehicles Leased Secured Assets Personal Items Money and Accounts…" at bounding box center [286, 158] width 333 height 200
click at [440, 101] on button "submit" at bounding box center [440, 98] width 12 height 12
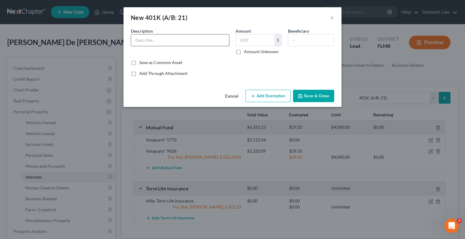
click at [178, 41] on input "text" at bounding box center [180, 39] width 98 height 11
click at [264, 95] on button "Add Exemption" at bounding box center [267, 96] width 45 height 13
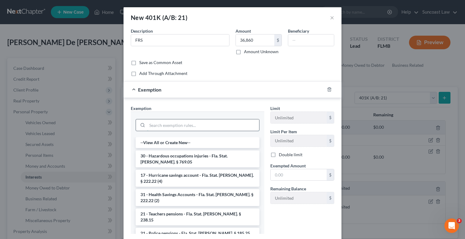
click at [189, 126] on input "search" at bounding box center [203, 125] width 112 height 11
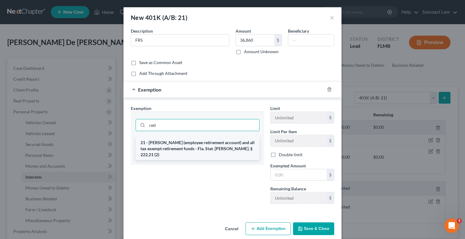
click at [197, 143] on li "21 - [PERSON_NAME] (employee retirement account) and all tax exempt retirement …" at bounding box center [198, 148] width 124 height 23
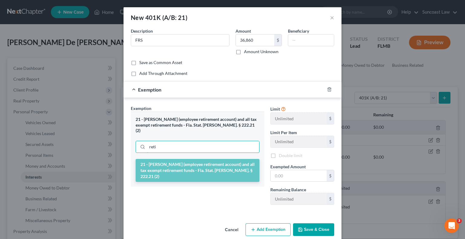
click at [197, 143] on input "reti" at bounding box center [203, 146] width 112 height 11
drag, startPoint x: 294, startPoint y: 174, endPoint x: 300, endPoint y: 174, distance: 6.4
click at [294, 174] on input "text" at bounding box center [299, 175] width 56 height 11
click at [311, 227] on button "Save & Close" at bounding box center [313, 230] width 41 height 13
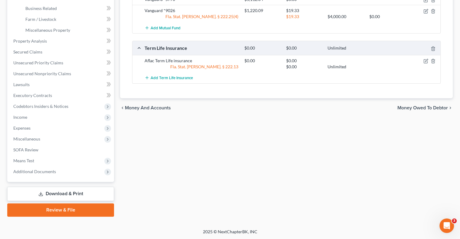
click at [49, 160] on span "Means Test" at bounding box center [61, 161] width 106 height 11
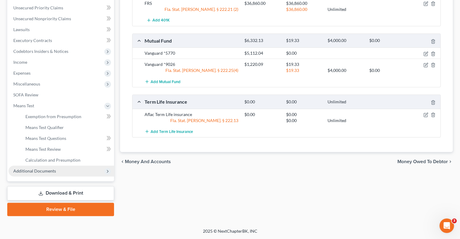
scroll to position [136, 0]
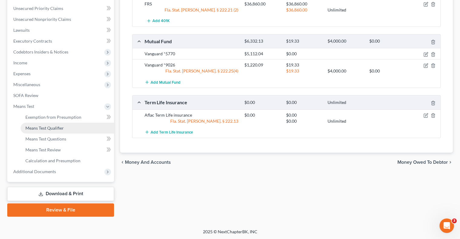
click at [60, 131] on link "Means Test Qualifier" at bounding box center [68, 128] width 94 height 11
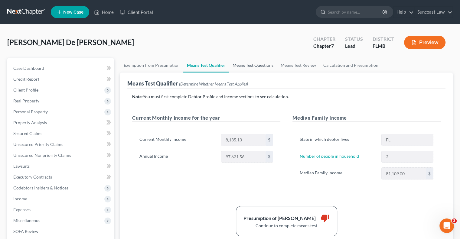
click at [261, 66] on link "Means Test Questions" at bounding box center [253, 65] width 48 height 15
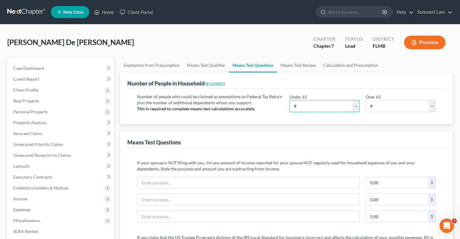
click at [327, 106] on select "# 0 1 2 3 4 5 6 7 8 9 10" at bounding box center [325, 106] width 70 height 12
click at [290, 100] on select "# 0 1 2 3 4 5 6 7 8 9 10" at bounding box center [325, 106] width 70 height 12
click at [298, 66] on link "Means Test Review" at bounding box center [298, 65] width 43 height 15
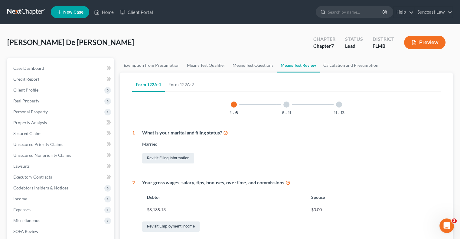
click at [288, 104] on div at bounding box center [287, 105] width 6 height 6
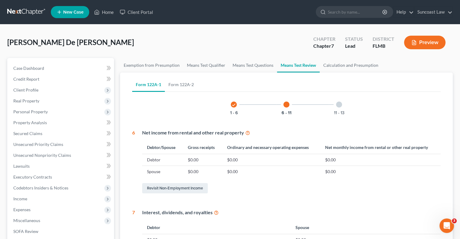
click at [339, 103] on div at bounding box center [339, 105] width 6 height 6
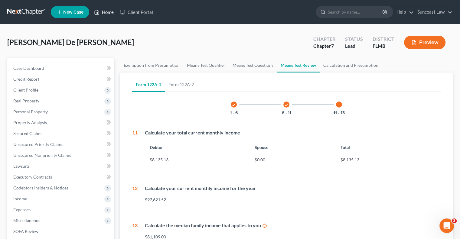
click at [108, 8] on link "Home" at bounding box center [104, 12] width 26 height 11
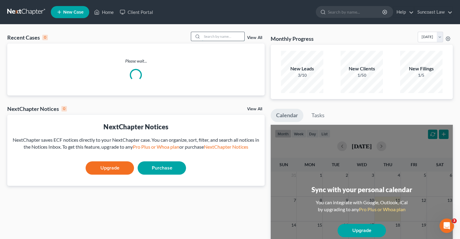
click at [232, 35] on input "search" at bounding box center [223, 36] width 42 height 9
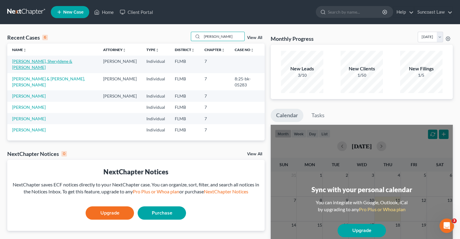
click at [59, 62] on link "[PERSON_NAME], Sheryldene & [PERSON_NAME]" at bounding box center [42, 64] width 60 height 11
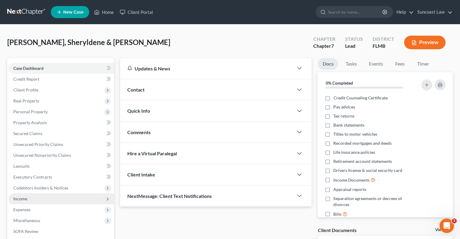
click at [18, 199] on span "Income" at bounding box center [20, 198] width 14 height 5
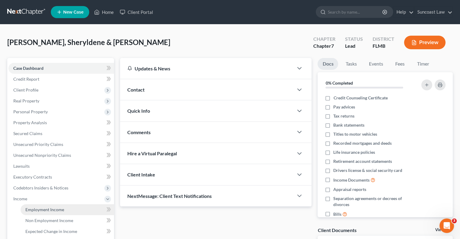
click at [42, 210] on span "Employment Income" at bounding box center [44, 209] width 39 height 5
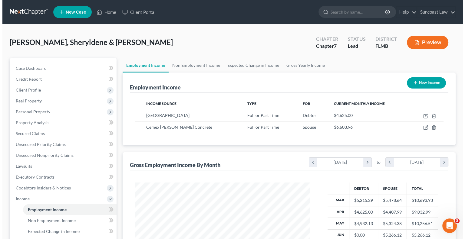
scroll to position [108, 187]
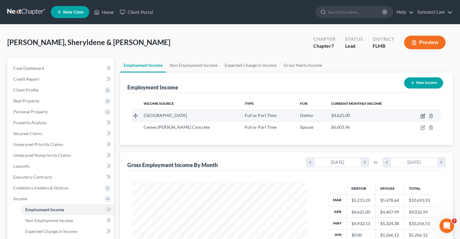
click at [424, 117] on icon "button" at bounding box center [423, 116] width 5 height 5
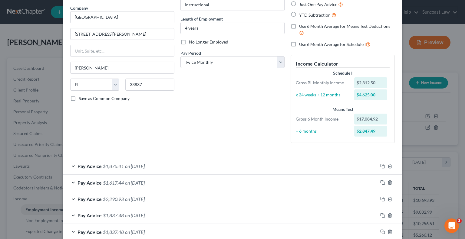
scroll to position [145, 0]
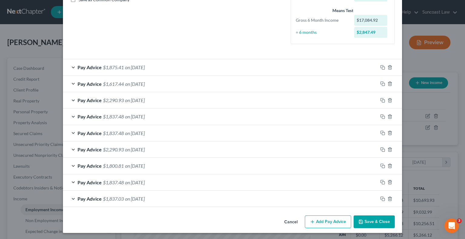
drag, startPoint x: 328, startPoint y: 218, endPoint x: 276, endPoint y: 193, distance: 57.9
click at [328, 218] on button "Add Pay Advice" at bounding box center [328, 222] width 46 height 13
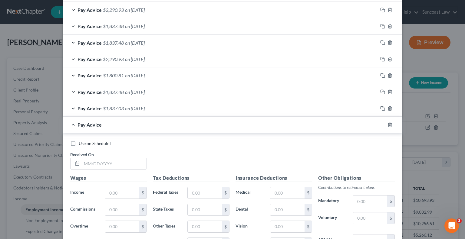
scroll to position [236, 0]
click at [116, 162] on input "text" at bounding box center [114, 163] width 65 height 11
click at [211, 189] on input "text" at bounding box center [205, 192] width 34 height 11
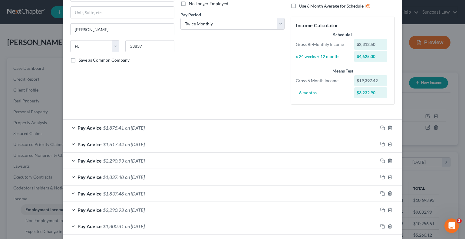
click at [290, 124] on div "Pay Advice $1,875.41 on [DATE]" at bounding box center [220, 128] width 315 height 16
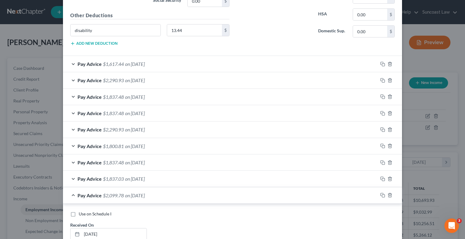
scroll to position [418, 0]
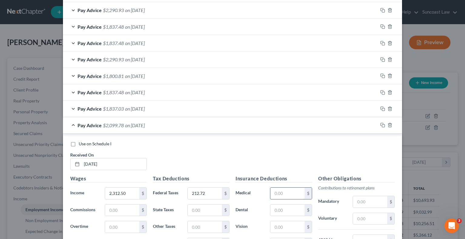
drag, startPoint x: 290, startPoint y: 191, endPoint x: 292, endPoint y: 185, distance: 6.1
click at [290, 191] on input "text" at bounding box center [287, 193] width 34 height 11
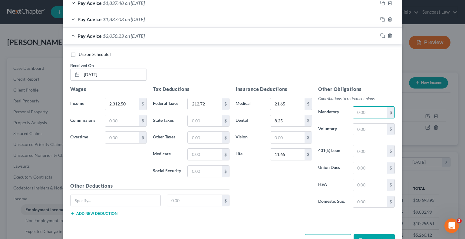
scroll to position [508, 0]
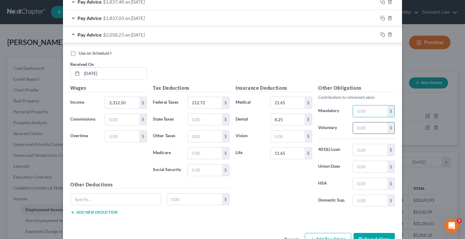
click at [361, 128] on input "text" at bounding box center [370, 128] width 34 height 11
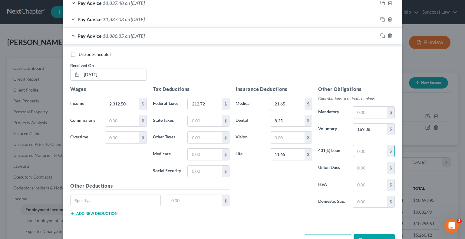
scroll to position [524, 0]
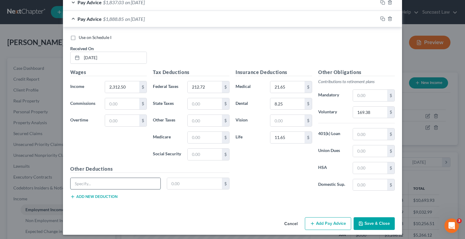
drag, startPoint x: 91, startPoint y: 180, endPoint x: 100, endPoint y: 177, distance: 8.9
click at [91, 180] on input "text" at bounding box center [116, 183] width 90 height 11
click at [293, 84] on input "21.65" at bounding box center [287, 86] width 34 height 11
drag, startPoint x: 286, startPoint y: 84, endPoint x: 286, endPoint y: 57, distance: 27.2
click at [286, 84] on input "0" at bounding box center [287, 86] width 34 height 11
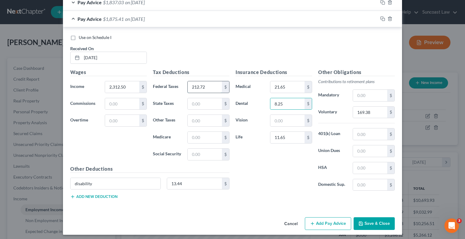
click at [212, 89] on input "212.72" at bounding box center [205, 86] width 34 height 11
click at [198, 132] on input "text" at bounding box center [205, 137] width 34 height 11
click at [290, 84] on input "21.65" at bounding box center [287, 86] width 34 height 11
click at [370, 218] on button "Save & Close" at bounding box center [373, 224] width 41 height 13
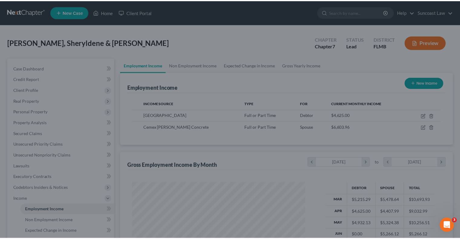
scroll to position [302495, 302415]
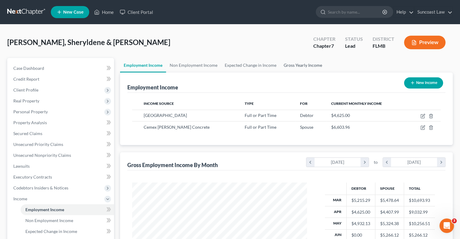
click at [312, 65] on link "Gross Yearly Income" at bounding box center [303, 65] width 46 height 15
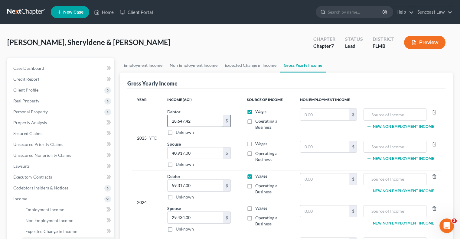
click at [206, 123] on input "28,647.42" at bounding box center [196, 120] width 56 height 11
click at [153, 65] on link "Employment Income" at bounding box center [143, 65] width 46 height 15
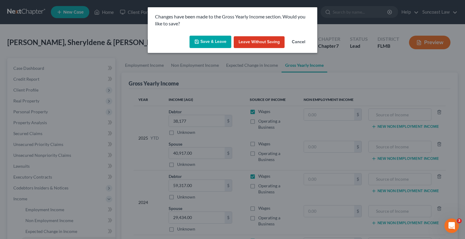
click at [215, 44] on button "Save & Leave" at bounding box center [210, 42] width 42 height 13
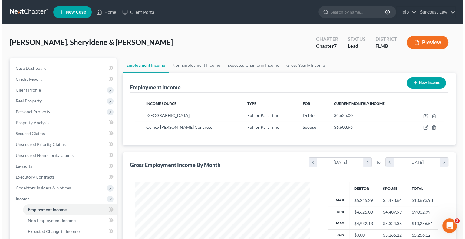
scroll to position [108, 187]
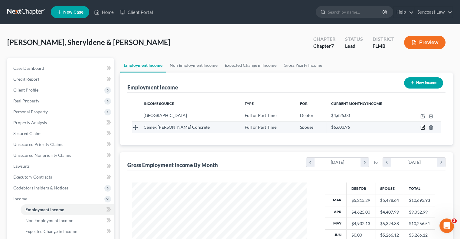
click at [423, 127] on icon "button" at bounding box center [423, 127] width 3 height 3
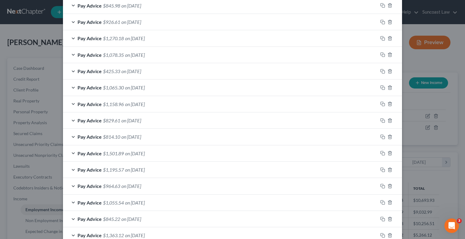
scroll to position [455, 0]
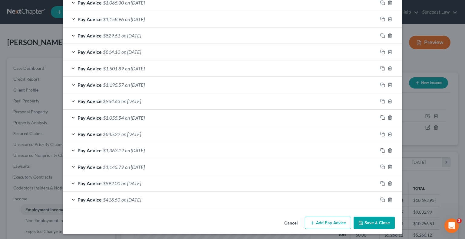
click at [325, 219] on button "Add Pay Advice" at bounding box center [328, 223] width 46 height 13
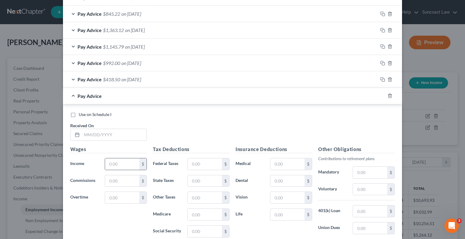
scroll to position [576, 0]
drag, startPoint x: 128, startPoint y: 132, endPoint x: 170, endPoint y: 32, distance: 108.1
click at [128, 132] on input "text" at bounding box center [114, 134] width 65 height 11
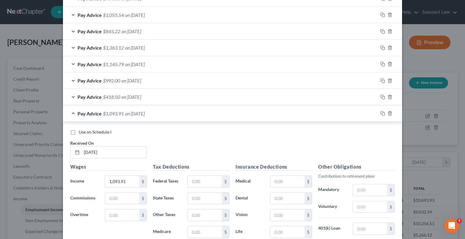
scroll to position [594, 0]
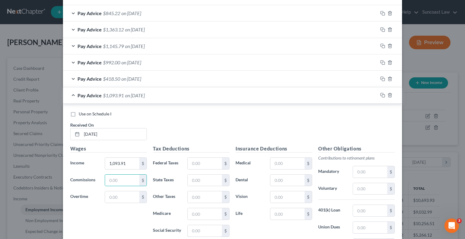
drag, startPoint x: 206, startPoint y: 227, endPoint x: 238, endPoint y: 137, distance: 96.0
click at [207, 227] on input "text" at bounding box center [205, 230] width 34 height 11
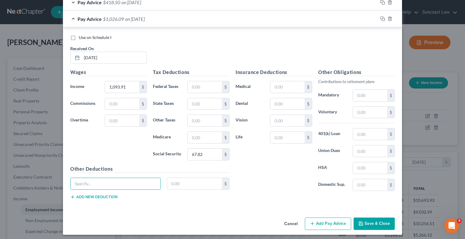
drag, startPoint x: 206, startPoint y: 140, endPoint x: 181, endPoint y: 101, distance: 46.7
click at [206, 139] on input "text" at bounding box center [205, 137] width 34 height 11
click at [371, 110] on input "text" at bounding box center [370, 112] width 34 height 11
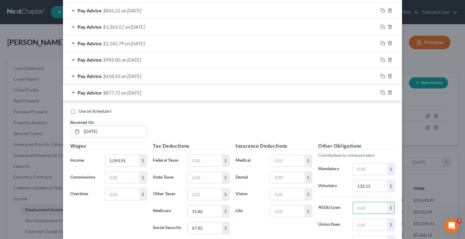
scroll to position [610, 0]
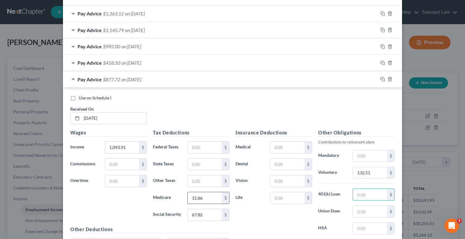
click at [204, 198] on input "15.86" at bounding box center [205, 197] width 34 height 11
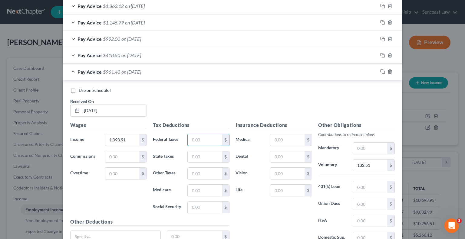
drag, startPoint x: 199, startPoint y: 136, endPoint x: 203, endPoint y: 119, distance: 18.4
click at [199, 136] on input "text" at bounding box center [205, 139] width 34 height 11
click at [383, 164] on input "132.51" at bounding box center [370, 165] width 34 height 11
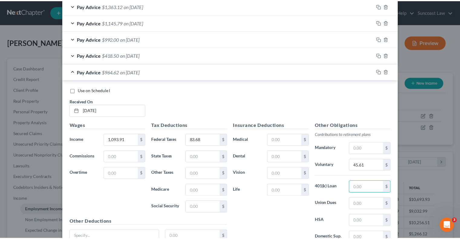
scroll to position [671, 0]
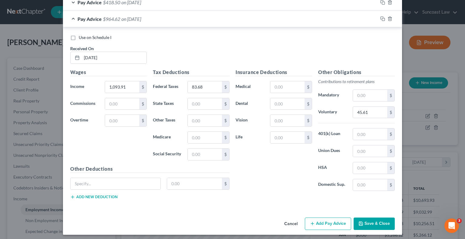
click at [374, 220] on button "Save & Close" at bounding box center [373, 224] width 41 height 13
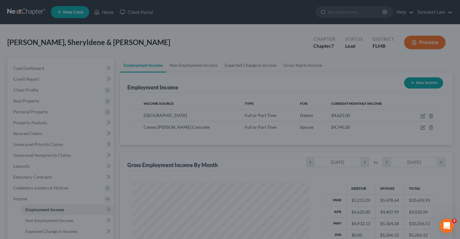
scroll to position [302495, 302415]
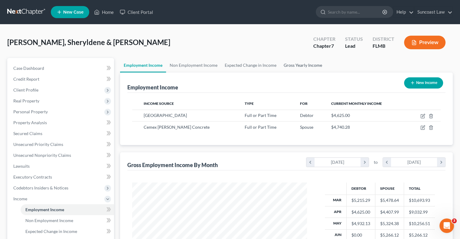
click at [303, 64] on link "Gross Yearly Income" at bounding box center [303, 65] width 46 height 15
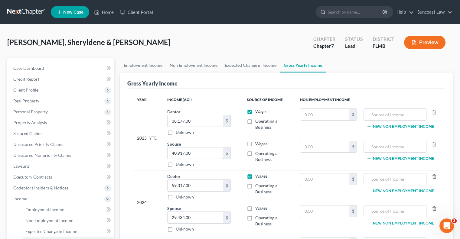
drag, startPoint x: 194, startPoint y: 154, endPoint x: 197, endPoint y: 146, distance: 8.9
click at [195, 154] on input "40,917.00" at bounding box center [196, 153] width 56 height 11
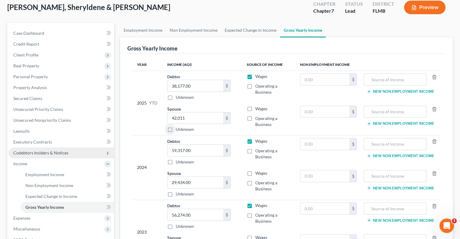
scroll to position [91, 0]
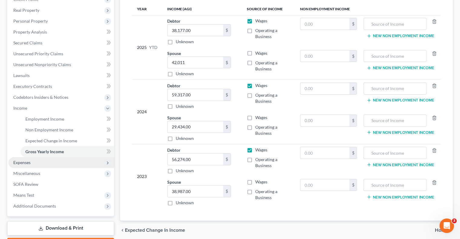
click at [34, 163] on span "Expenses" at bounding box center [61, 162] width 106 height 11
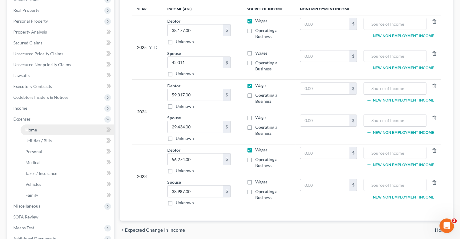
click at [51, 131] on link "Home" at bounding box center [68, 130] width 94 height 11
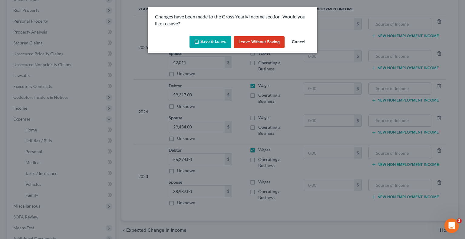
click at [218, 44] on button "Save & Leave" at bounding box center [210, 42] width 42 height 13
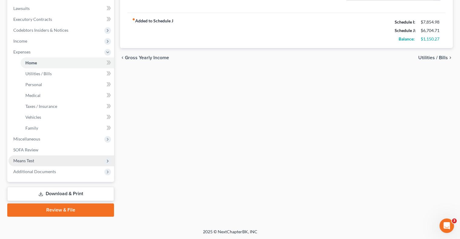
click at [34, 160] on span "Means Test" at bounding box center [23, 160] width 21 height 5
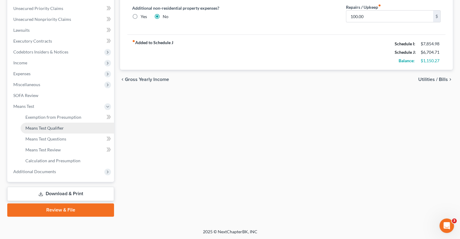
click at [52, 127] on span "Means Test Qualifier" at bounding box center [44, 128] width 38 height 5
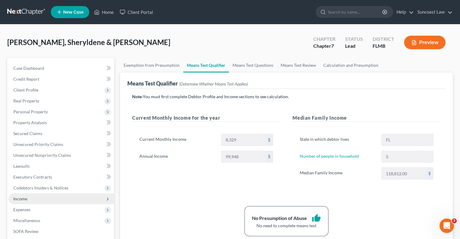
click at [29, 202] on span "Income" at bounding box center [61, 199] width 106 height 11
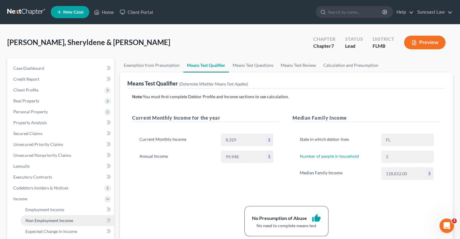
click at [56, 220] on span "Non Employment Income" at bounding box center [49, 220] width 48 height 5
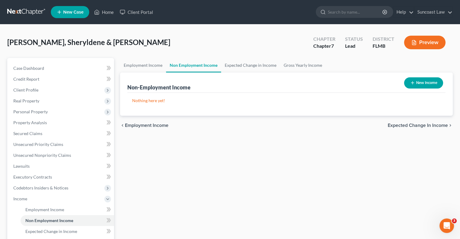
click at [422, 82] on button "New Income" at bounding box center [423, 82] width 39 height 11
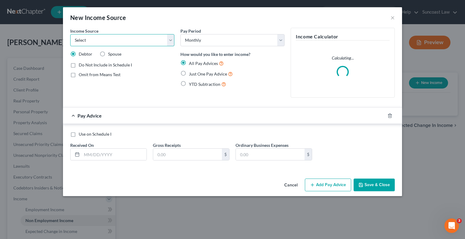
click at [142, 39] on select "Select Unemployment Disability (from employer) Pension Retirement Social Securi…" at bounding box center [122, 40] width 104 height 12
click at [70, 34] on select "Select Unemployment Disability (from employer) Pension Retirement Social Securi…" at bounding box center [122, 40] width 104 height 12
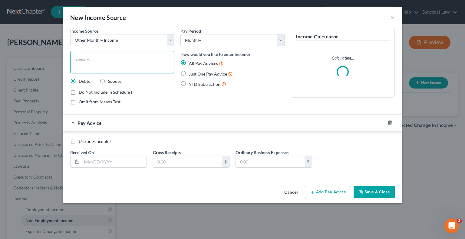
click at [126, 58] on textarea at bounding box center [122, 62] width 104 height 22
click at [108, 80] on label "Spouse" at bounding box center [114, 81] width 13 height 6
click at [110, 80] on input "Spouse" at bounding box center [112, 80] width 4 height 4
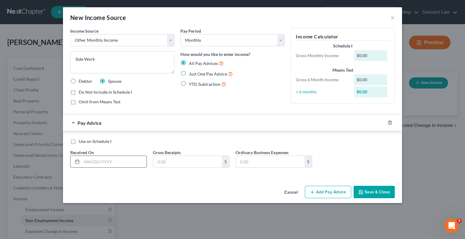
drag, startPoint x: 132, startPoint y: 166, endPoint x: 134, endPoint y: 158, distance: 7.8
click at [132, 162] on input "text" at bounding box center [114, 161] width 65 height 11
drag, startPoint x: 124, startPoint y: 161, endPoint x: 67, endPoint y: 153, distance: 57.7
click at [67, 153] on div "Use on Schedule I Received On * [DATE] Gross Receipts $ Ordinary Business Expen…" at bounding box center [232, 154] width 339 height 46
click at [334, 192] on button "Add Pay Advice" at bounding box center [328, 192] width 46 height 13
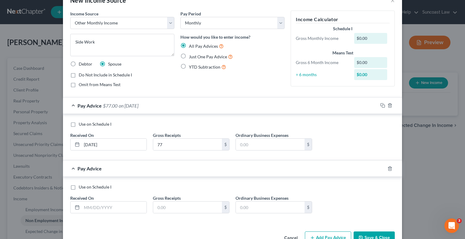
scroll to position [34, 0]
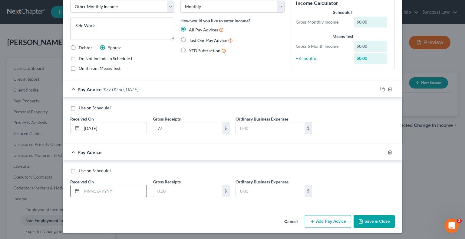
drag, startPoint x: 116, startPoint y: 190, endPoint x: 121, endPoint y: 185, distance: 6.8
click at [117, 190] on input "text" at bounding box center [114, 190] width 65 height 11
click at [322, 222] on button "Add Pay Advice" at bounding box center [328, 221] width 46 height 13
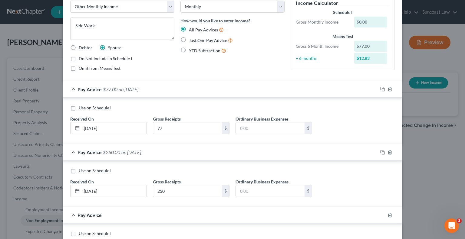
scroll to position [96, 0]
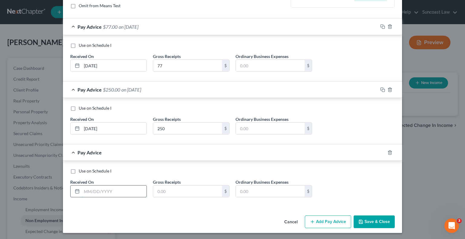
drag, startPoint x: 115, startPoint y: 191, endPoint x: 118, endPoint y: 186, distance: 5.9
click at [116, 191] on input "text" at bounding box center [114, 191] width 65 height 11
click at [321, 220] on button "Add Pay Advice" at bounding box center [328, 222] width 46 height 13
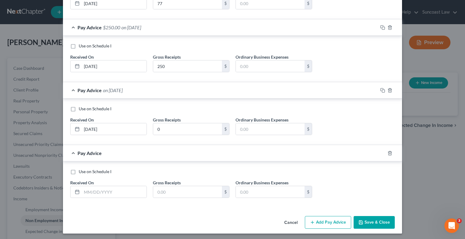
scroll to position [159, 0]
drag, startPoint x: 114, startPoint y: 193, endPoint x: 116, endPoint y: 189, distance: 4.7
click at [115, 192] on input "text" at bounding box center [114, 191] width 65 height 11
click at [328, 224] on button "Add Pay Advice" at bounding box center [328, 222] width 46 height 13
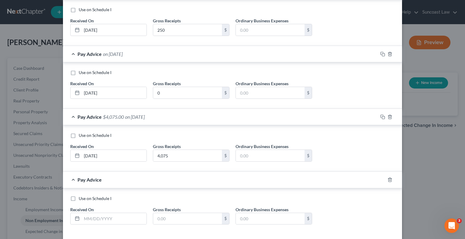
scroll to position [222, 0]
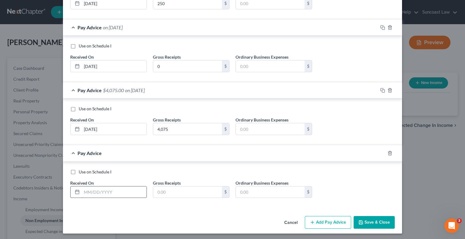
drag, startPoint x: 116, startPoint y: 191, endPoint x: 114, endPoint y: 186, distance: 5.8
click at [116, 191] on input "text" at bounding box center [114, 192] width 65 height 11
click at [333, 223] on button "Add Pay Advice" at bounding box center [328, 222] width 46 height 13
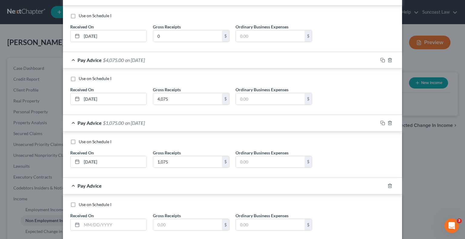
scroll to position [284, 0]
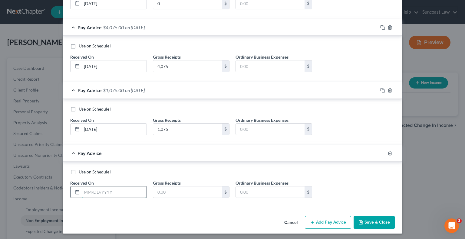
click at [138, 188] on input "text" at bounding box center [114, 192] width 65 height 11
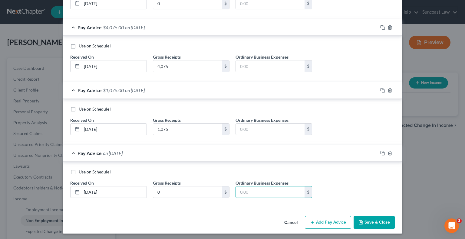
click at [362, 217] on button "Save & Close" at bounding box center [373, 222] width 41 height 13
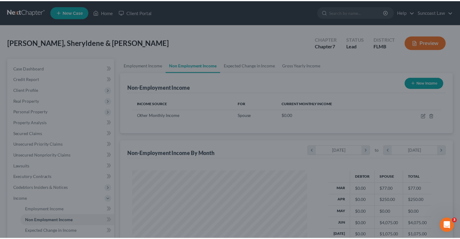
scroll to position [108, 187]
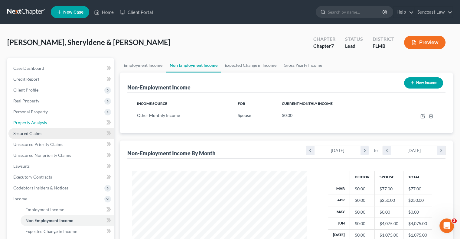
drag, startPoint x: 42, startPoint y: 124, endPoint x: 103, endPoint y: 131, distance: 60.9
click at [42, 124] on span "Property Analysis" at bounding box center [30, 122] width 34 height 5
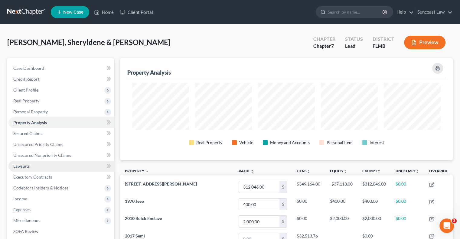
click at [28, 164] on span "Lawsuits" at bounding box center [21, 166] width 16 height 5
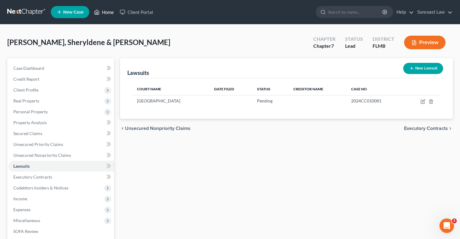
drag, startPoint x: 109, startPoint y: 12, endPoint x: 120, endPoint y: 22, distance: 15.4
click at [109, 12] on link "Home" at bounding box center [104, 12] width 26 height 11
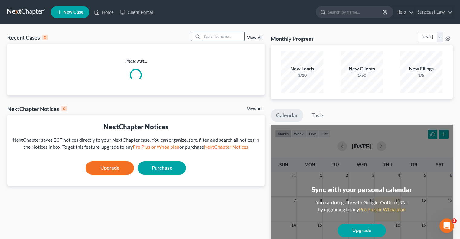
click at [218, 38] on input "search" at bounding box center [223, 36] width 42 height 9
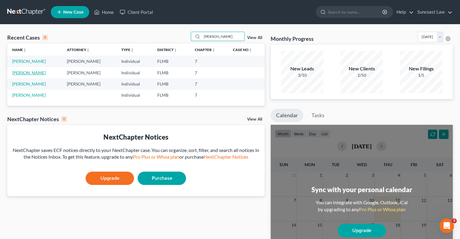
click at [31, 72] on link "[PERSON_NAME]" at bounding box center [29, 72] width 34 height 5
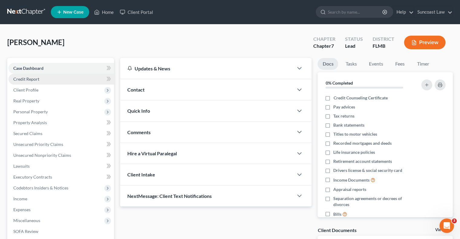
click at [35, 79] on span "Credit Report" at bounding box center [26, 79] width 26 height 5
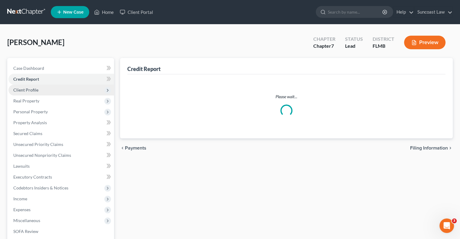
click at [39, 93] on span "Client Profile" at bounding box center [61, 90] width 106 height 11
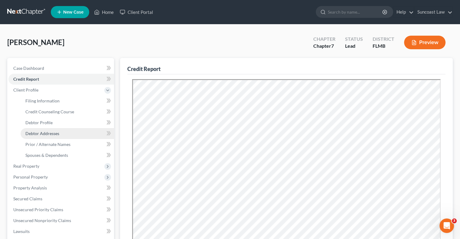
click at [59, 134] on link "Debtor Addresses" at bounding box center [68, 133] width 94 height 11
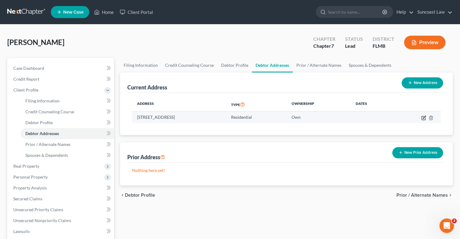
click at [422, 119] on icon "button" at bounding box center [424, 118] width 5 height 5
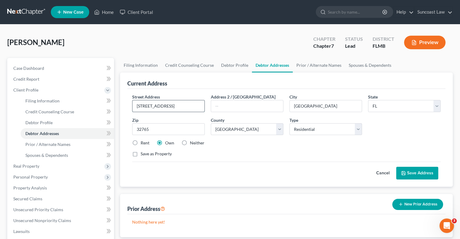
click at [165, 107] on input "[STREET_ADDRESS]" at bounding box center [169, 105] width 72 height 11
click at [166, 104] on input "[STREET_ADDRESS]" at bounding box center [169, 105] width 72 height 11
click at [419, 170] on button "Save Address" at bounding box center [417, 173] width 42 height 13
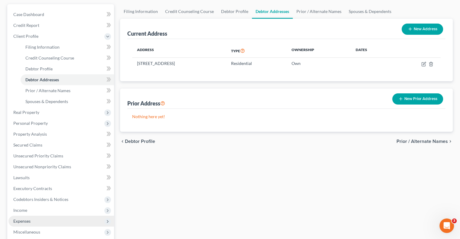
scroll to position [91, 0]
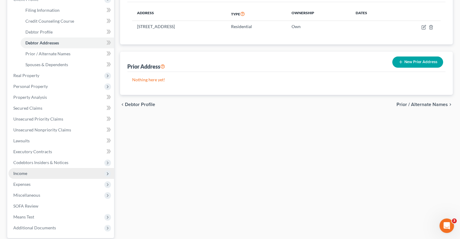
click at [26, 174] on span "Income" at bounding box center [20, 173] width 14 height 5
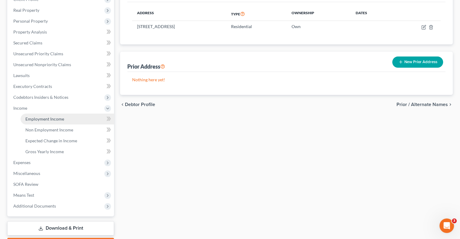
drag, startPoint x: 46, startPoint y: 120, endPoint x: 54, endPoint y: 123, distance: 8.9
click at [45, 120] on span "Employment Income" at bounding box center [44, 119] width 39 height 5
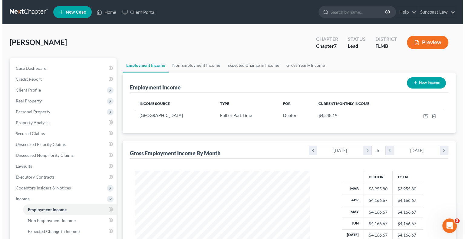
scroll to position [108, 187]
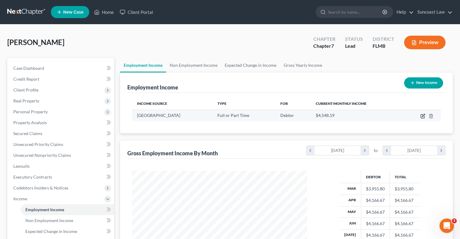
click at [423, 116] on icon "button" at bounding box center [423, 115] width 3 height 3
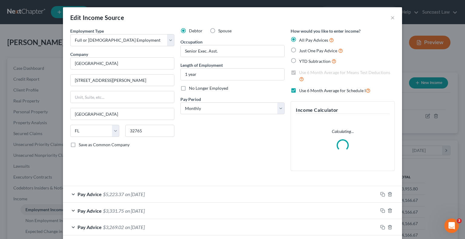
scroll to position [108, 189]
click at [155, 129] on input "32765" at bounding box center [149, 131] width 49 height 12
drag, startPoint x: 139, startPoint y: 133, endPoint x: 118, endPoint y: 129, distance: 21.5
click at [118, 129] on div "State [US_STATE] AK AR AZ CA CO CT DE DC [GEOGRAPHIC_DATA] [GEOGRAPHIC_DATA] GU…" at bounding box center [122, 133] width 110 height 17
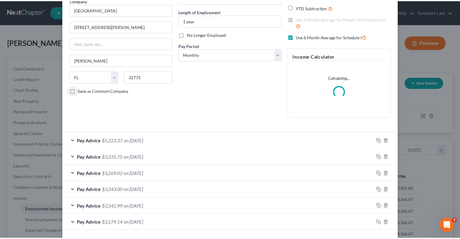
scroll to position [78, 0]
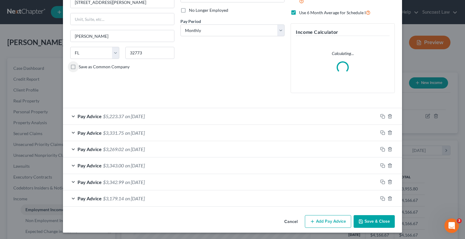
click at [381, 224] on button "Save & Close" at bounding box center [373, 221] width 41 height 13
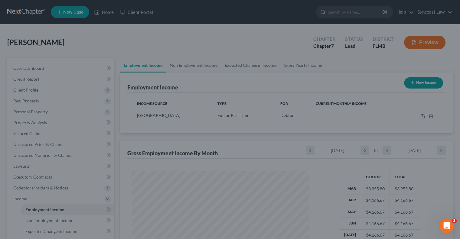
scroll to position [302495, 302415]
